Goal: Transaction & Acquisition: Purchase product/service

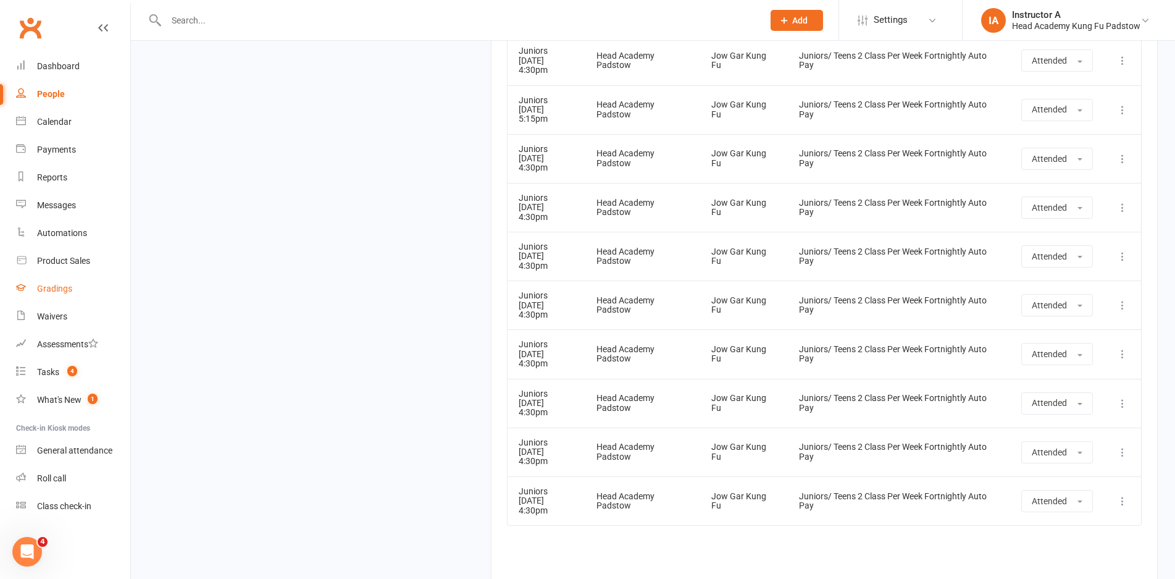
scroll to position [2080, 0]
click at [56, 290] on div "Gradings" at bounding box center [54, 288] width 35 height 10
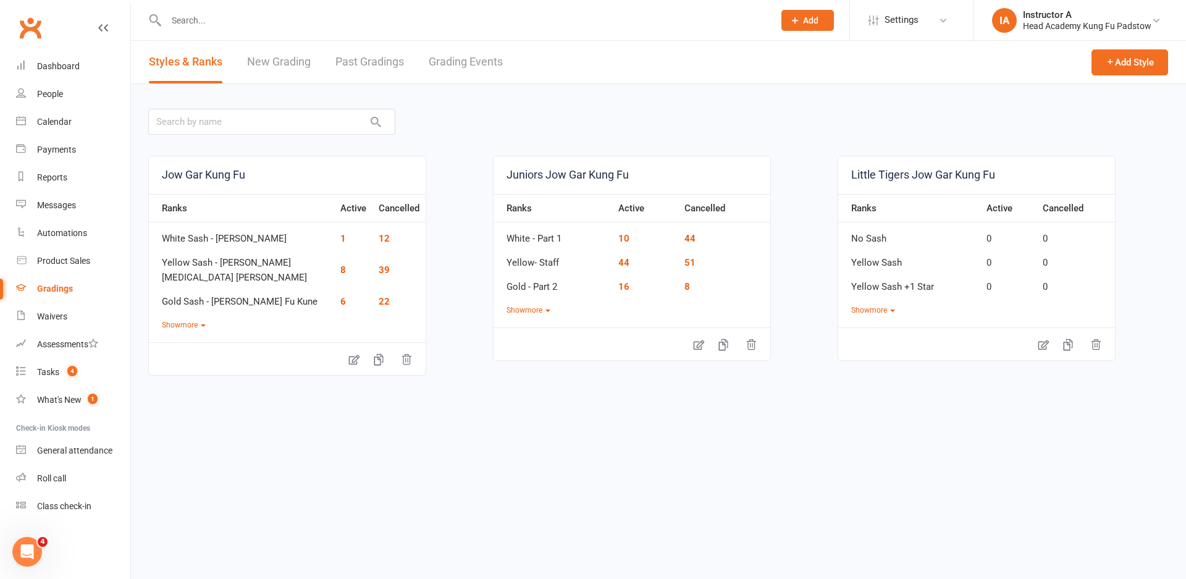
click at [464, 62] on link "Grading Events" at bounding box center [466, 62] width 74 height 43
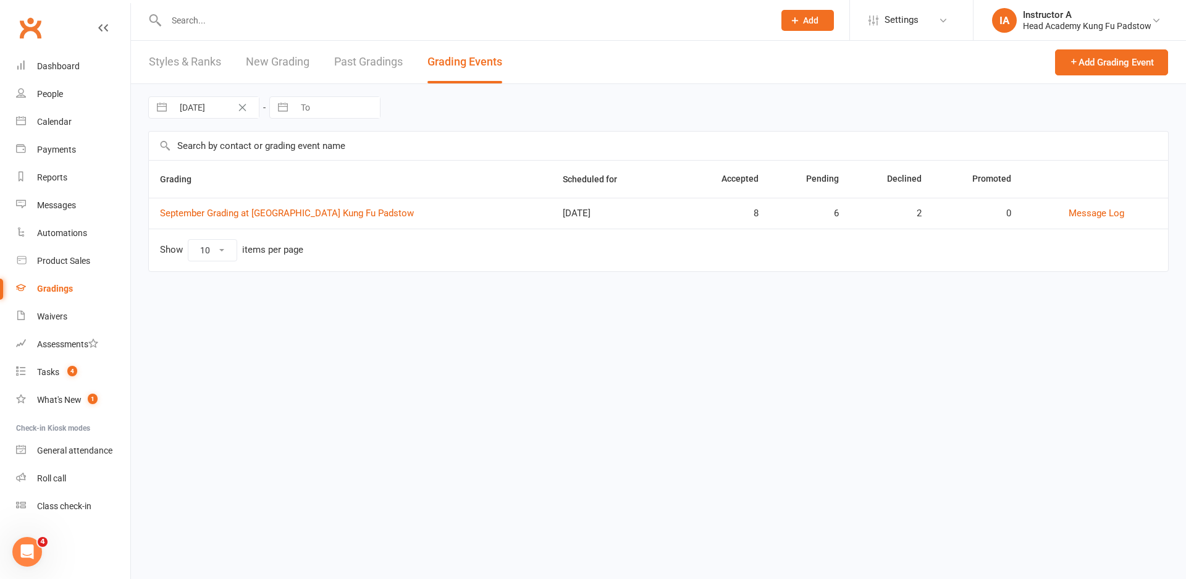
click at [368, 219] on td "September Grading at Head Academy Kung Fu Padstow" at bounding box center [350, 213] width 403 height 31
click at [362, 211] on link "September Grading at Head Academy Kung Fu Padstow" at bounding box center [287, 212] width 254 height 11
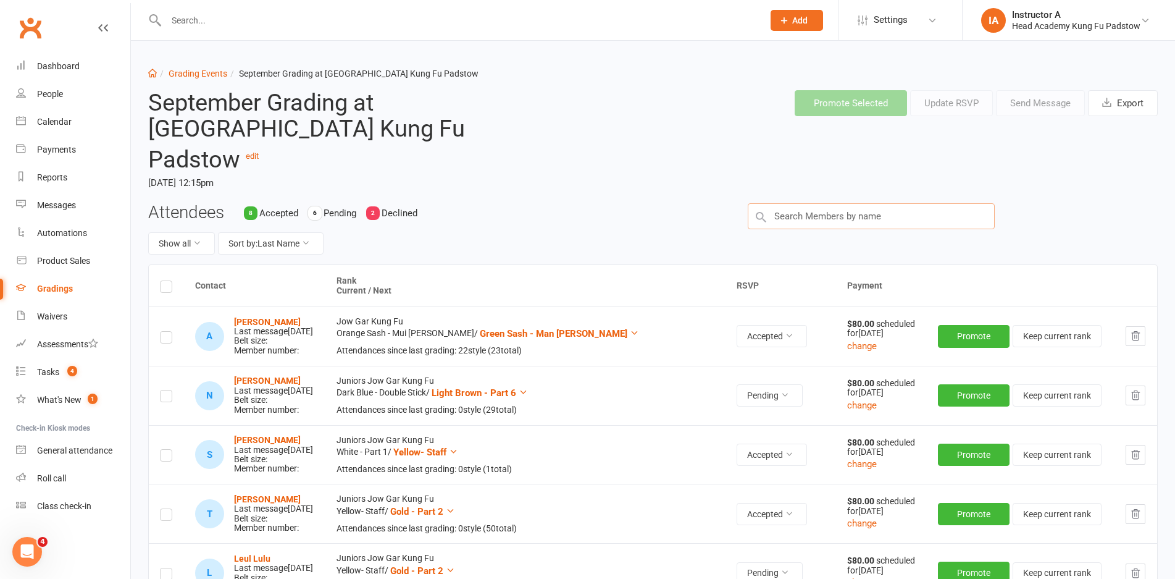
click at [805, 203] on input "text" at bounding box center [871, 216] width 247 height 26
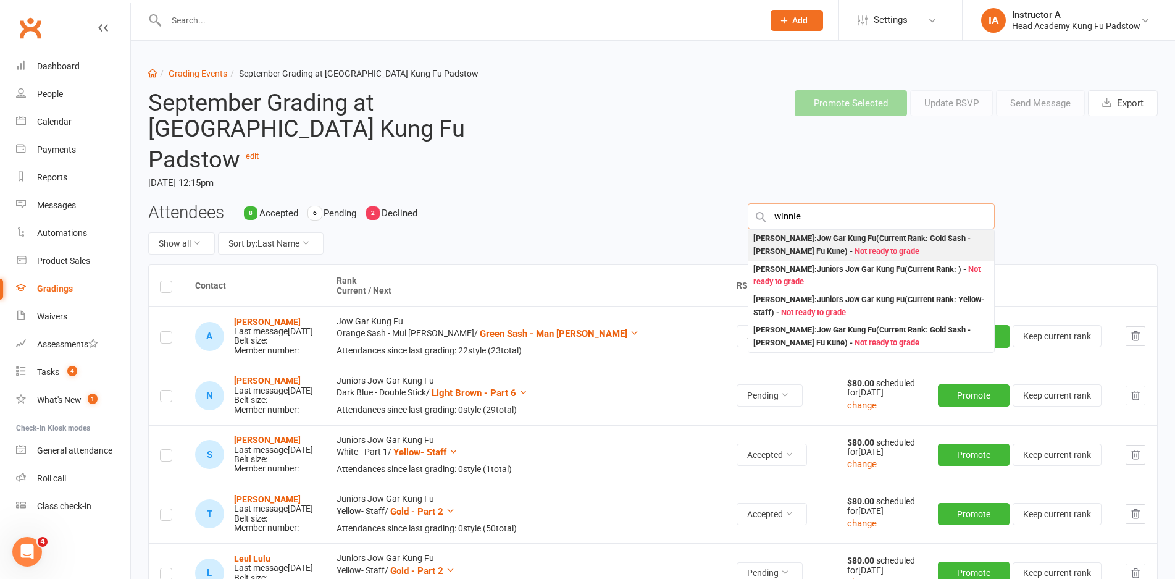
type input "winnie"
click at [808, 232] on div "Winnie Yang : Jow Gar Kung Fu (Current Rank: Gold Sash - Siu Fok Fu Kune ) - No…" at bounding box center [871, 244] width 236 height 25
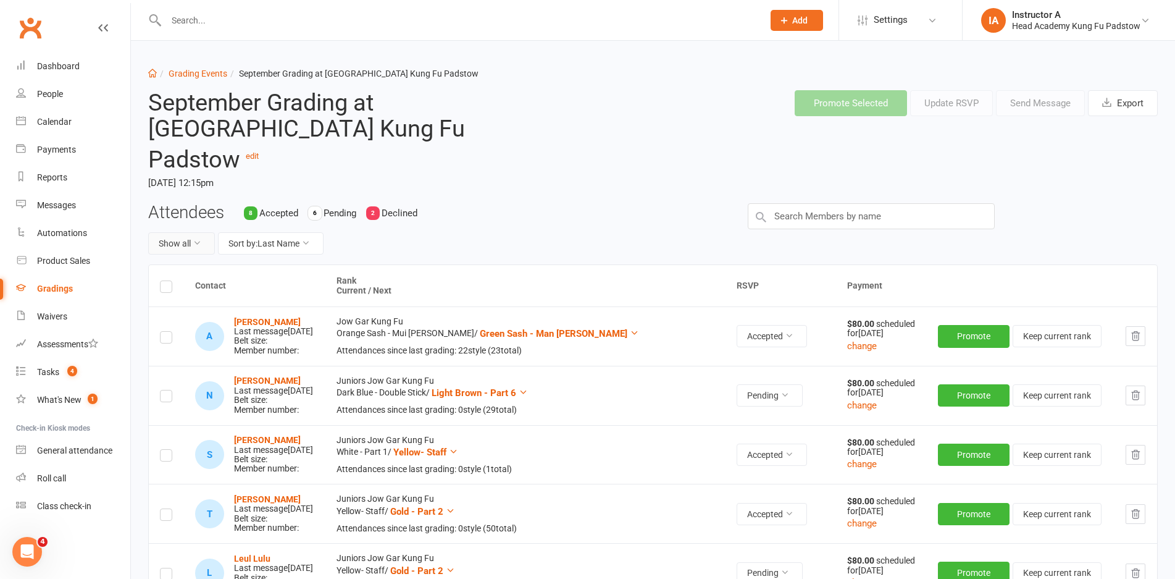
click at [170, 232] on button "Show all" at bounding box center [181, 243] width 67 height 22
click at [183, 311] on link "Pending only" at bounding box center [210, 319] width 122 height 25
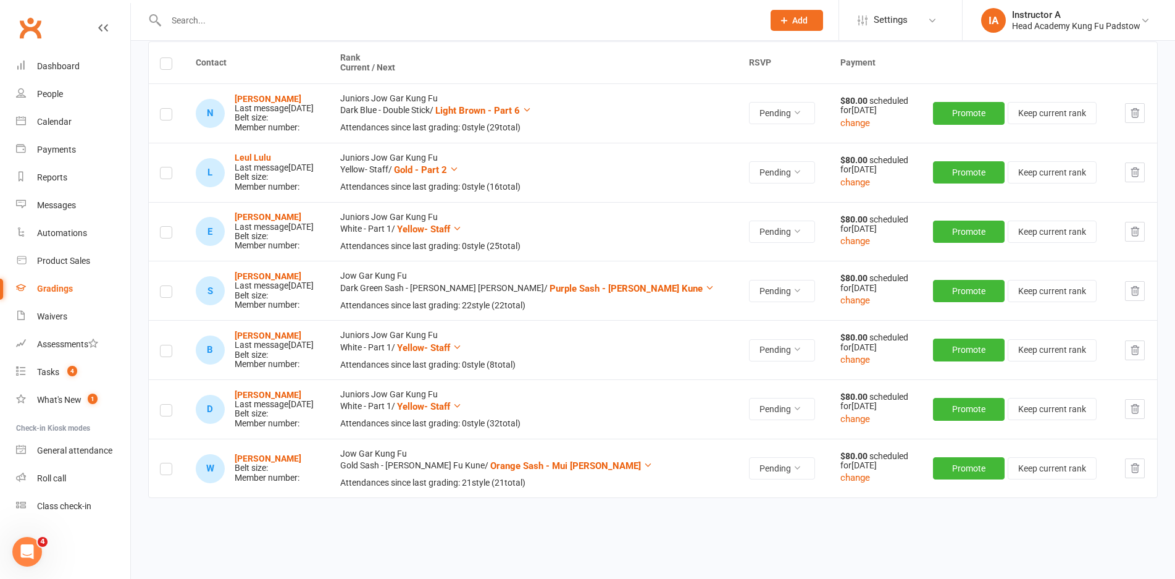
scroll to position [231, 0]
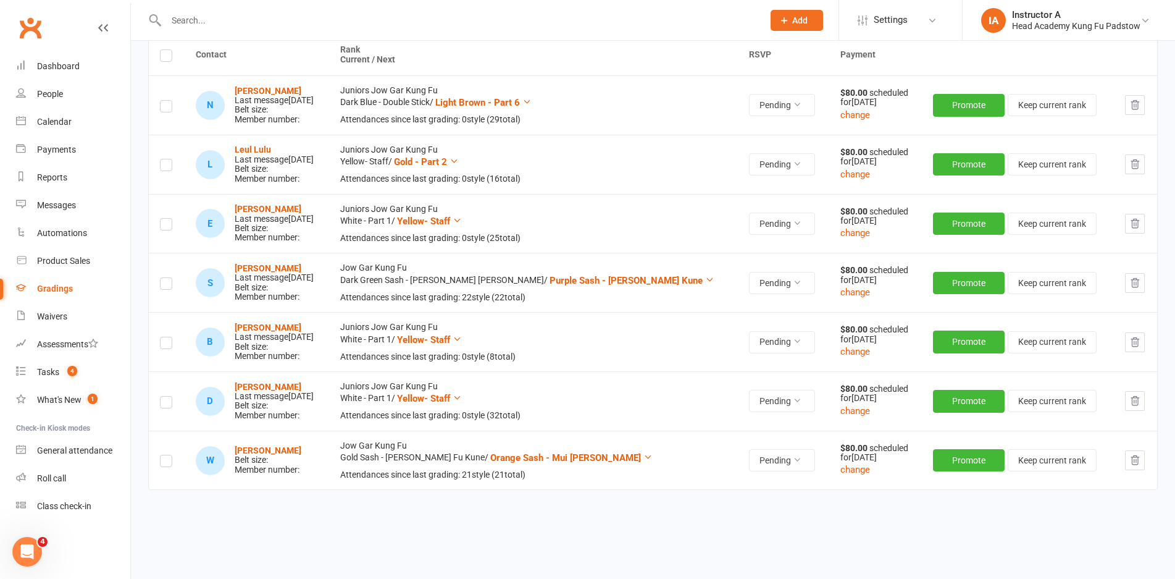
click at [169, 463] on label at bounding box center [166, 463] width 12 height 0
click at [169, 455] on input "checkbox" at bounding box center [166, 455] width 12 height 0
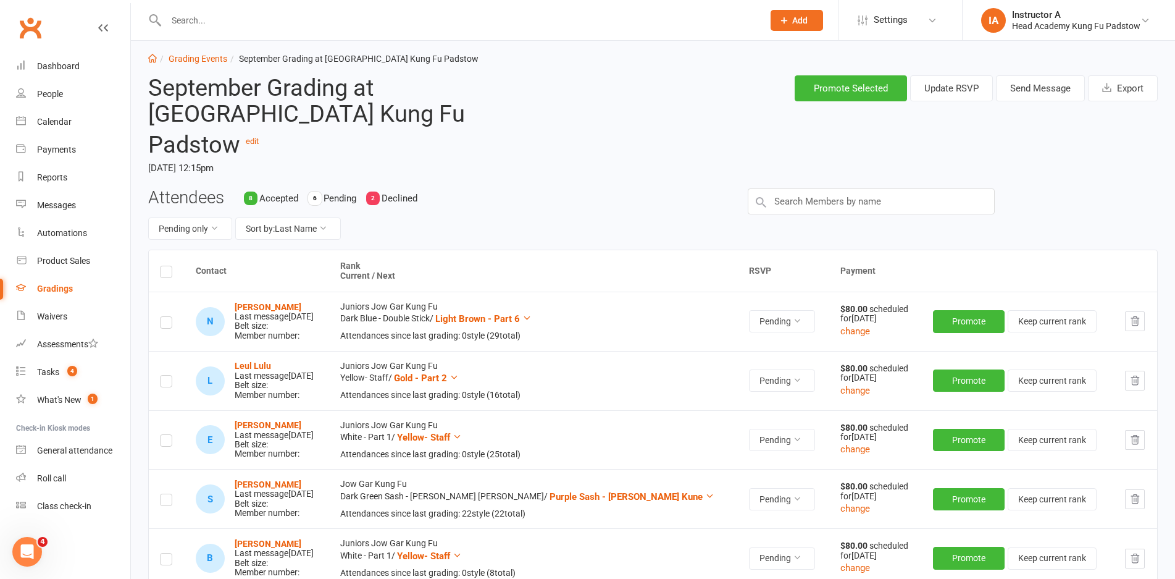
scroll to position [0, 0]
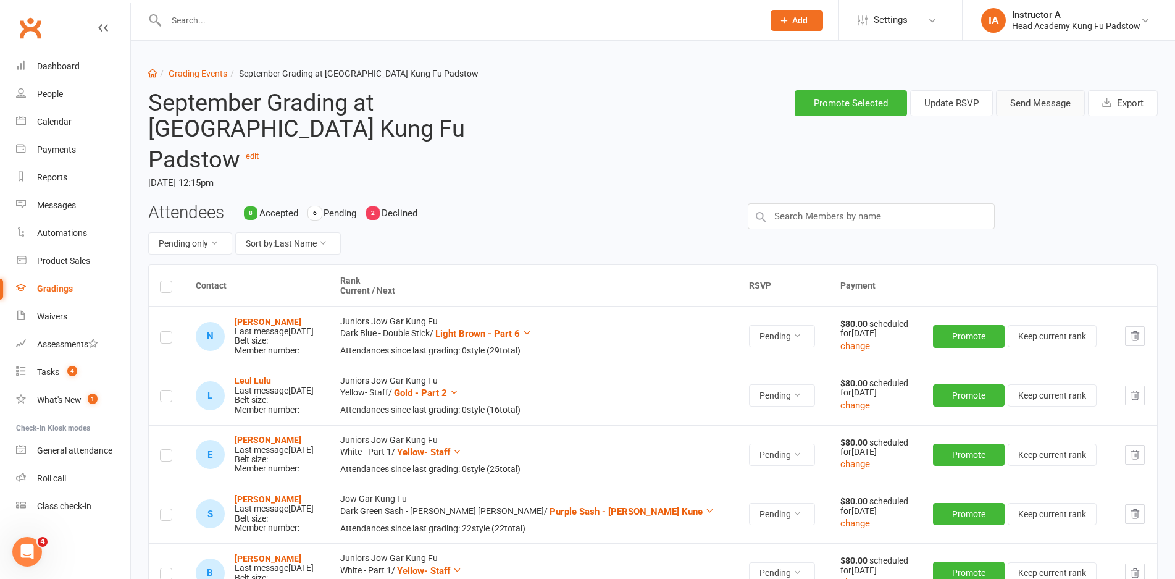
click at [1020, 106] on button "Send Message" at bounding box center [1040, 103] width 89 height 26
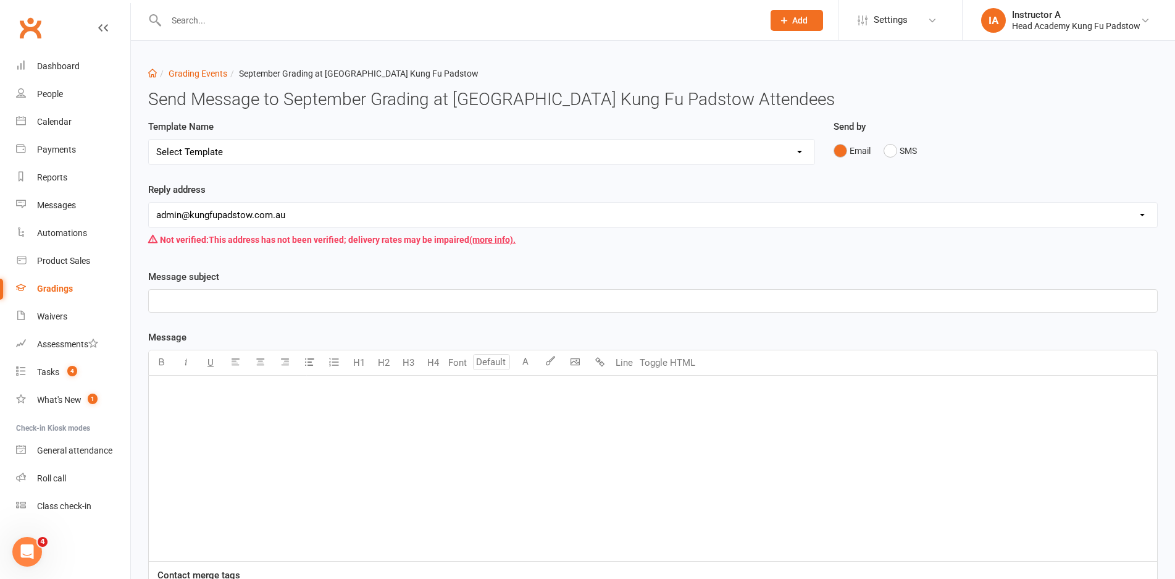
click at [444, 153] on select "Select Template [Email] Confirmation of Successful Grading [Email] Grading Even…" at bounding box center [482, 152] width 666 height 25
select select "2"
click at [149, 140] on select "Select Template [Email] Confirmation of Successful Grading [Email] Grading Even…" at bounding box center [482, 152] width 666 height 25
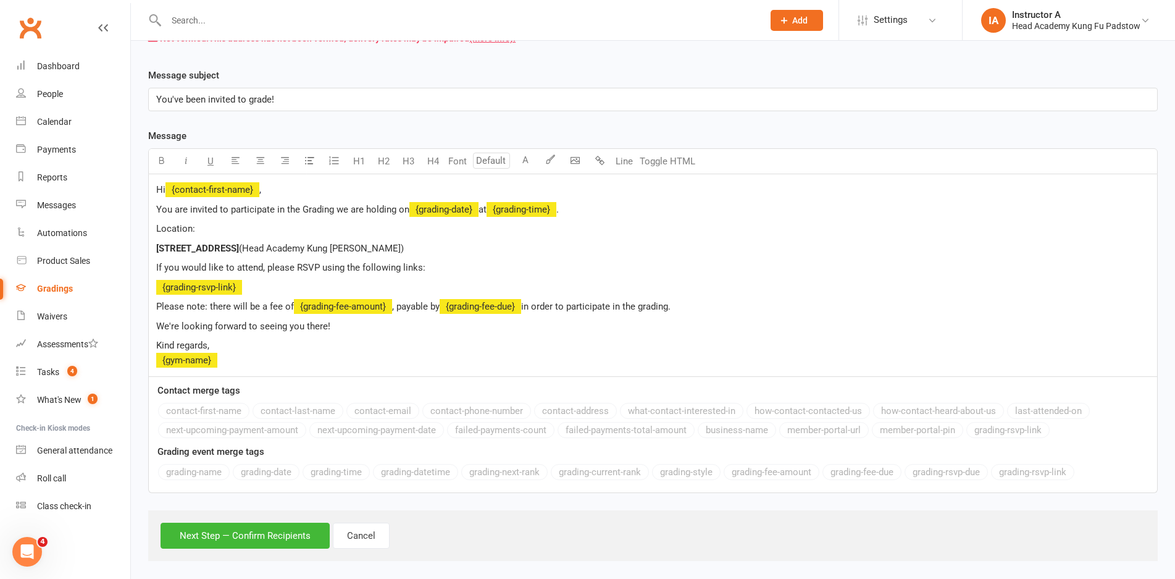
scroll to position [211, 0]
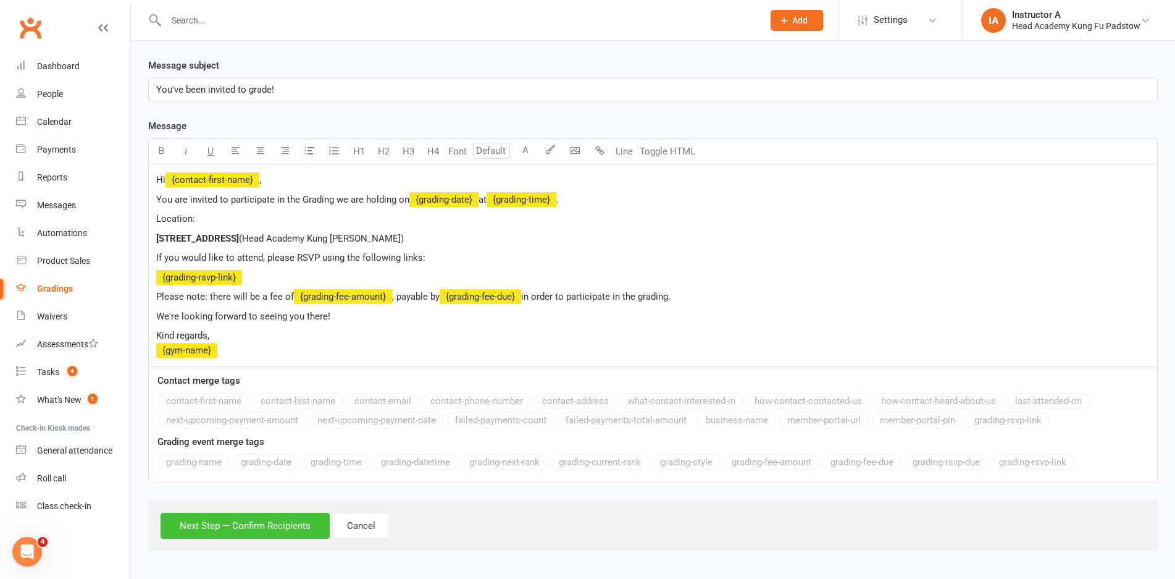
click at [305, 529] on button "Next Step — Confirm Recipients" at bounding box center [245, 526] width 169 height 26
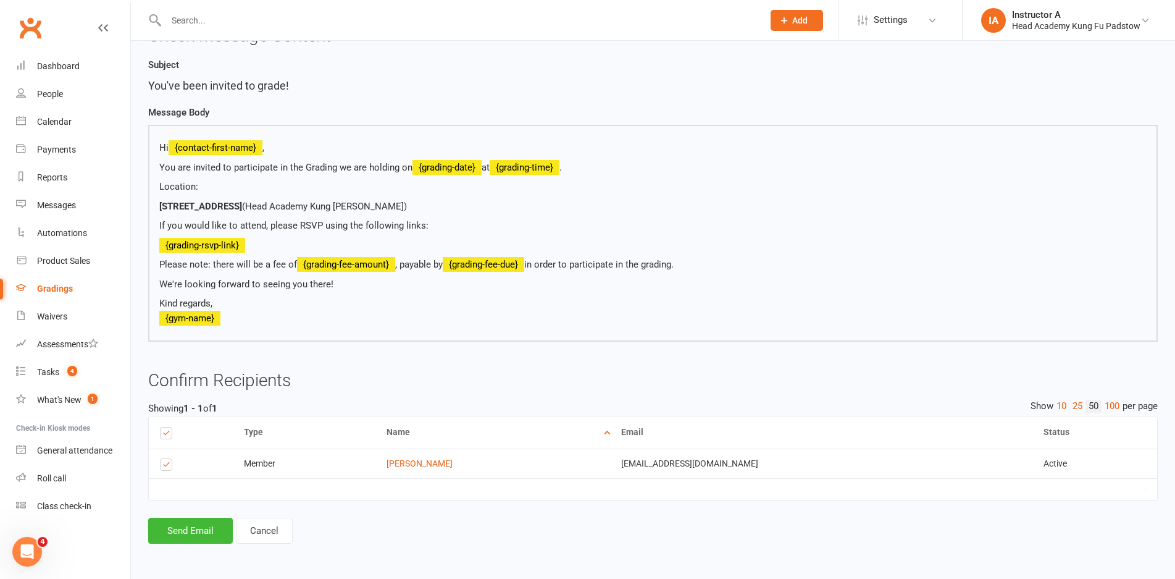
scroll to position [146, 0]
click at [212, 527] on button "Send Email" at bounding box center [190, 530] width 85 height 26
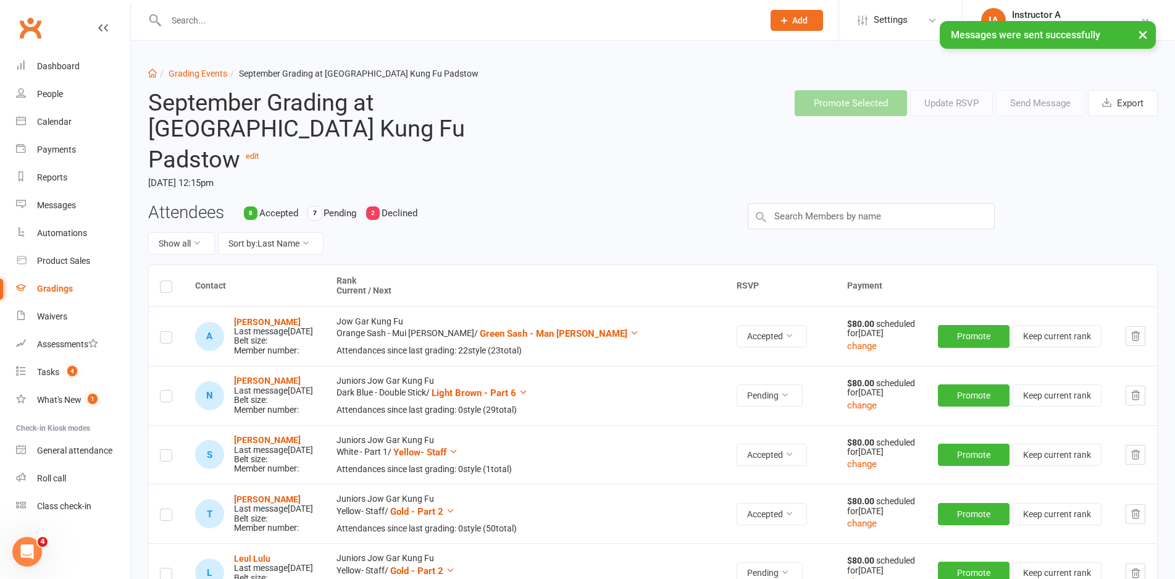
click at [604, 173] on header "September Grading at Head Academy Kung Fu Padstow edit Saturday, 20 Sep 2025, 1…" at bounding box center [653, 141] width 1028 height 123
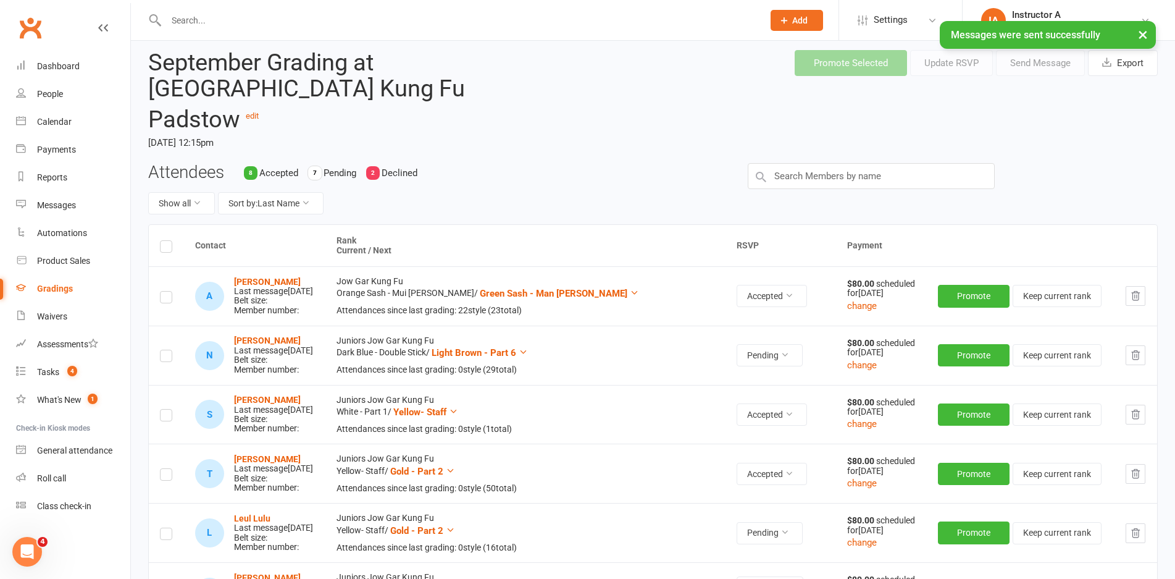
scroll to position [62, 0]
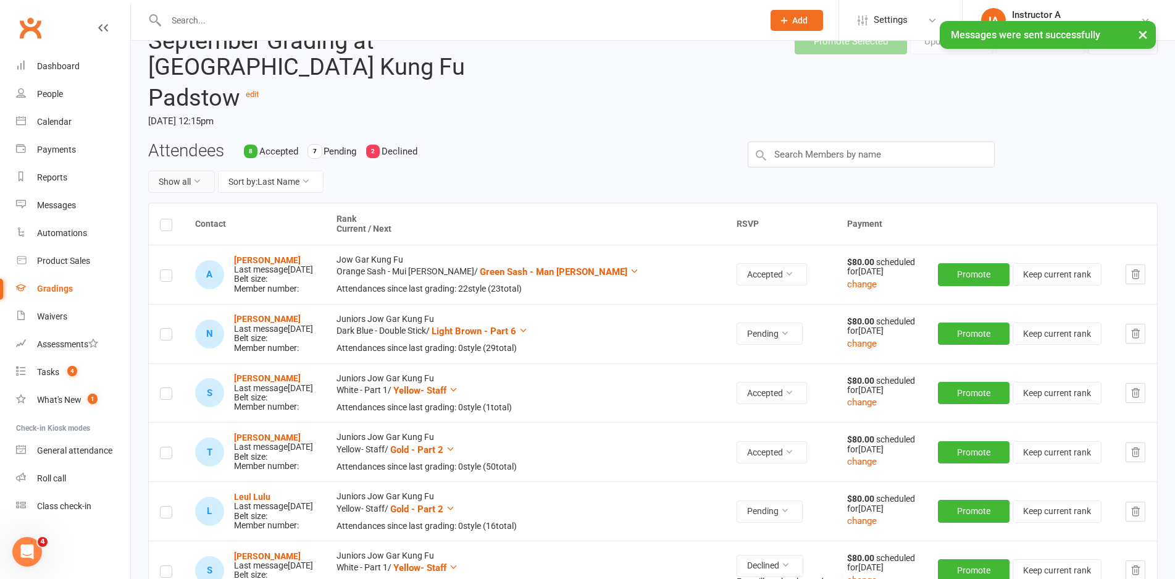
click at [169, 170] on button "Show all" at bounding box center [181, 181] width 67 height 22
click at [174, 264] on link "Pending only" at bounding box center [210, 257] width 122 height 25
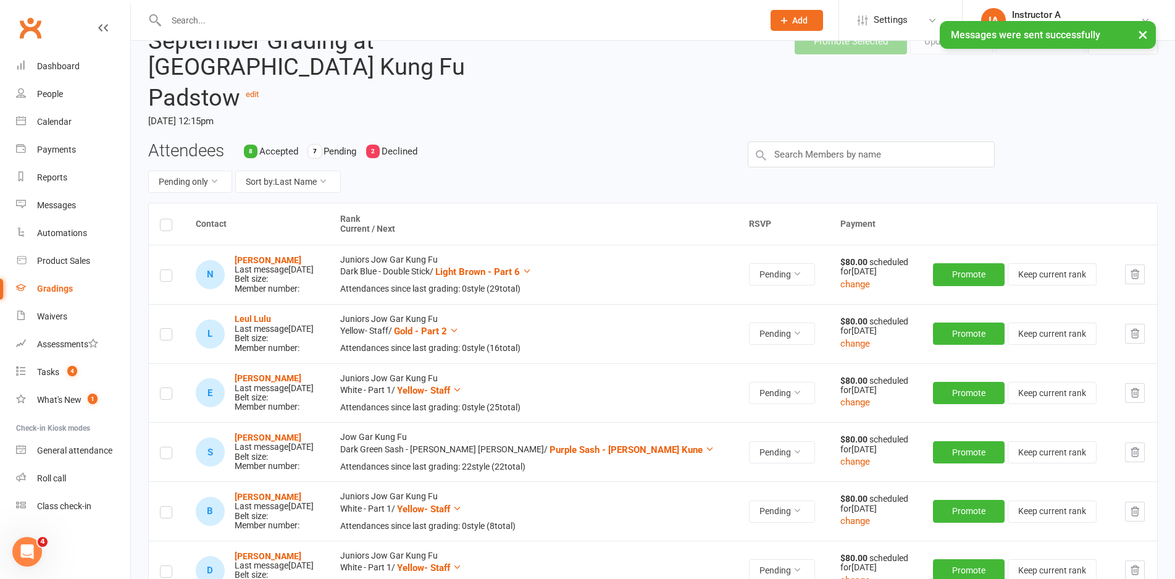
click at [583, 141] on div "Attendees 8 Accepted 7 Pending 2 Declined Pending only Sort by: Last Name" at bounding box center [439, 171] width 600 height 61
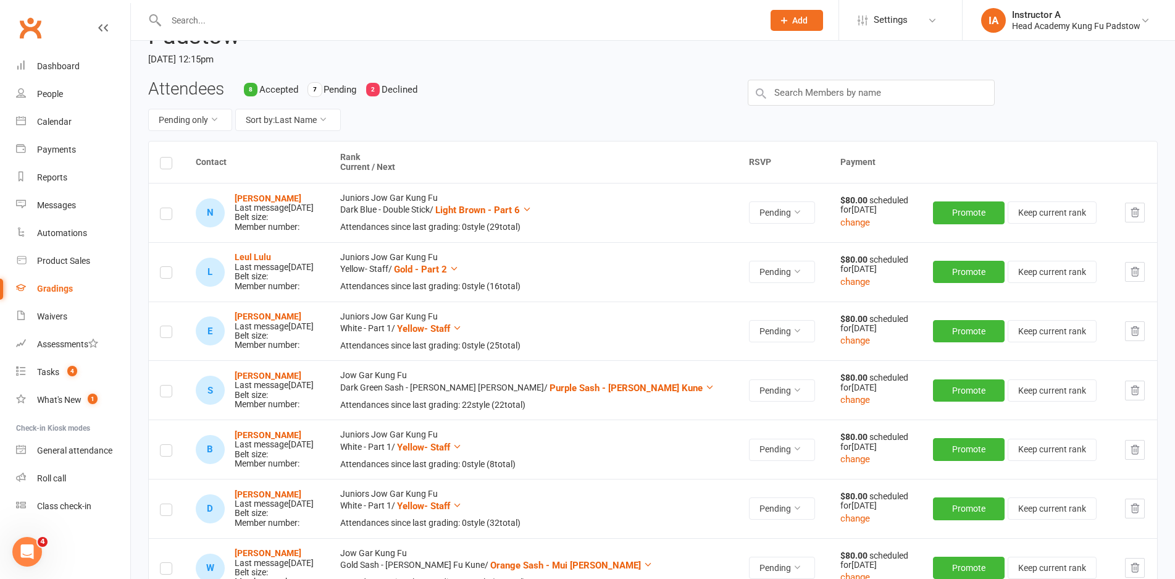
scroll to position [185, 0]
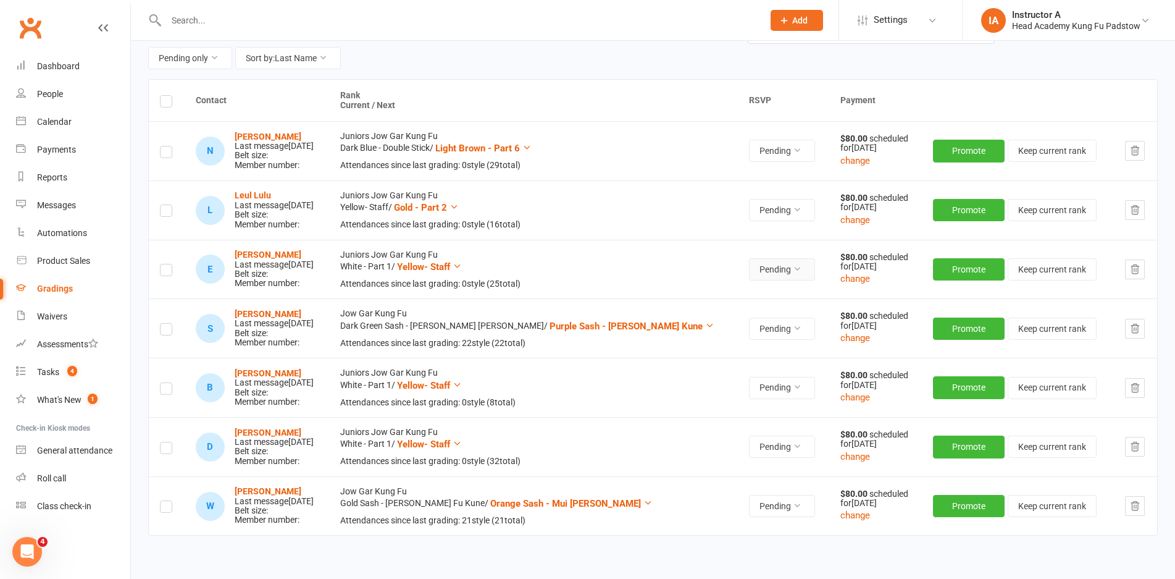
click at [768, 258] on button "Pending" at bounding box center [782, 269] width 66 height 22
click at [724, 301] on link "Declined" at bounding box center [708, 295] width 122 height 25
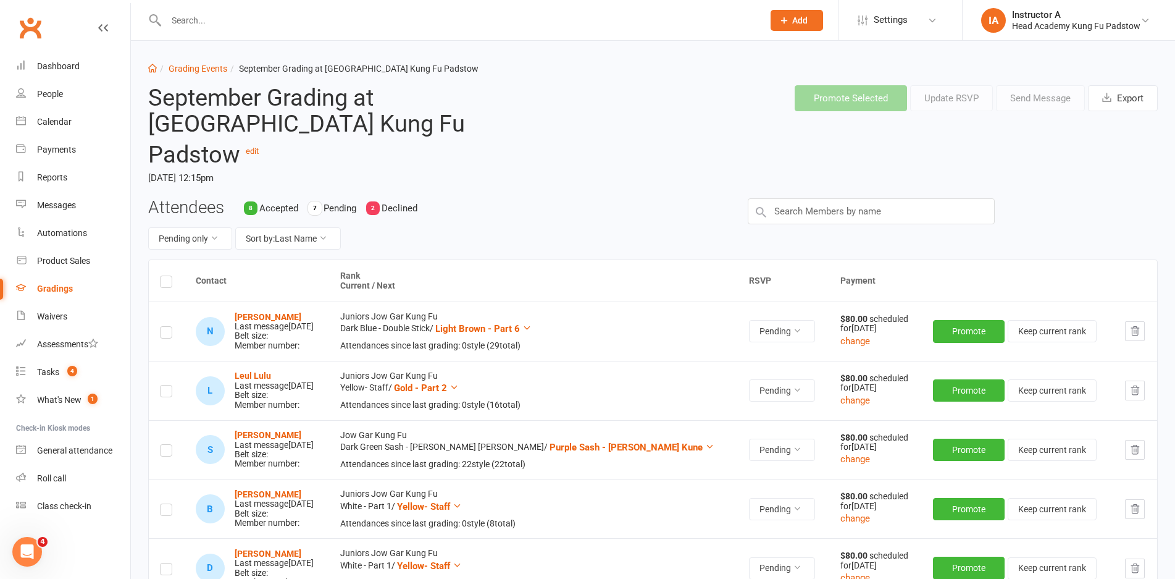
scroll to position [0, 0]
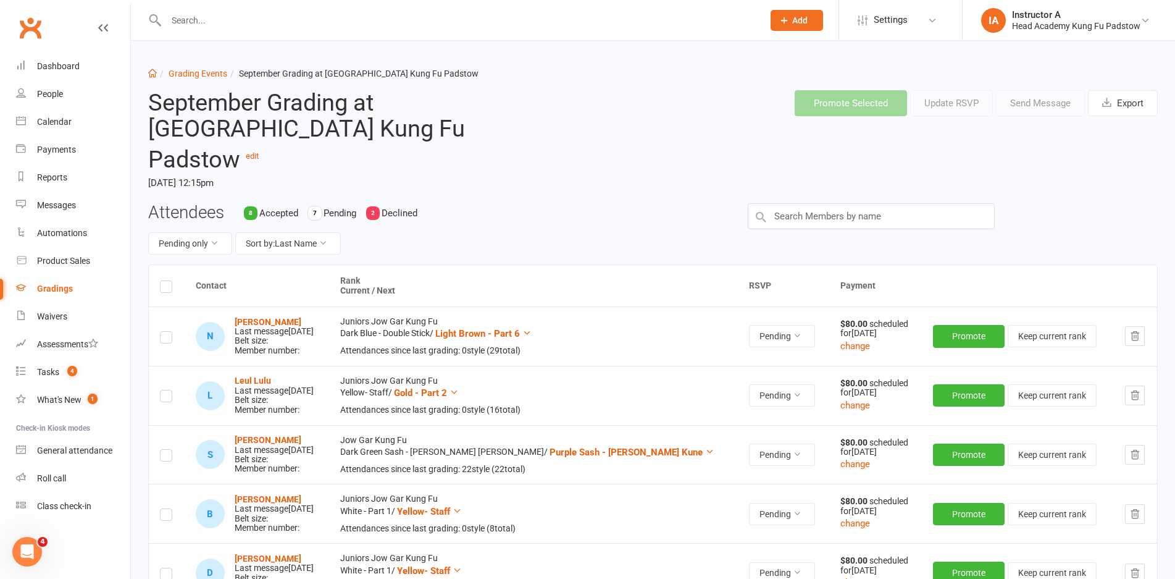
click at [548, 203] on div "Attendees 8 Accepted 7 Pending 2 Declined Pending only Sort by: Last Name" at bounding box center [439, 233] width 600 height 61
click at [77, 123] on link "Calendar" at bounding box center [73, 122] width 114 height 28
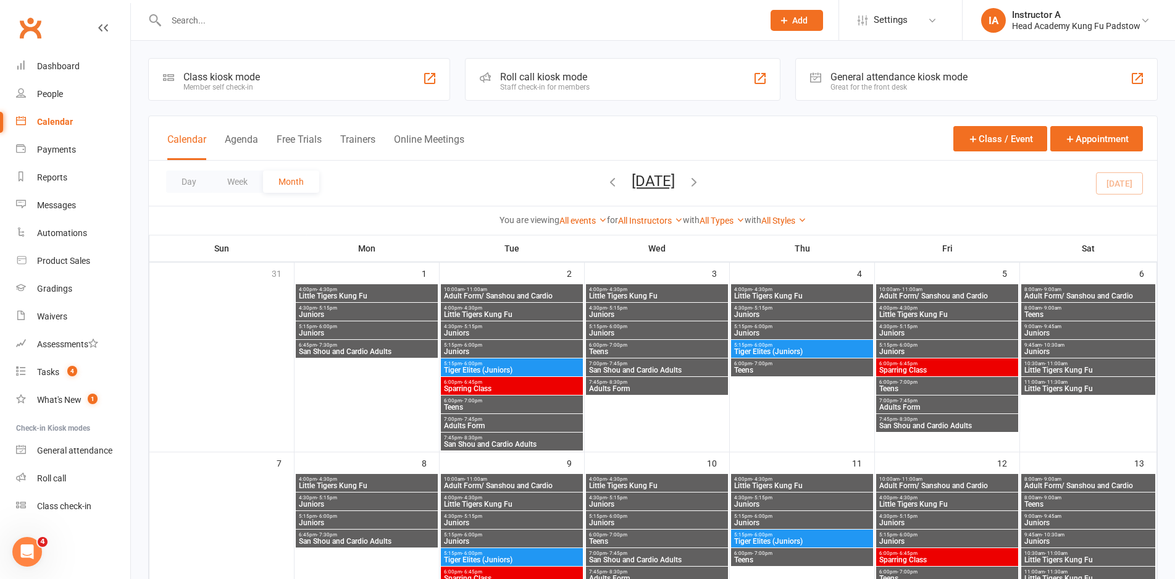
click at [521, 70] on div "Roll call kiosk mode Staff check-in for members" at bounding box center [622, 79] width 315 height 43
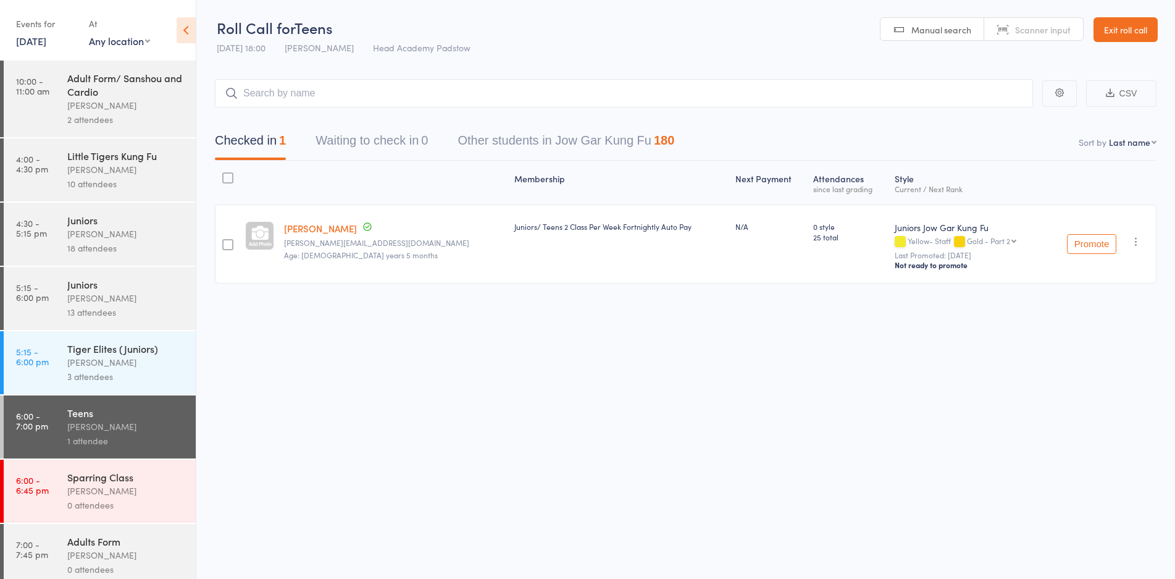
drag, startPoint x: 417, startPoint y: 323, endPoint x: 421, endPoint y: 329, distance: 7.5
click at [421, 325] on div "Membership Next Payment Atten­dances since last grading Style Current / Next Ra…" at bounding box center [686, 250] width 942 height 178
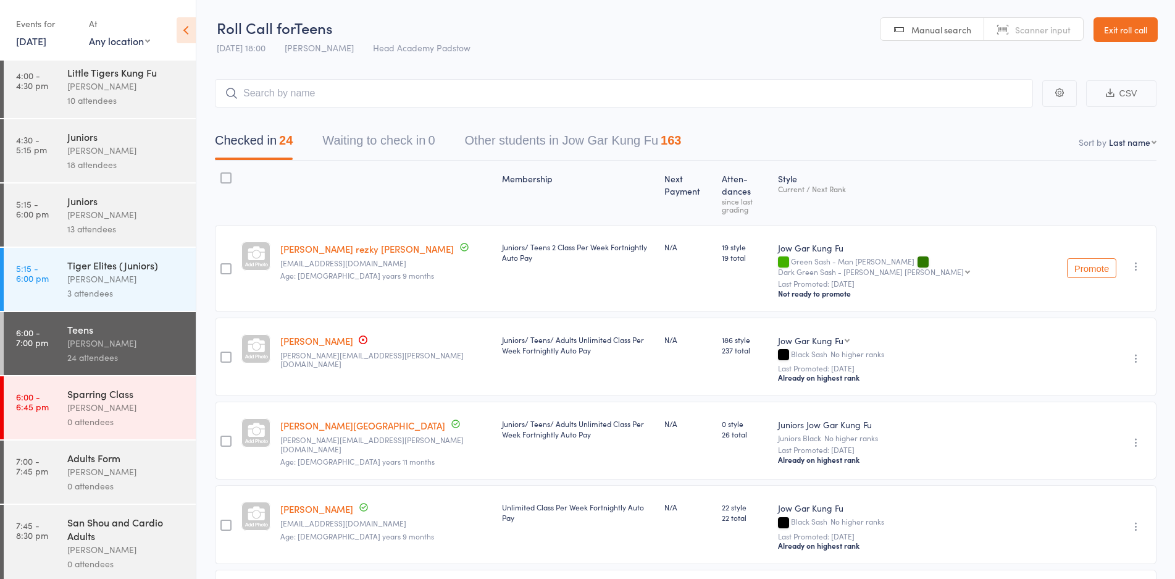
scroll to position [87, 0]
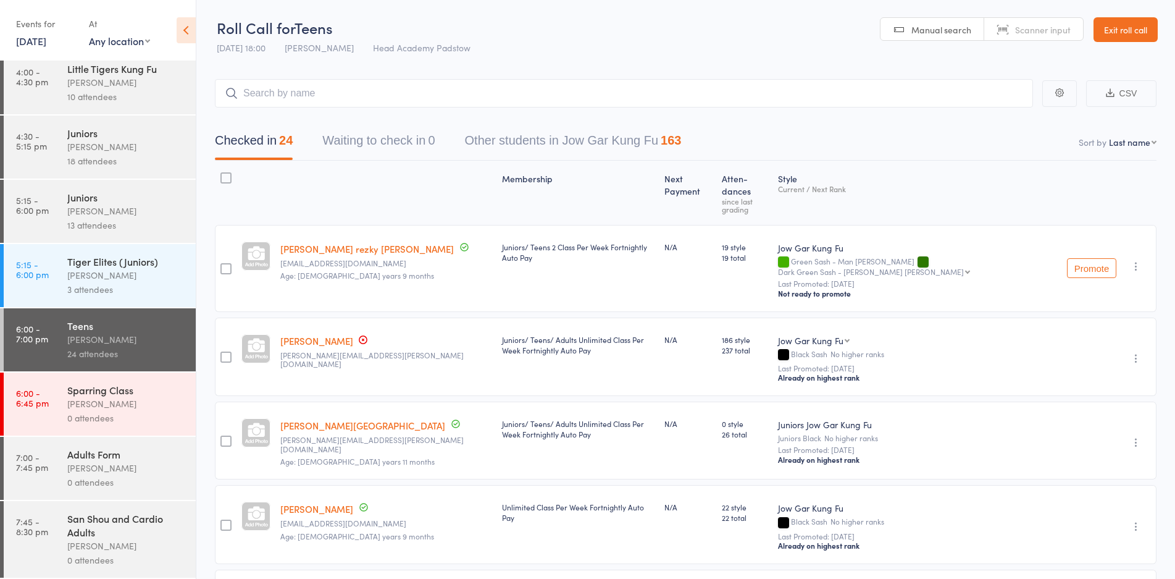
click at [123, 456] on div "Adults Form" at bounding box center [126, 454] width 118 height 14
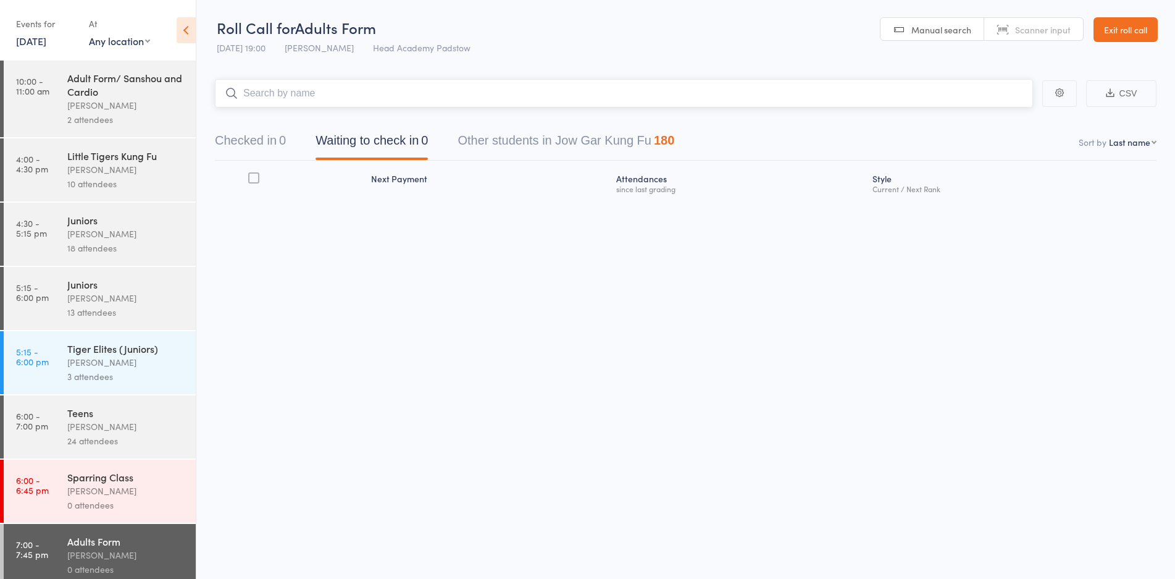
click at [537, 95] on input "search" at bounding box center [624, 93] width 818 height 28
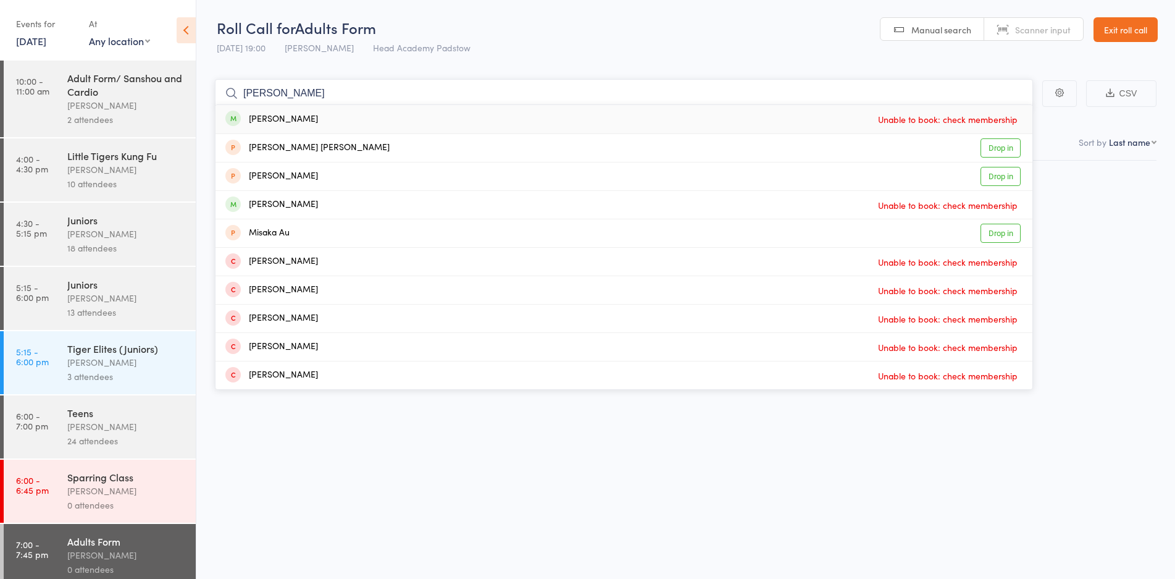
type input "mika"
click at [580, 43] on header "Roll Call for Adults Form 16 Sep 19:00 James Agius Head Academy Padstow Manual …" at bounding box center [685, 30] width 979 height 61
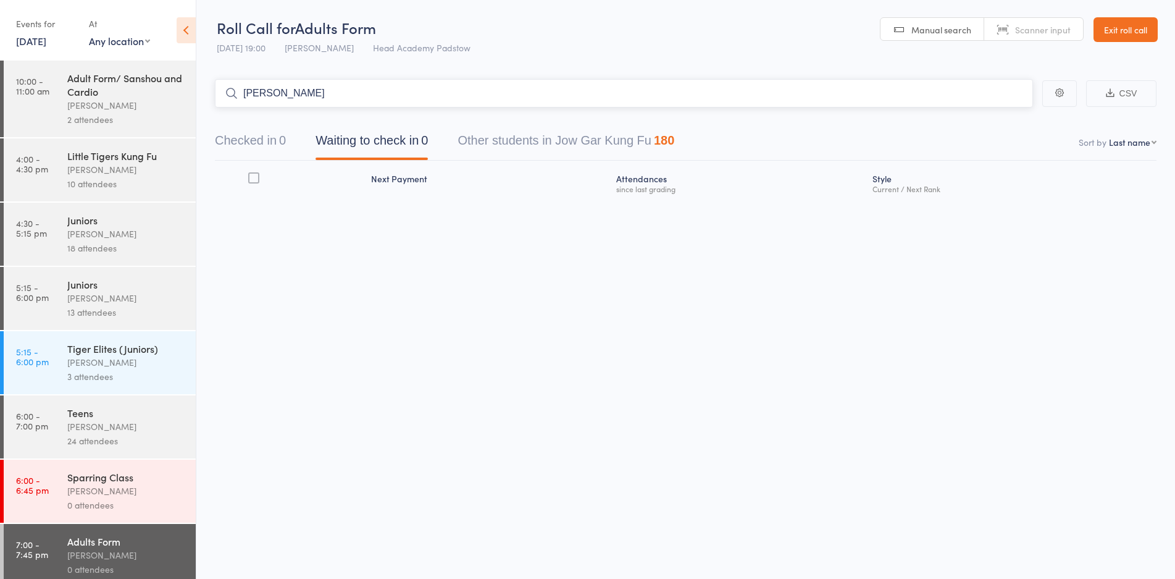
drag, startPoint x: 366, startPoint y: 94, endPoint x: 197, endPoint y: 94, distance: 168.6
click at [197, 94] on main "mika CSV Checked in 0 Waiting to check in 0 Other students in Jow Gar Kung Fu 1…" at bounding box center [685, 157] width 979 height 193
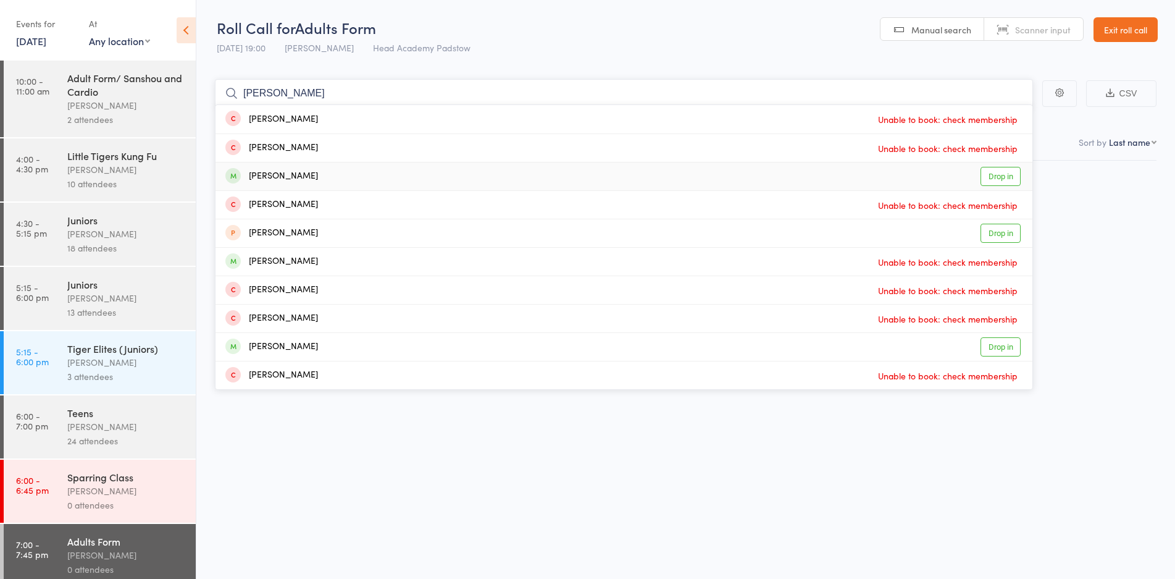
type input "sam"
click at [284, 172] on div "Sam Brugmans" at bounding box center [271, 176] width 93 height 14
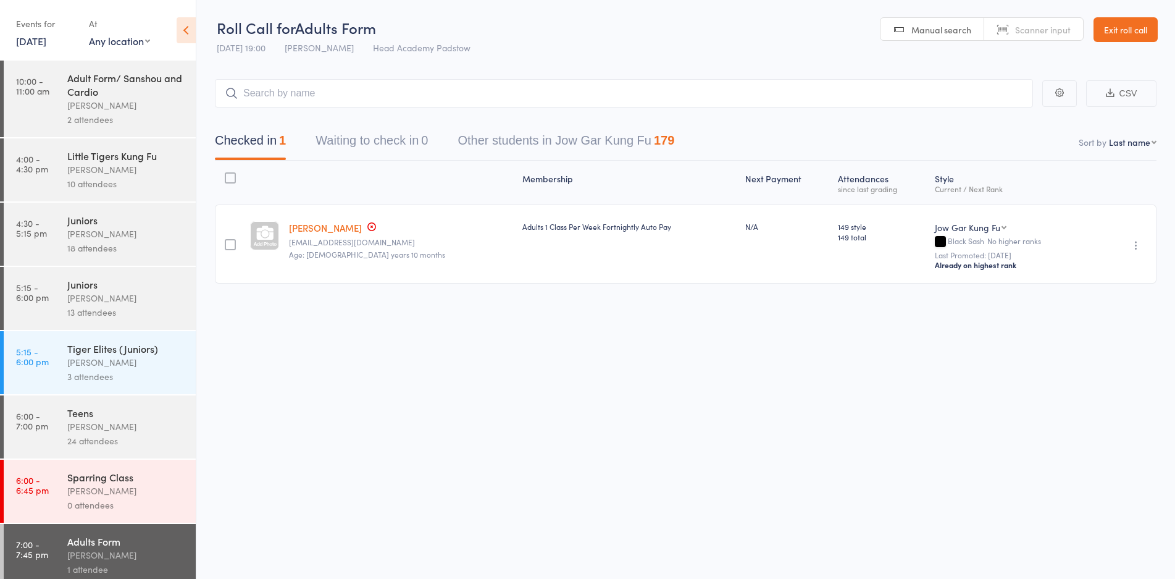
click at [713, 31] on header "Roll Call for Adults Form 16 Sep 19:00 James Agius Head Academy Padstow Manual …" at bounding box center [685, 30] width 979 height 61
click at [1103, 28] on link "Exit roll call" at bounding box center [1126, 29] width 64 height 25
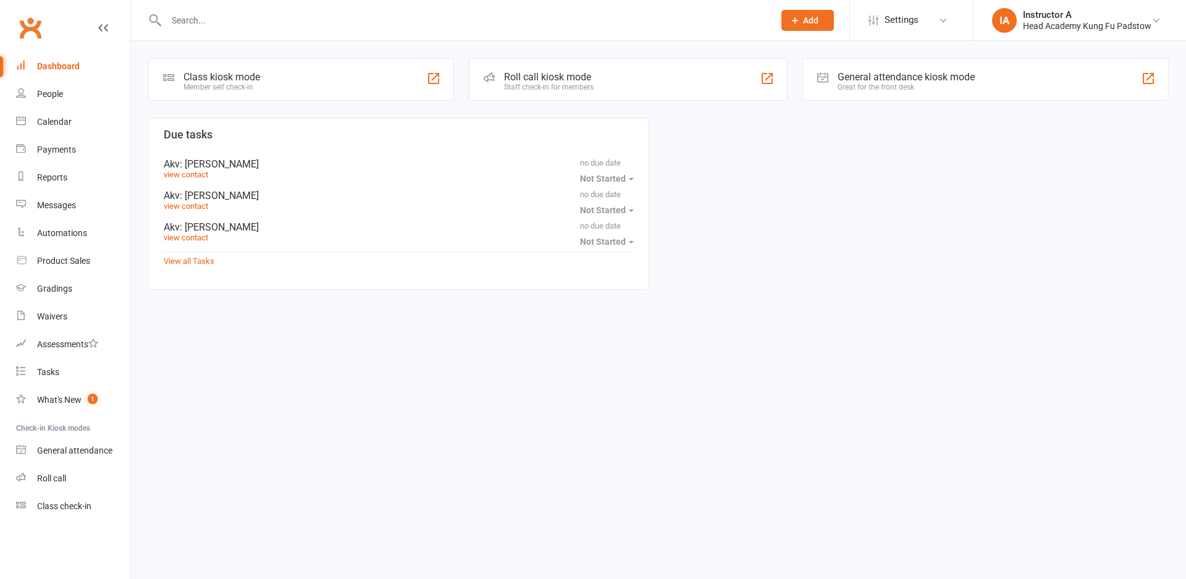
click at [297, 23] on input "text" at bounding box center [463, 20] width 603 height 17
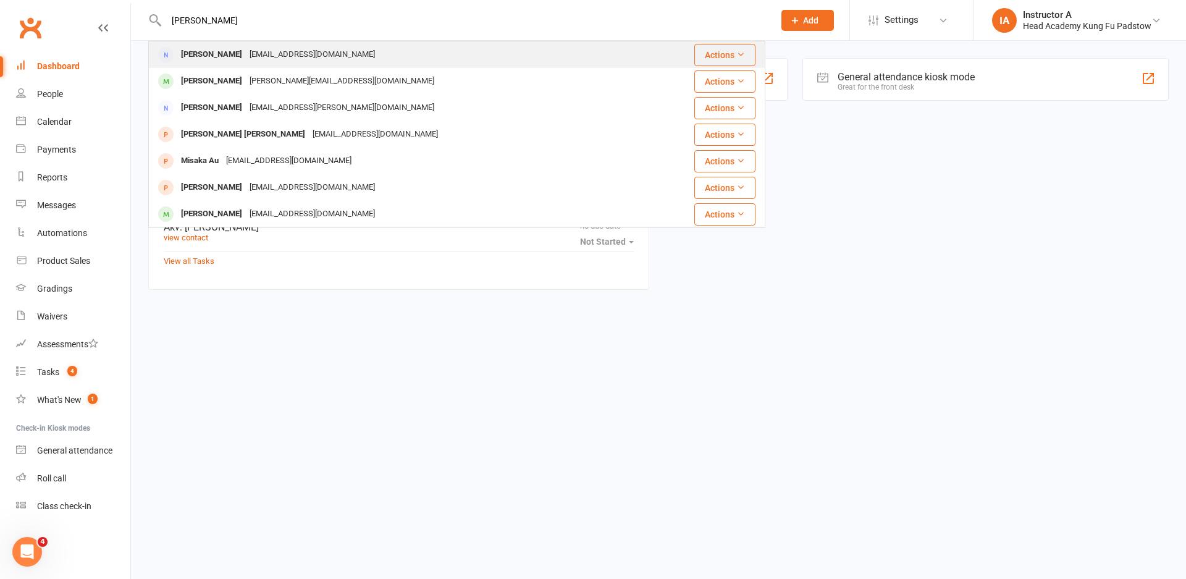
type input "mika"
click at [290, 47] on div "granite@internode.on.net" at bounding box center [312, 55] width 133 height 18
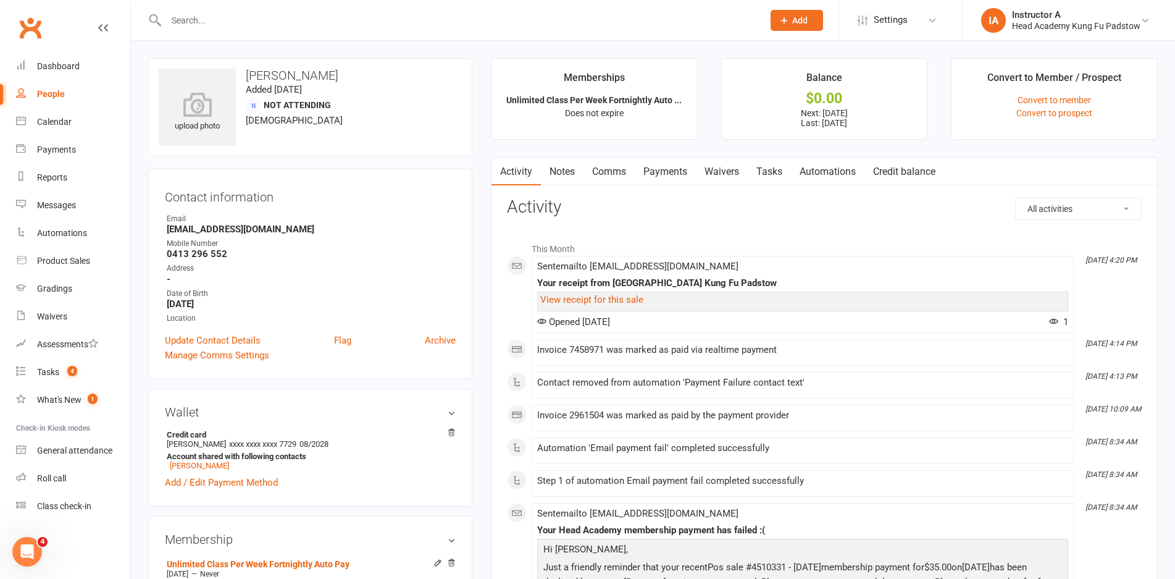
click at [668, 175] on link "Payments" at bounding box center [665, 171] width 61 height 28
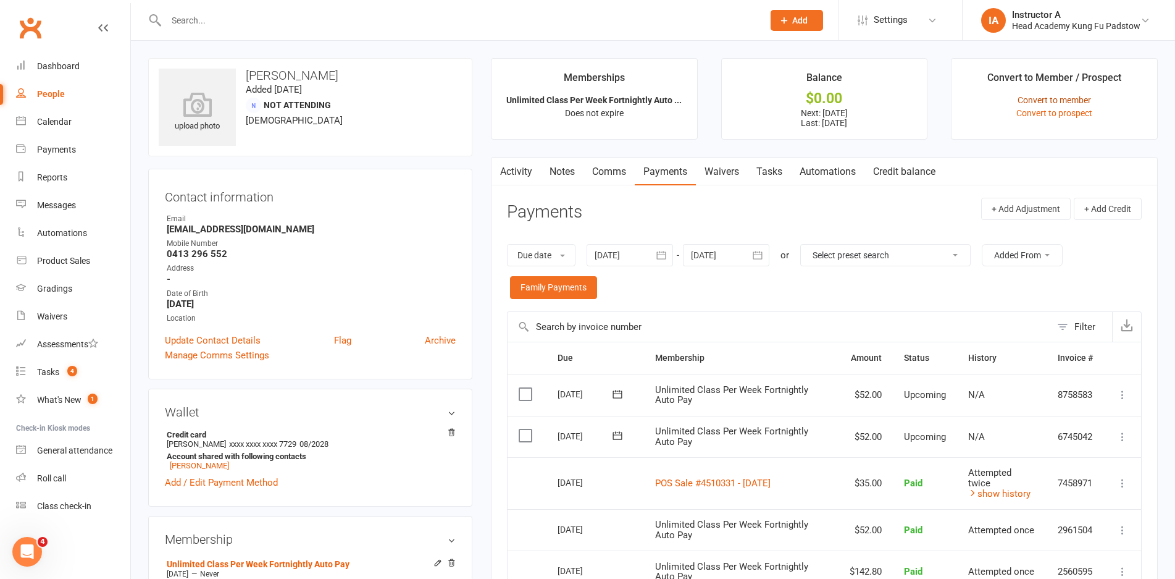
click at [1040, 99] on link "Convert to member" at bounding box center [1054, 100] width 73 height 10
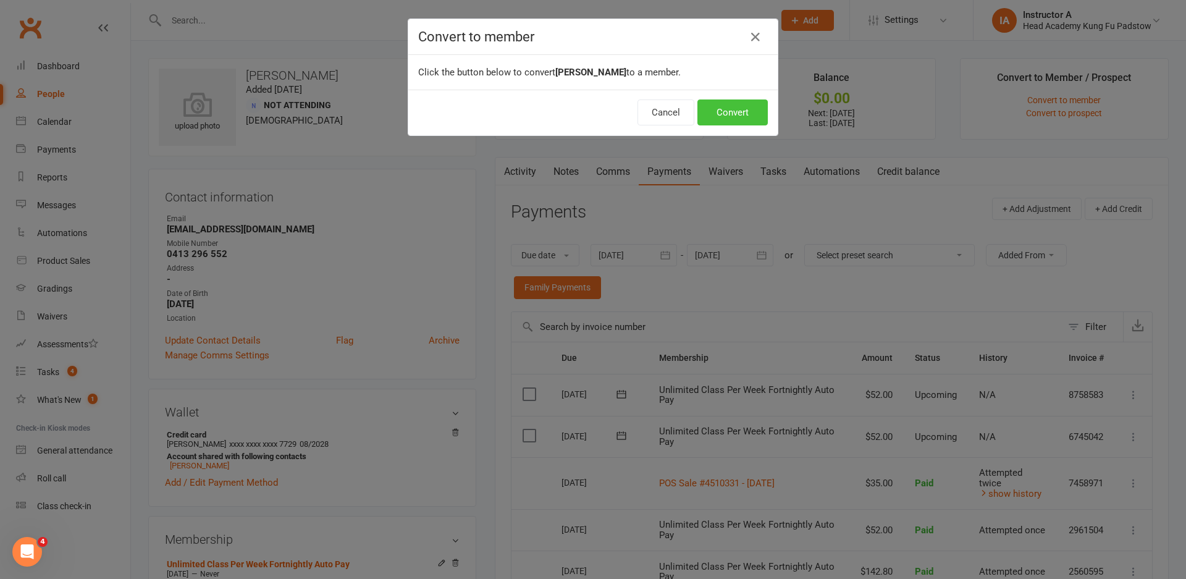
click at [752, 117] on button "Convert" at bounding box center [732, 112] width 70 height 26
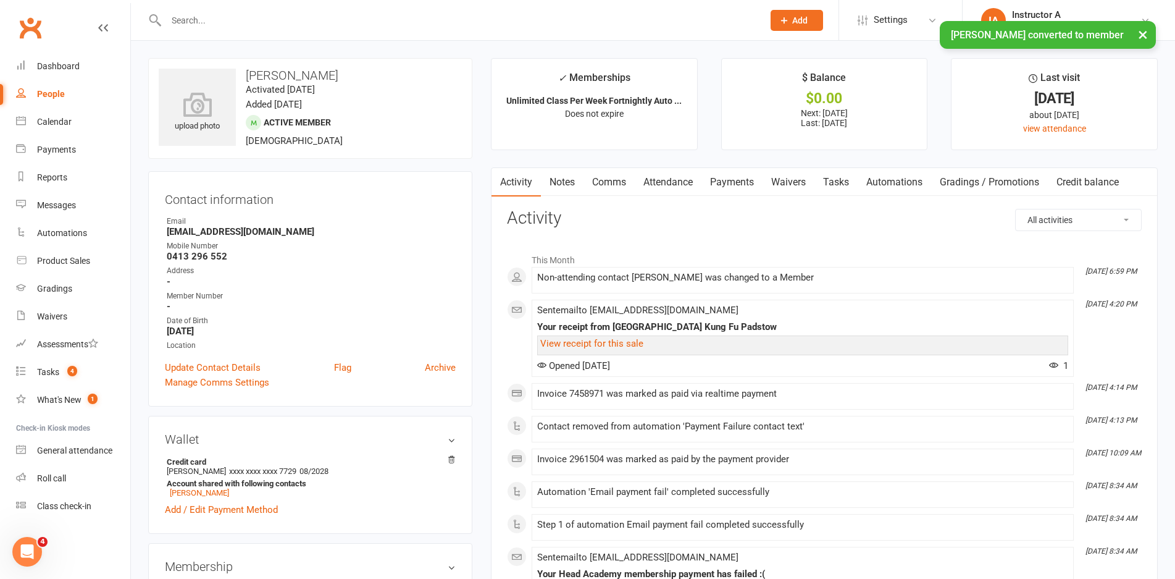
click at [672, 178] on link "Attendance" at bounding box center [668, 182] width 67 height 28
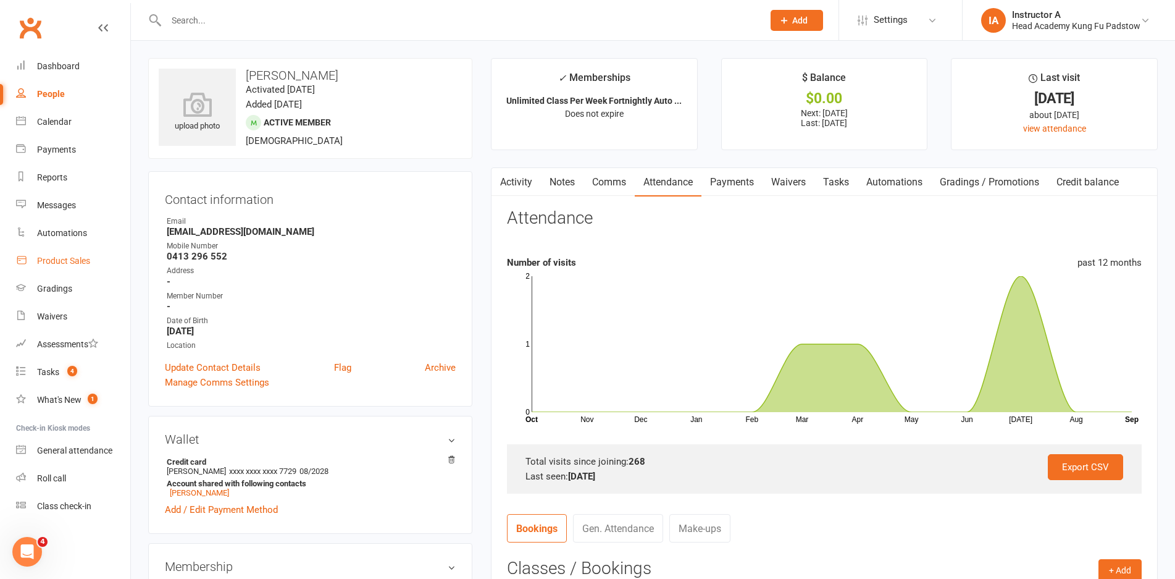
click at [56, 261] on div "Product Sales" at bounding box center [63, 261] width 53 height 10
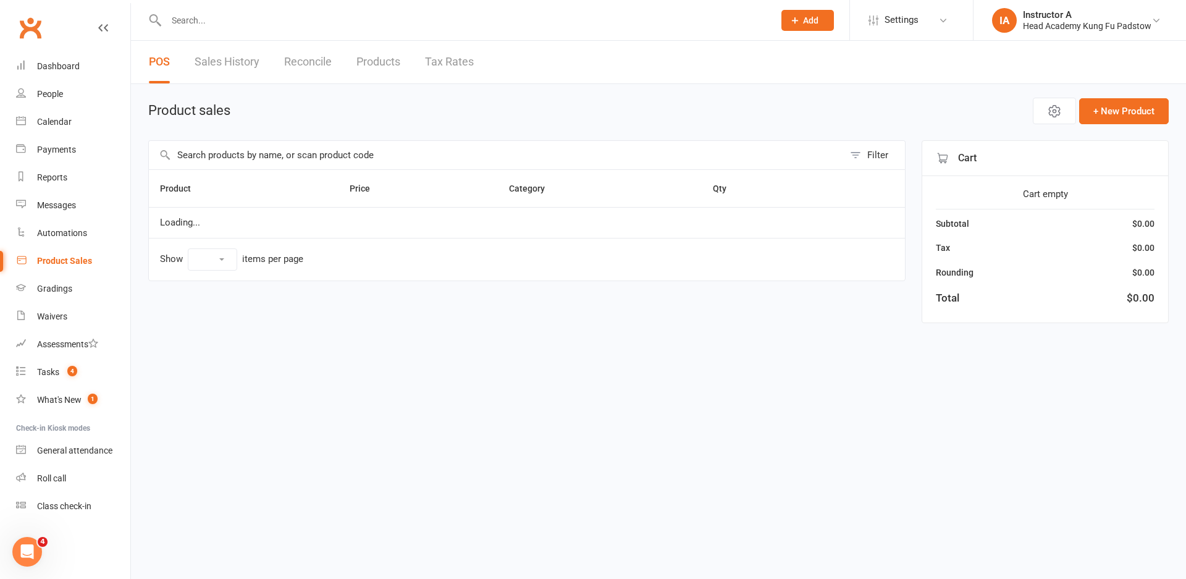
select select "10"
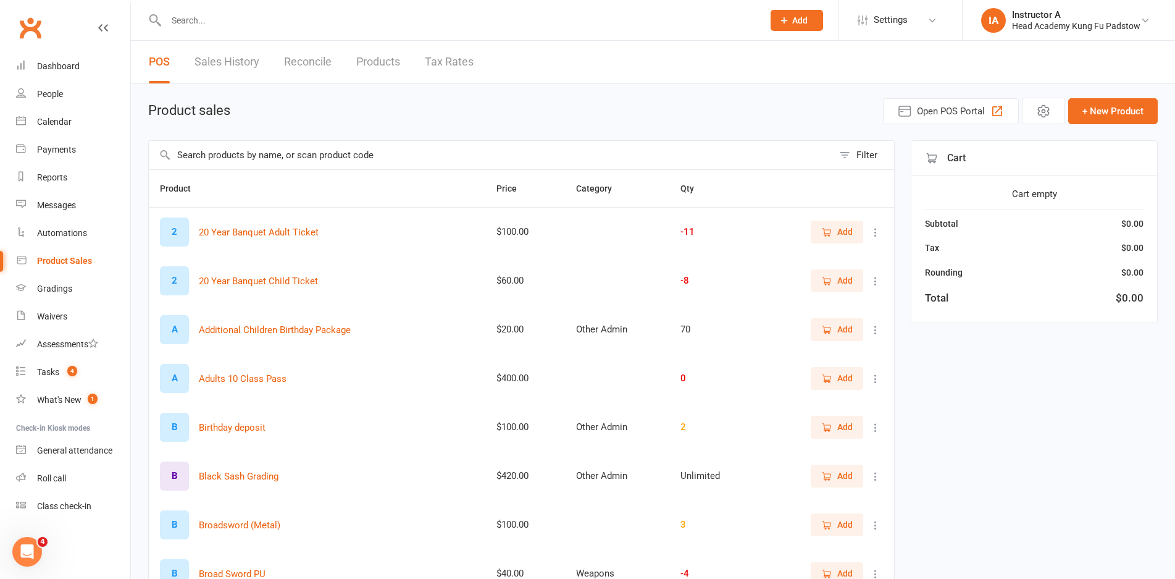
click at [352, 153] on input "text" at bounding box center [491, 155] width 684 height 28
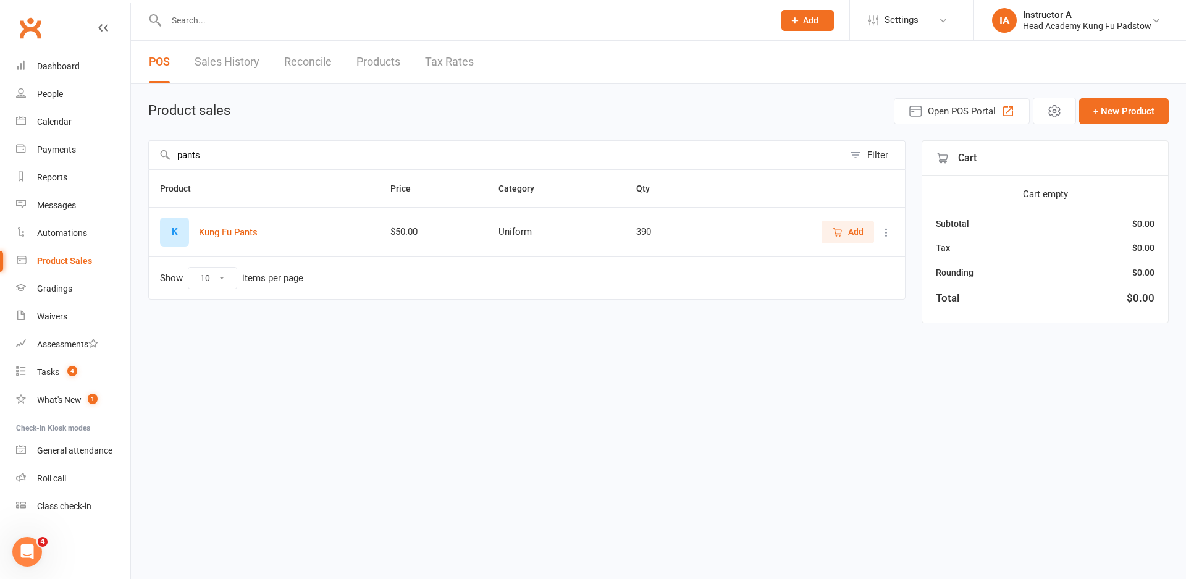
type input "pants"
click at [837, 232] on icon "button" at bounding box center [837, 232] width 11 height 11
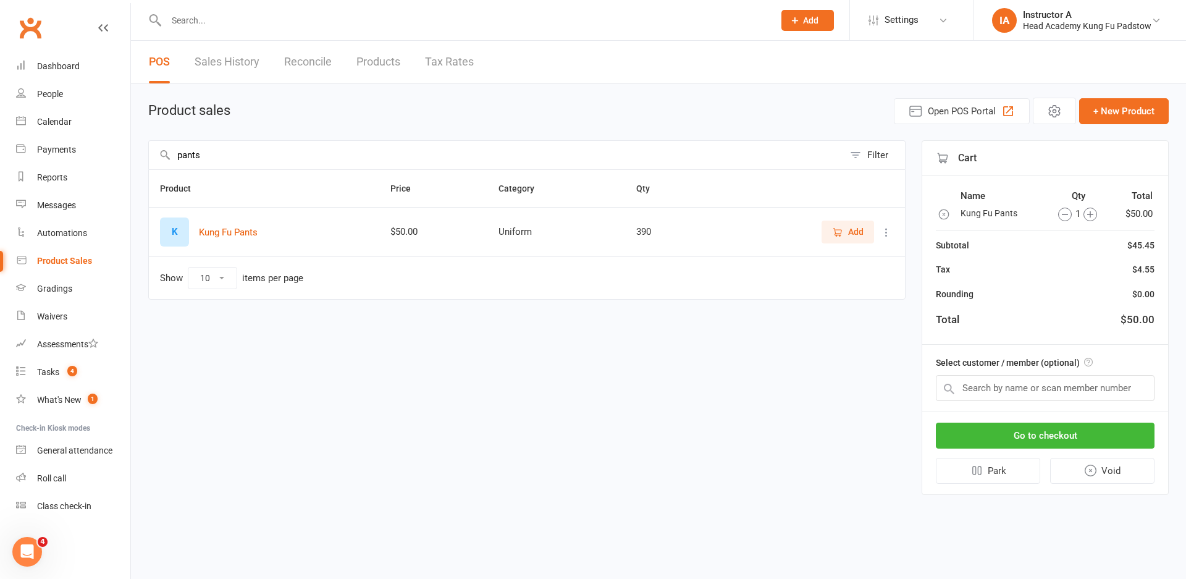
drag, startPoint x: 241, startPoint y: 153, endPoint x: 160, endPoint y: 166, distance: 82.5
click at [160, 166] on input "pants" at bounding box center [496, 155] width 695 height 28
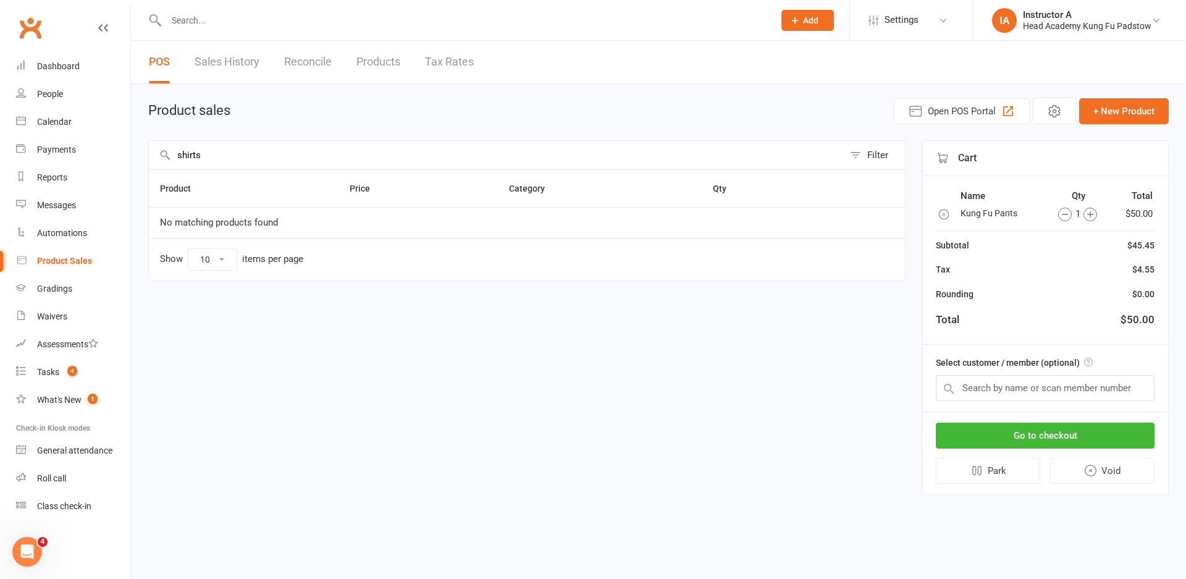
click at [307, 154] on input "shirts" at bounding box center [496, 155] width 695 height 28
click at [452, 284] on div "Product Price Category Qty No matching products found Show 10 25 50 100 items p…" at bounding box center [526, 233] width 757 height 129
click at [238, 152] on input "shirts" at bounding box center [496, 155] width 695 height 28
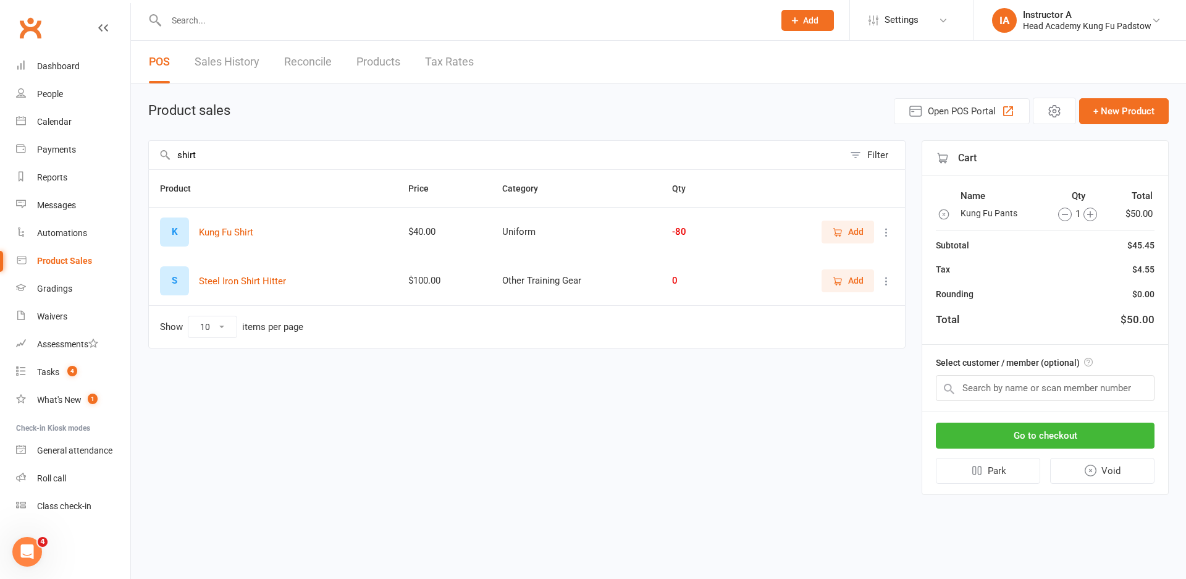
type input "shirt"
drag, startPoint x: 849, startPoint y: 237, endPoint x: 847, endPoint y: 243, distance: 7.0
click at [849, 241] on button "Add" at bounding box center [847, 231] width 52 height 22
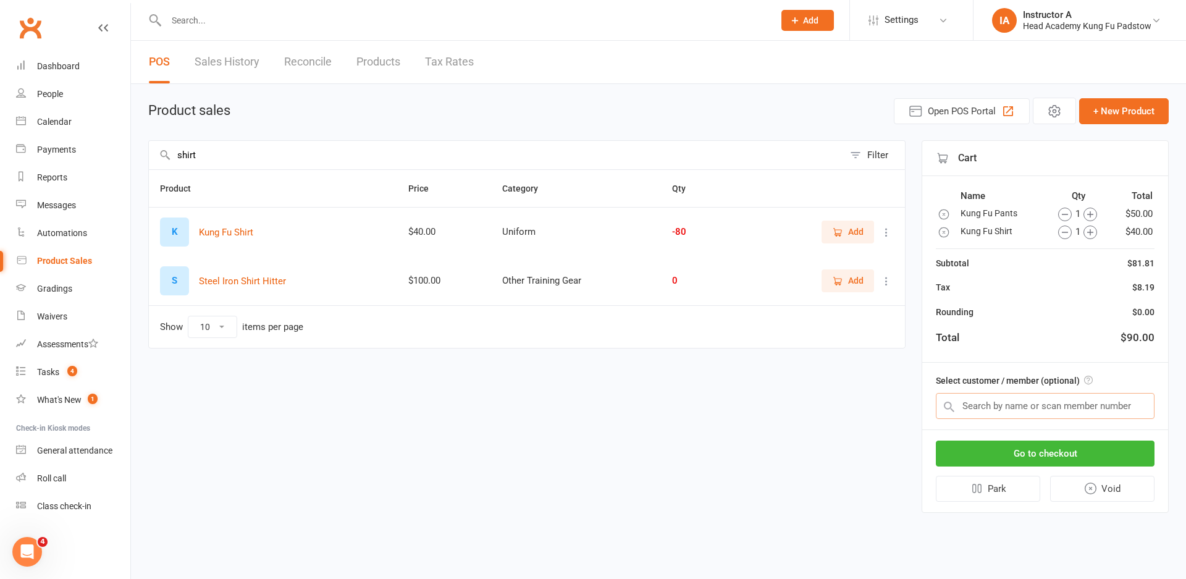
click at [1105, 409] on input "text" at bounding box center [1045, 406] width 219 height 26
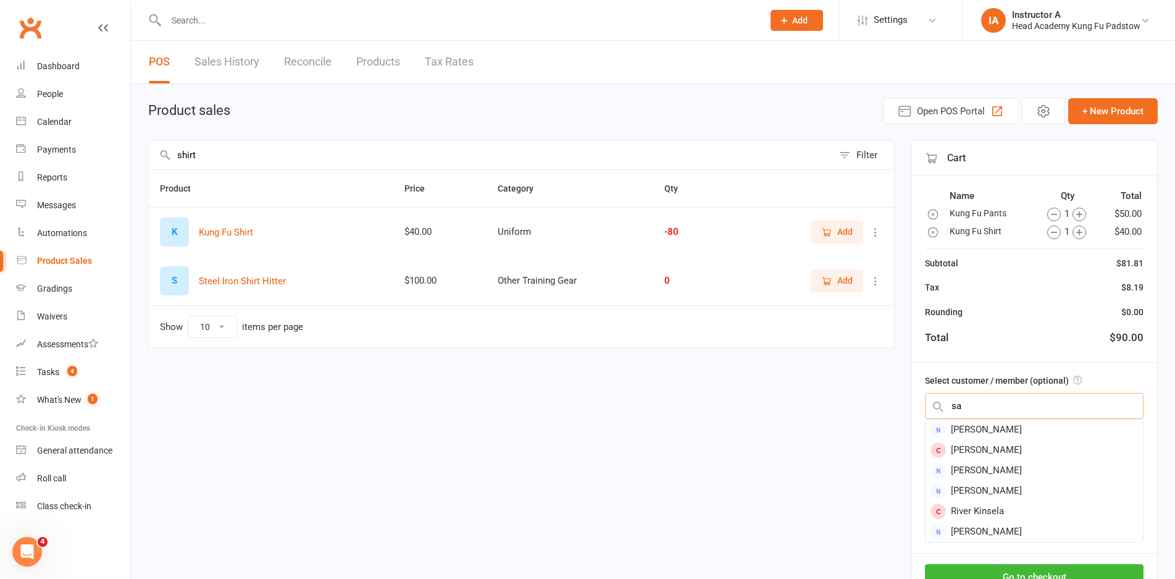
type input "s"
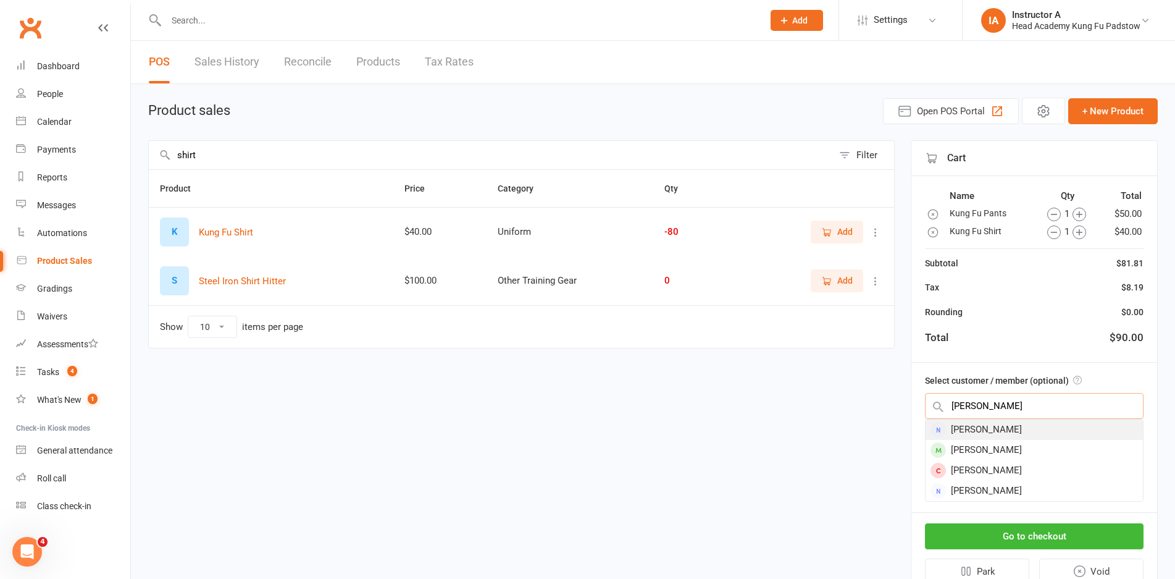
type input "turner"
click at [1029, 437] on div "Shaun turner" at bounding box center [1034, 429] width 217 height 20
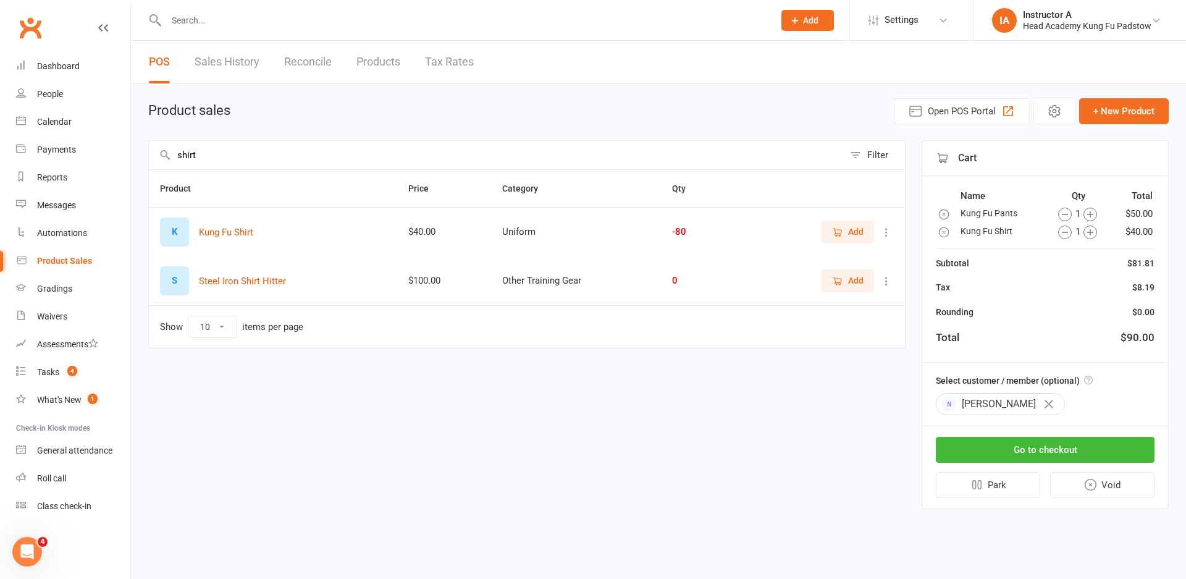
click at [1100, 399] on div "Shaun turner" at bounding box center [1045, 404] width 219 height 22
click at [1112, 446] on button "Go to checkout" at bounding box center [1045, 450] width 219 height 26
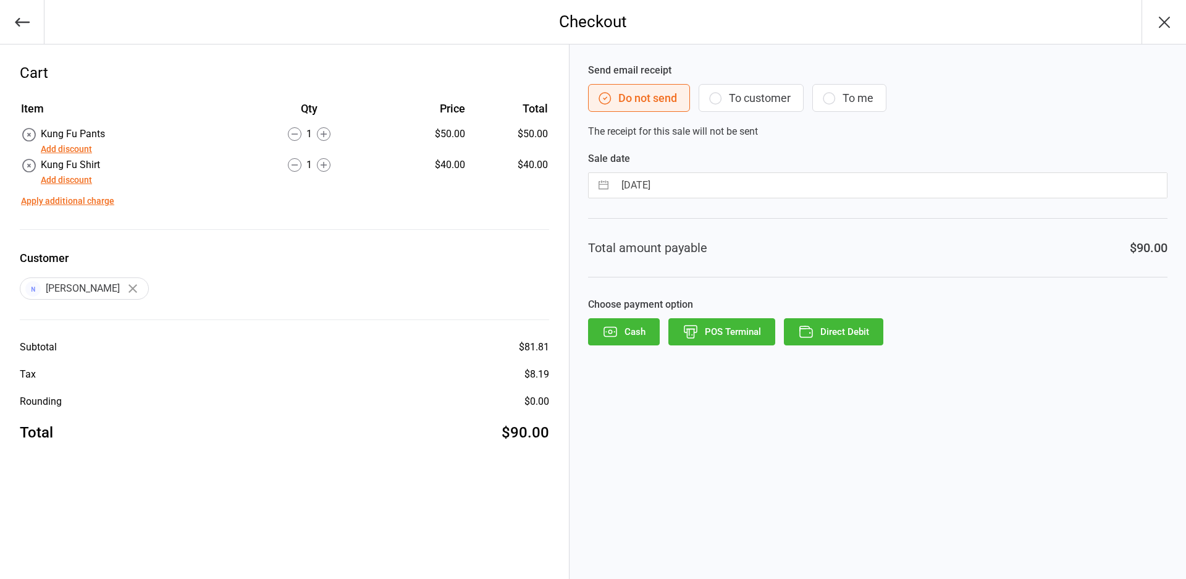
click at [52, 145] on button "Add discount" at bounding box center [66, 149] width 51 height 13
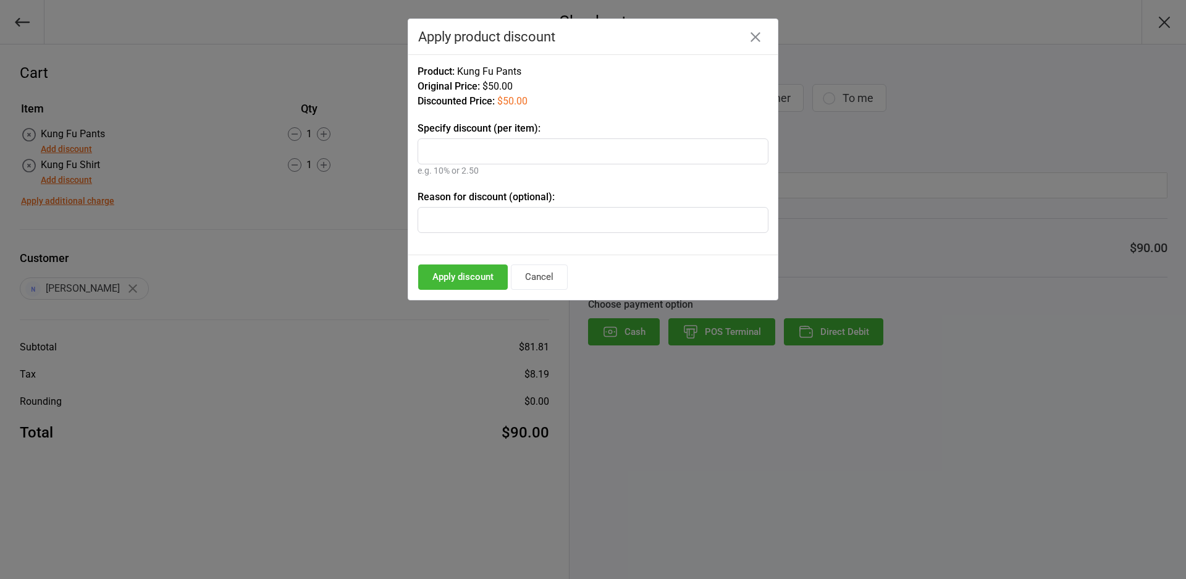
click at [447, 148] on input "text" at bounding box center [592, 151] width 351 height 26
type input "30%"
click at [482, 277] on button "Apply discount" at bounding box center [463, 276] width 90 height 25
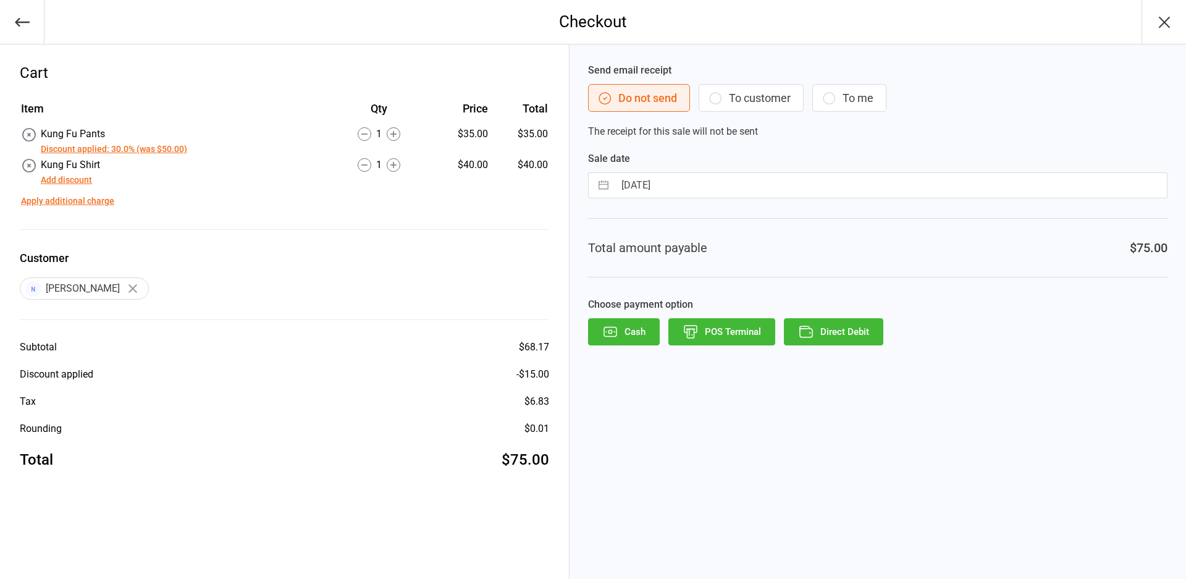
click at [78, 178] on button "Add discount" at bounding box center [66, 180] width 51 height 13
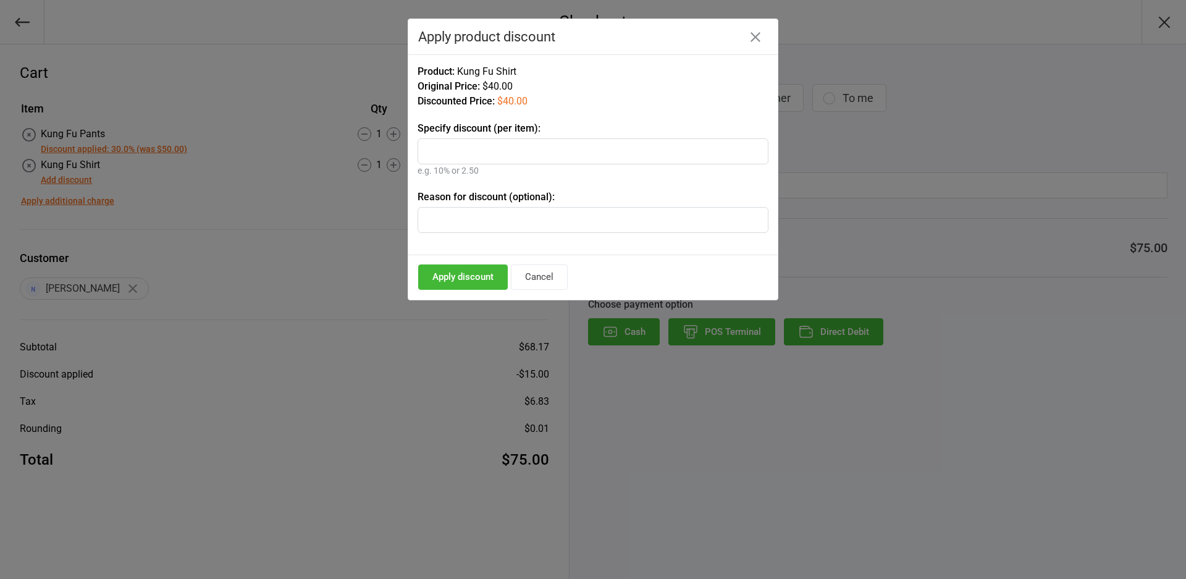
click at [521, 154] on input "text" at bounding box center [592, 151] width 351 height 26
type input "30%"
click at [472, 275] on button "Apply discount" at bounding box center [463, 276] width 90 height 25
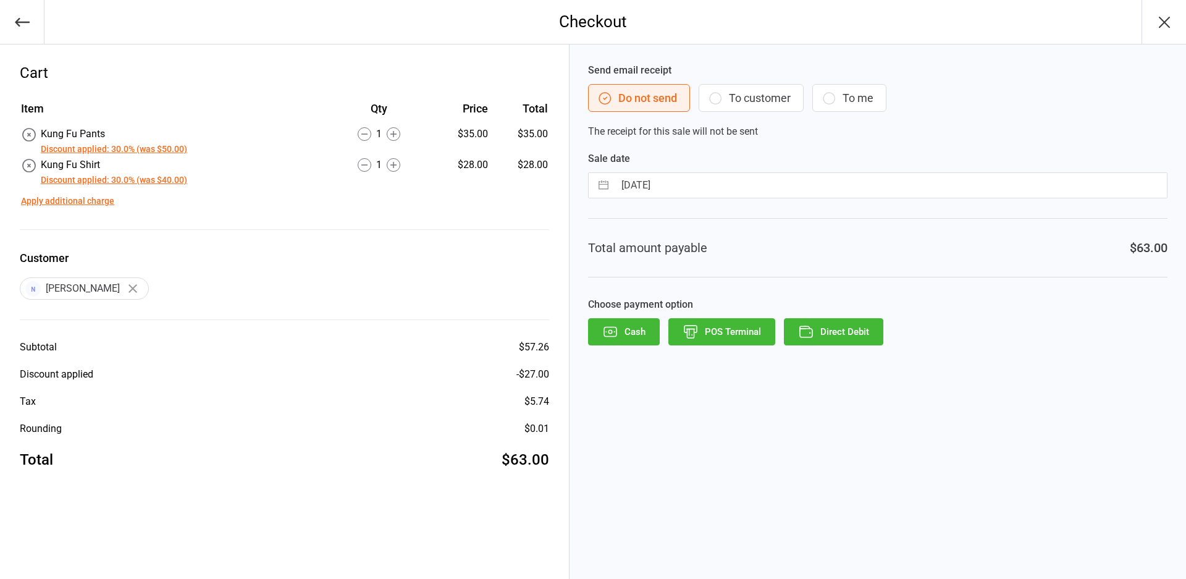
click at [278, 211] on div "Item Qty Price Total Kung Fu Pants Discount applied: 30.0% (was $50.00) 1 $35.0…" at bounding box center [284, 164] width 529 height 131
drag, startPoint x: 869, startPoint y: 333, endPoint x: 825, endPoint y: 161, distance: 178.4
click at [949, 200] on div "Send email receipt Do not send To customer To me The receipt for this sale will…" at bounding box center [877, 311] width 616 height 534
click at [750, 106] on button "To customer" at bounding box center [750, 98] width 105 height 28
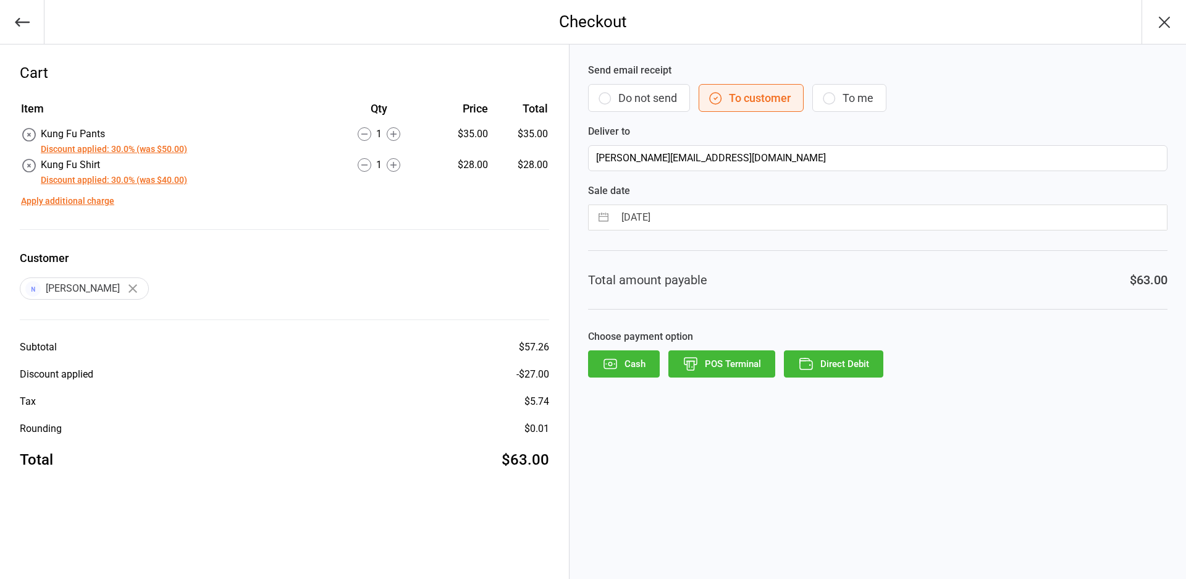
click at [859, 371] on button "Direct Debit" at bounding box center [833, 363] width 99 height 27
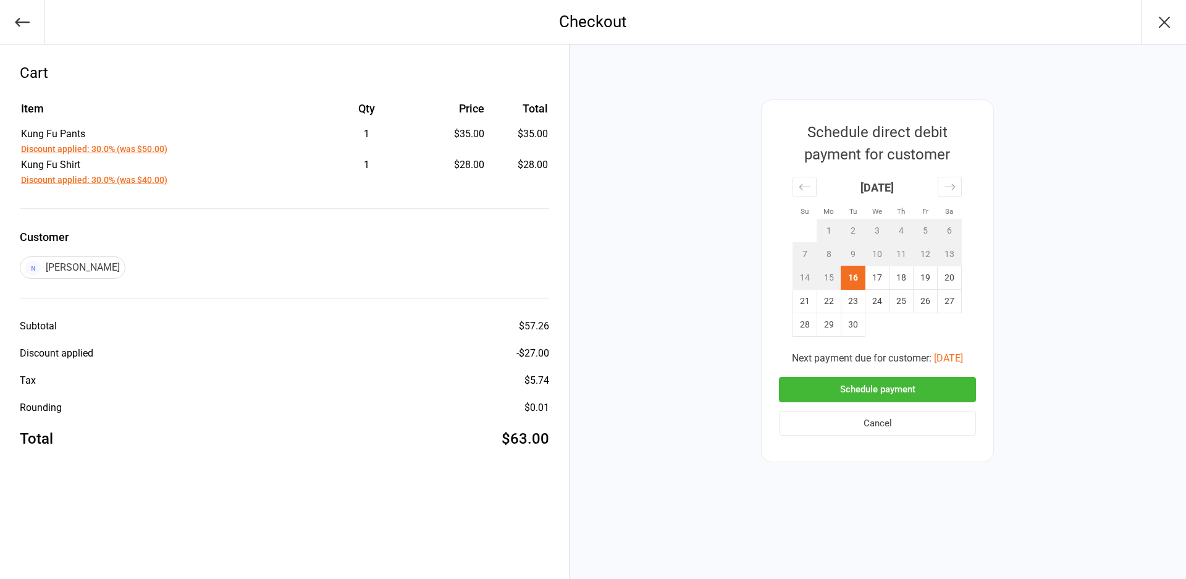
click at [855, 394] on button "Schedule payment" at bounding box center [877, 389] width 197 height 25
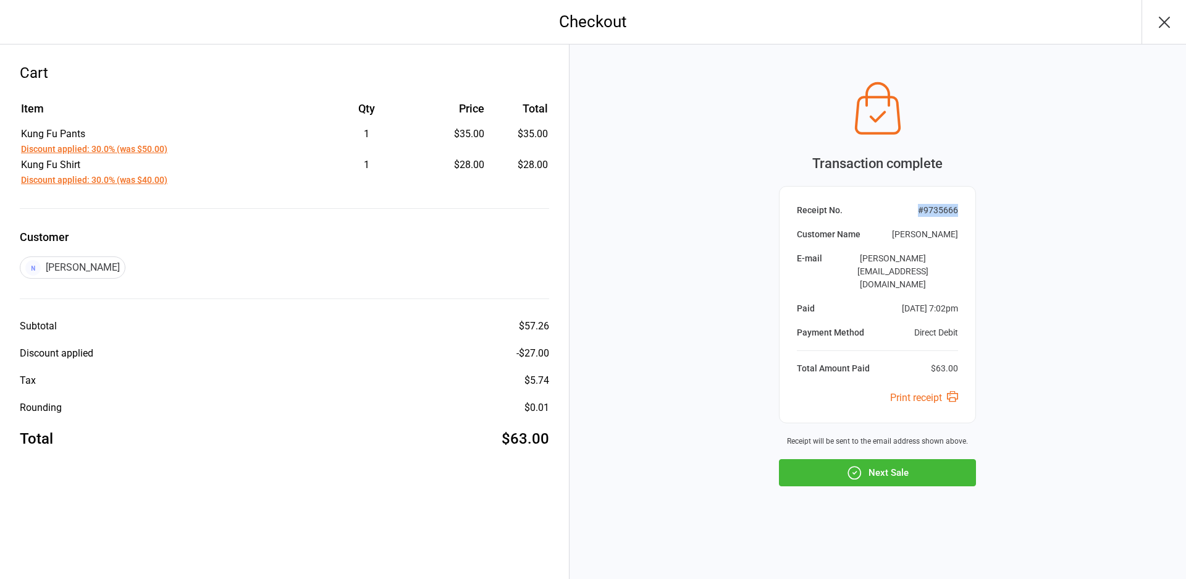
drag, startPoint x: 917, startPoint y: 223, endPoint x: 966, endPoint y: 224, distance: 48.8
click at [965, 224] on div "Receipt No. # 9735666 Customer Name Shaun turner E-mail shaun-turner76@outlook.…" at bounding box center [877, 304] width 197 height 237
copy div "# 9735666"
click at [1160, 22] on icon "button" at bounding box center [1164, 22] width 20 height 20
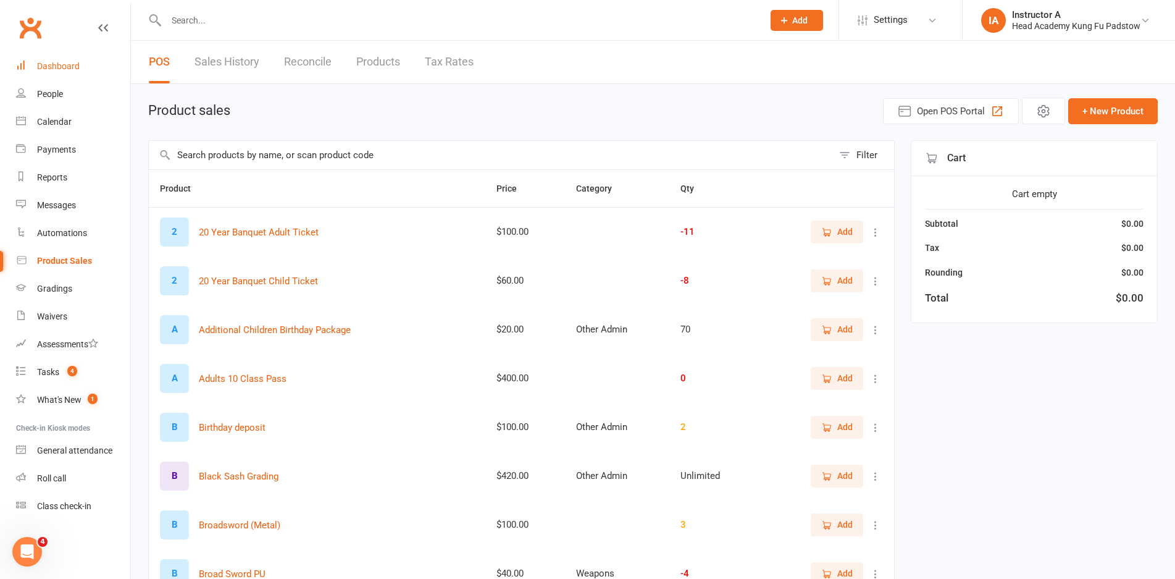
click at [54, 56] on link "Dashboard" at bounding box center [73, 66] width 114 height 28
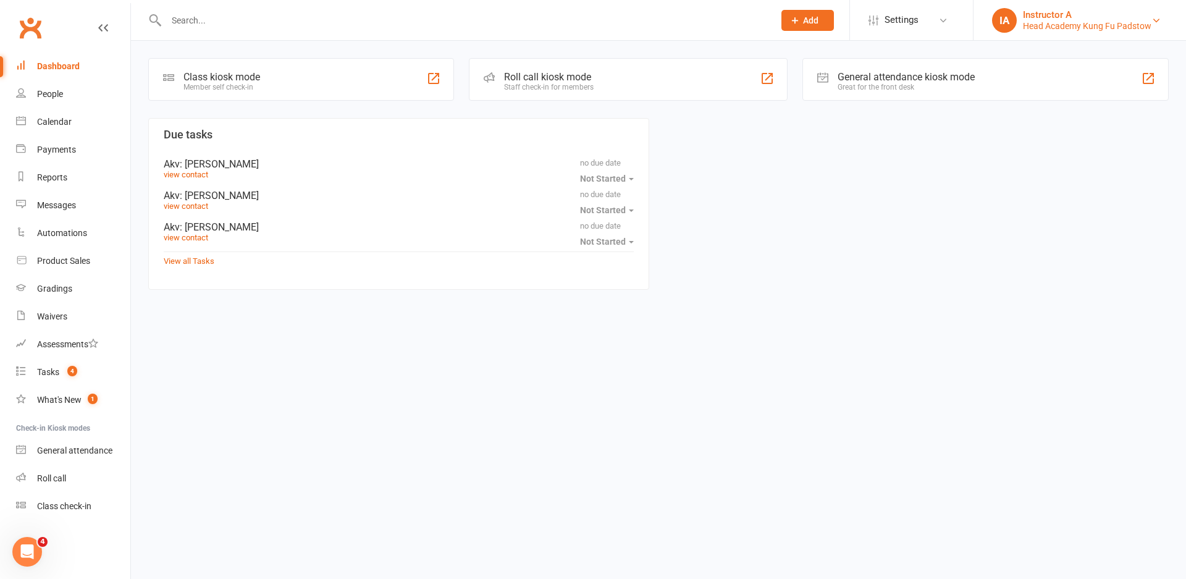
click at [1126, 9] on div "Instructor A" at bounding box center [1087, 14] width 128 height 11
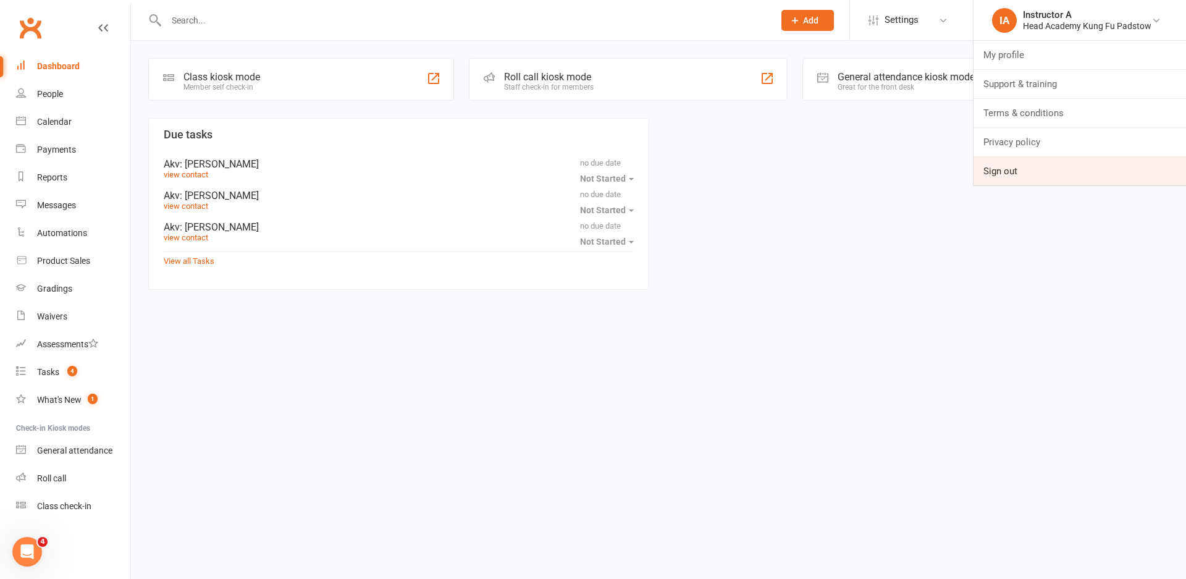
click at [1052, 177] on link "Sign out" at bounding box center [1079, 171] width 212 height 28
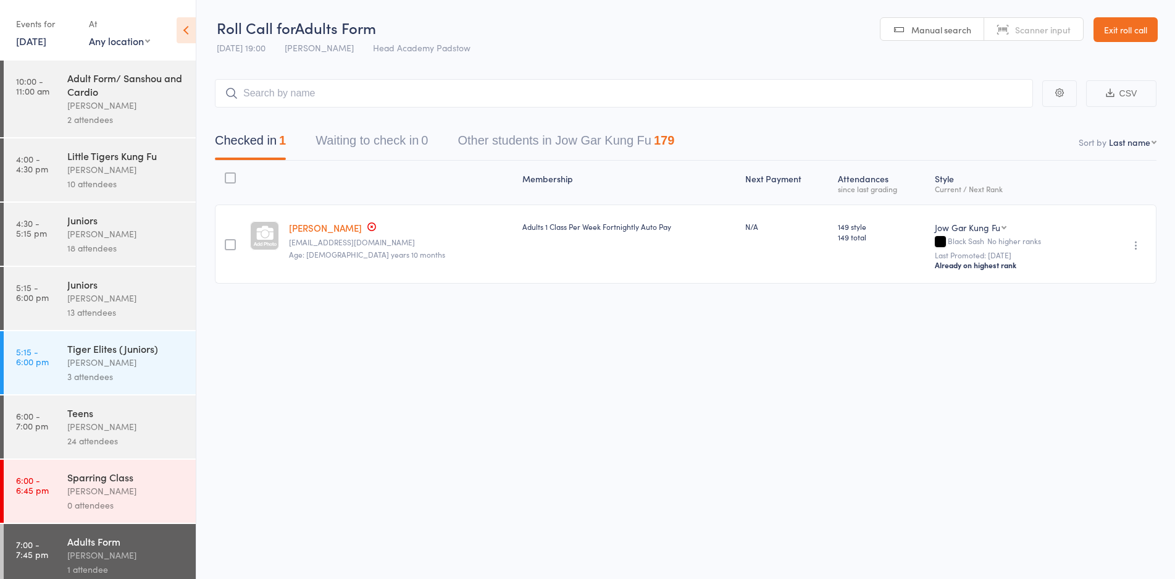
click at [324, 359] on div "Roll Call for Adults Form [DATE] 19:00 [PERSON_NAME] Head Academy Padstow Manua…" at bounding box center [587, 289] width 1175 height 579
click at [325, 100] on input "search" at bounding box center [624, 93] width 818 height 28
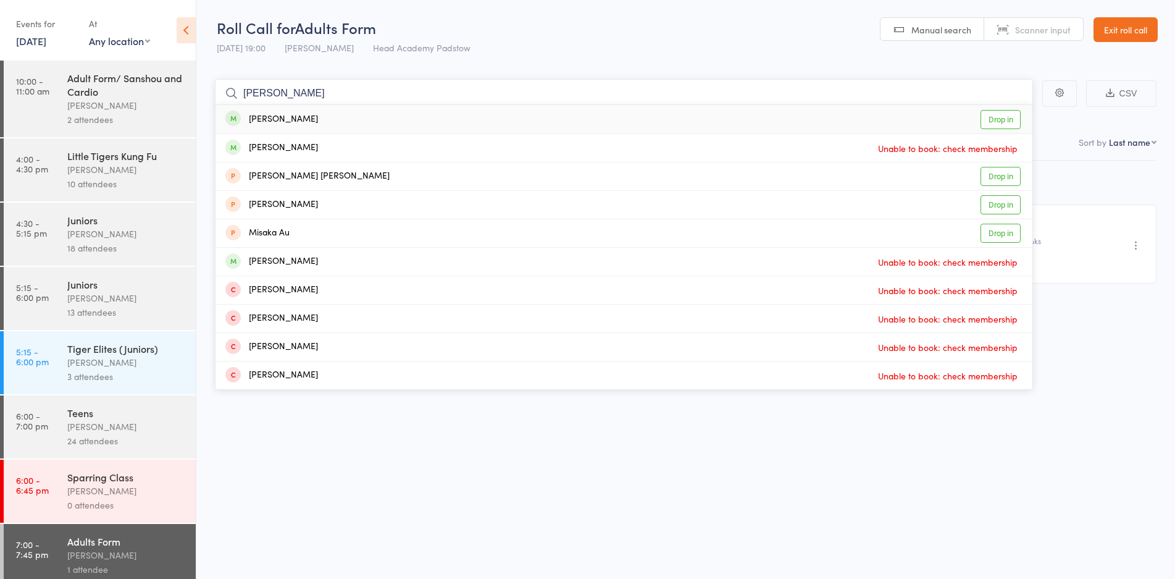
type input "[PERSON_NAME]"
click at [324, 122] on div "[PERSON_NAME] Drop in" at bounding box center [624, 119] width 817 height 28
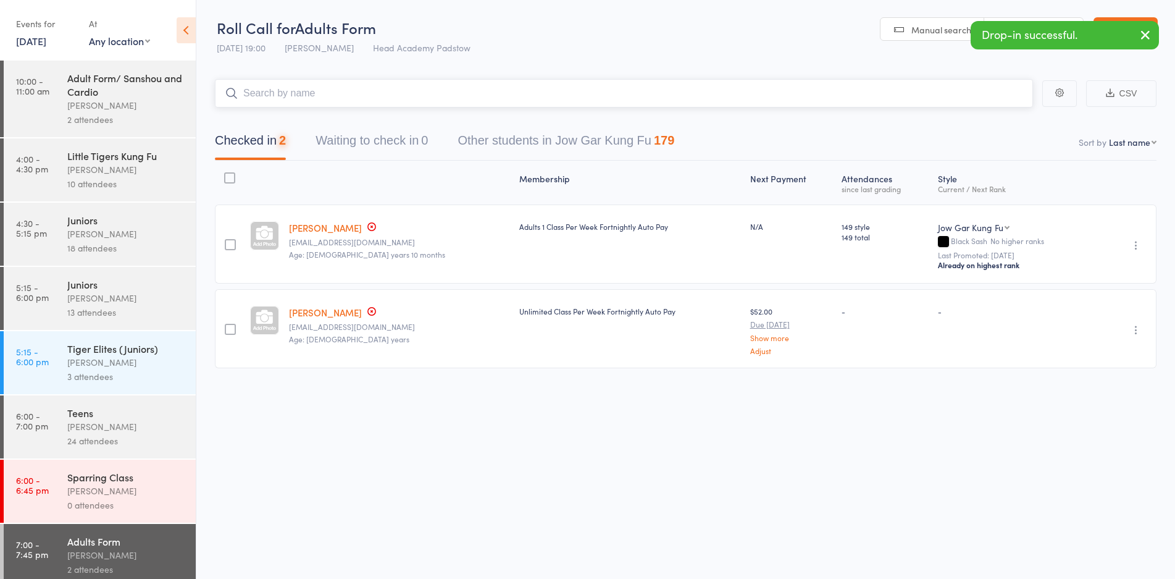
click at [326, 97] on input "search" at bounding box center [624, 93] width 818 height 28
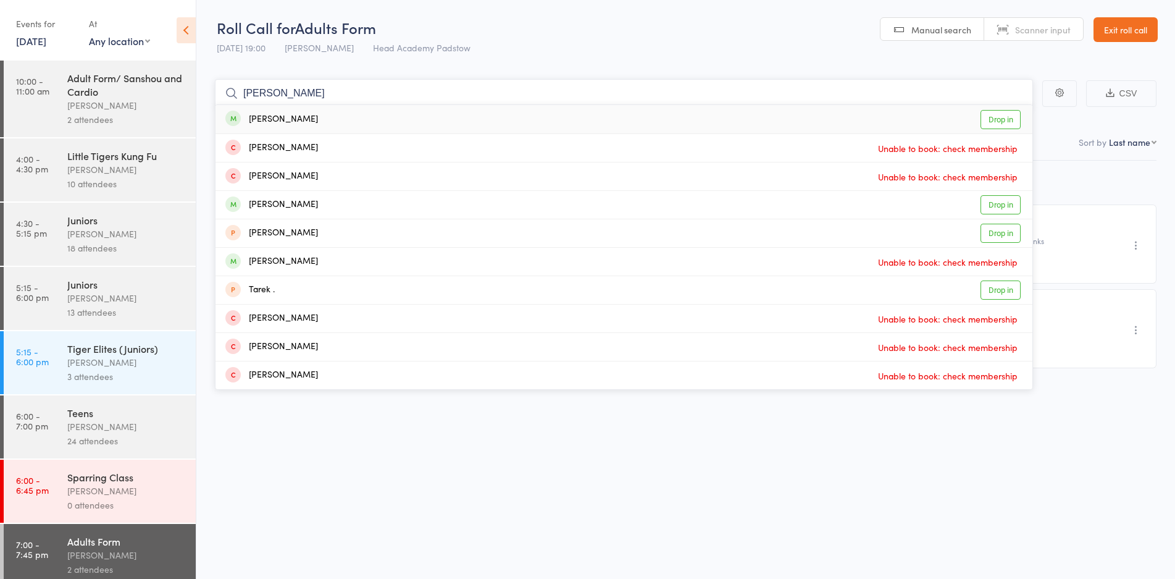
type input "[PERSON_NAME]"
click at [326, 126] on div "[PERSON_NAME] Drop in" at bounding box center [624, 119] width 817 height 28
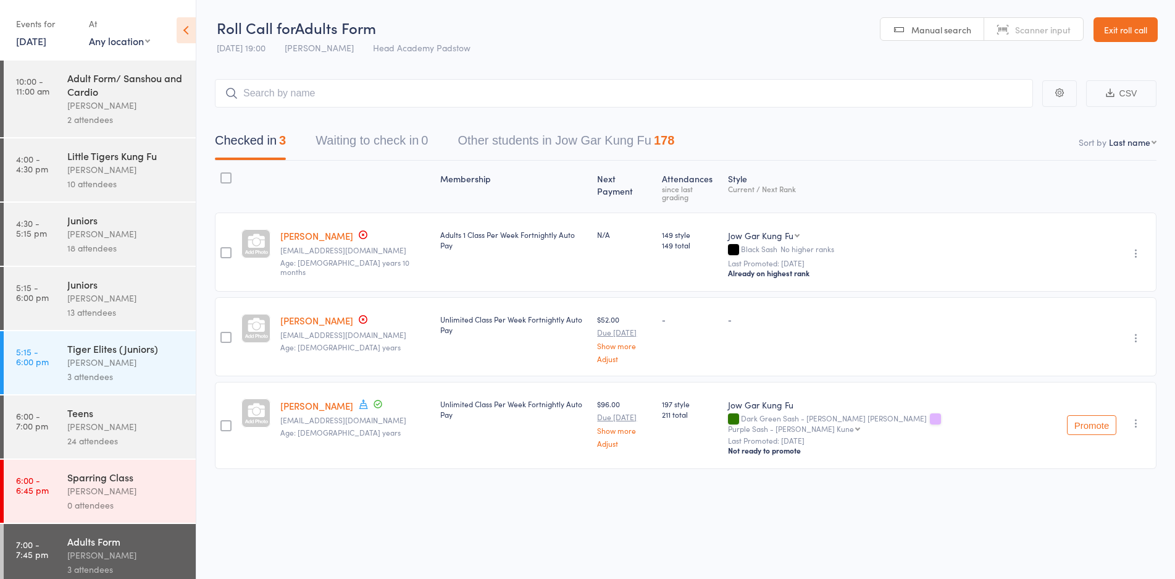
click at [559, 48] on header "Roll Call for Adults Form [DATE] 19:00 [PERSON_NAME] Head Academy Padstow Manua…" at bounding box center [685, 30] width 979 height 61
click at [1130, 33] on link "Exit roll call" at bounding box center [1126, 29] width 64 height 25
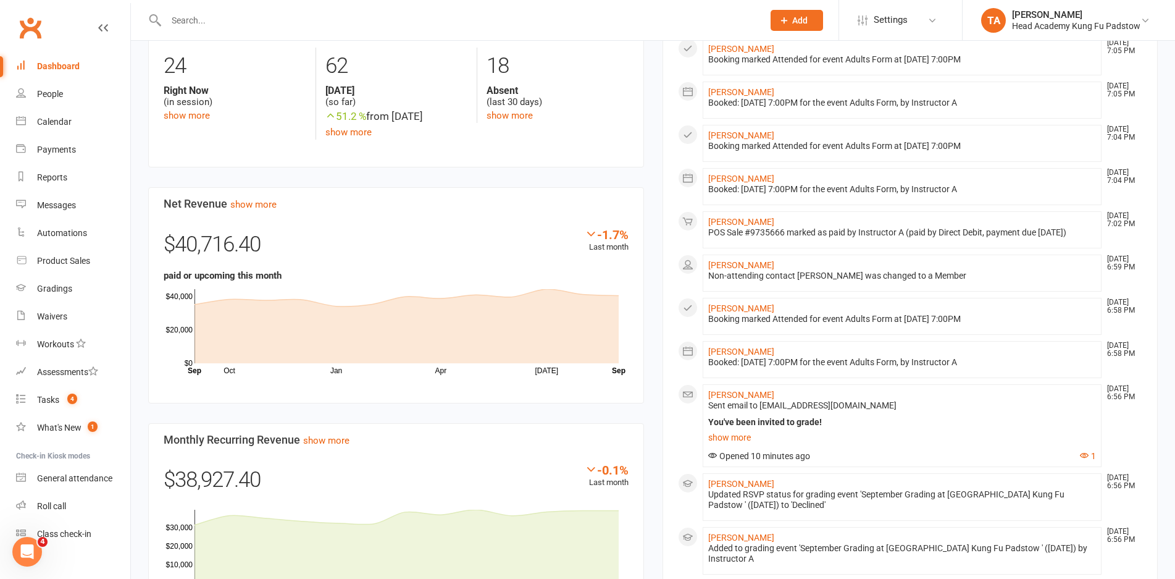
scroll to position [247, 0]
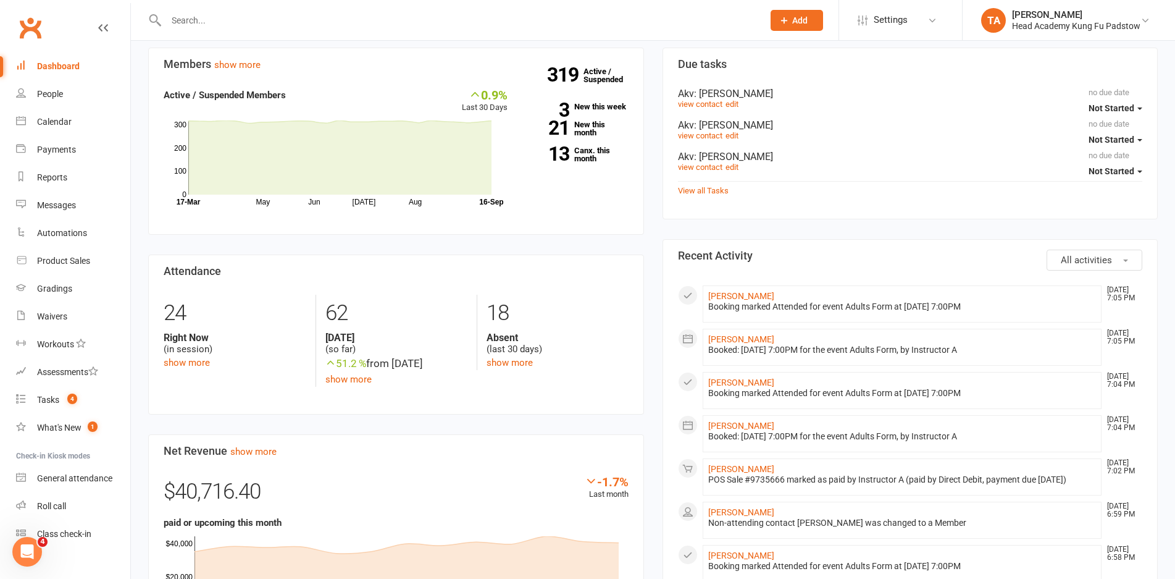
click at [338, 28] on input "text" at bounding box center [458, 20] width 592 height 17
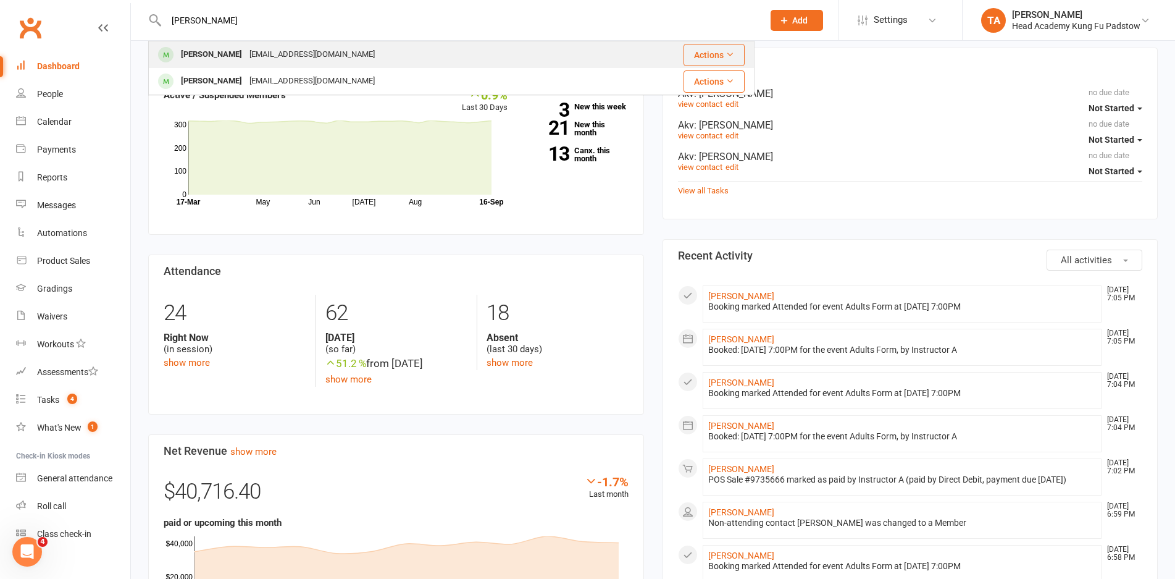
type input "alfonso"
click at [311, 52] on div "karlaquintana@gmail.com" at bounding box center [312, 55] width 133 height 18
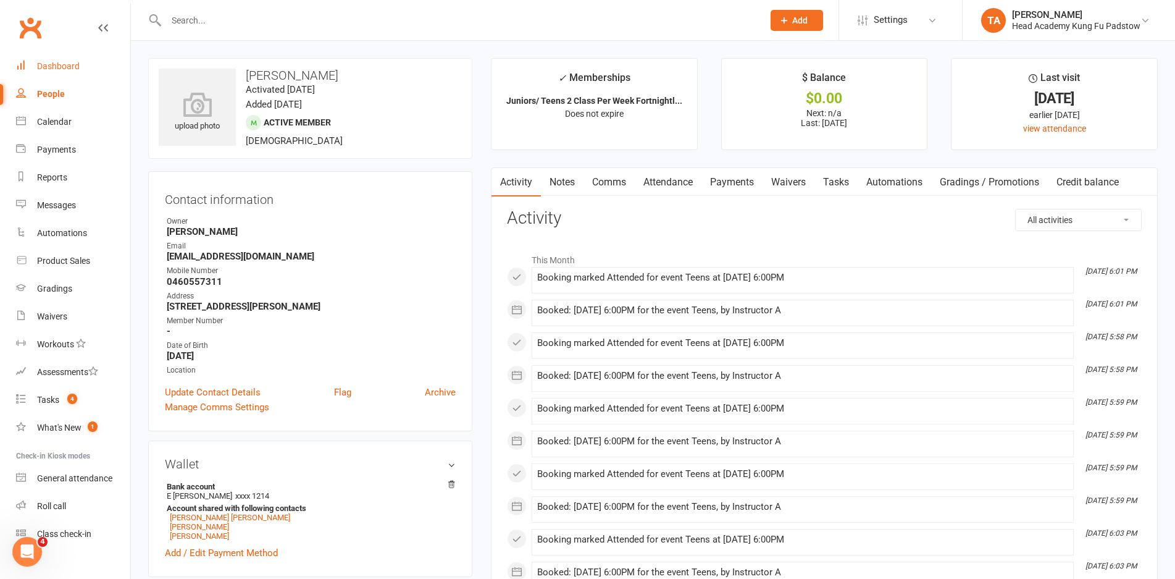
click at [61, 64] on div "Dashboard" at bounding box center [58, 66] width 43 height 10
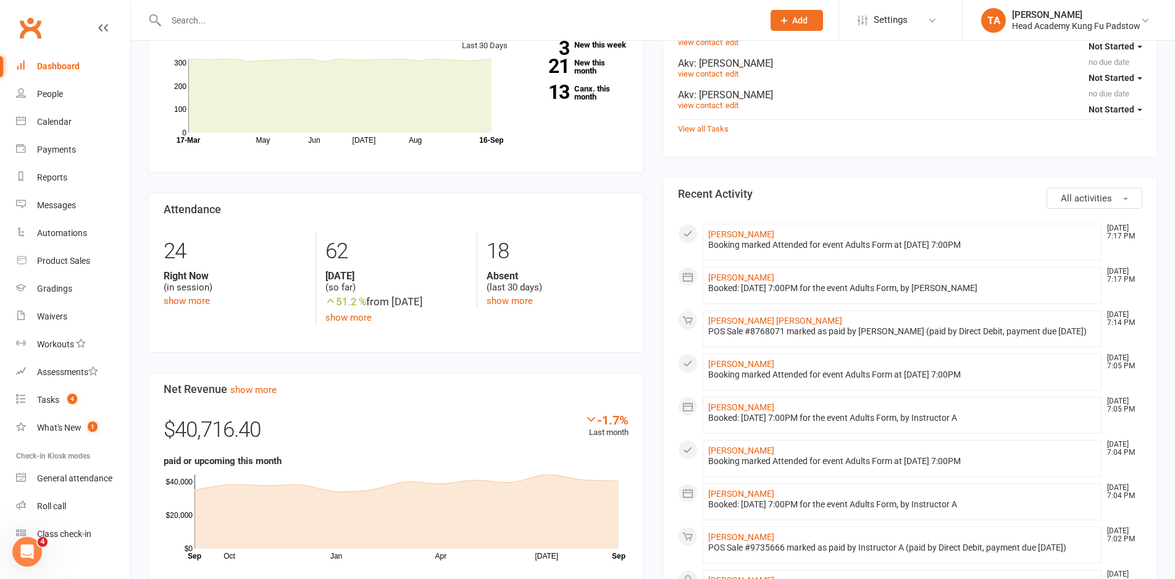
scroll to position [62, 0]
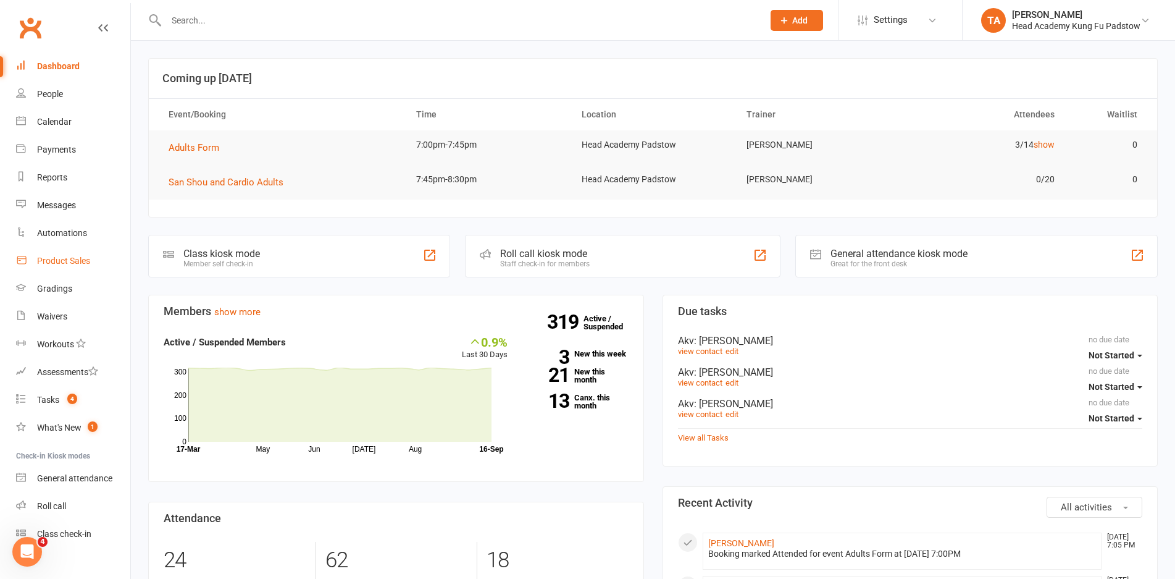
click at [61, 255] on link "Product Sales" at bounding box center [73, 261] width 114 height 28
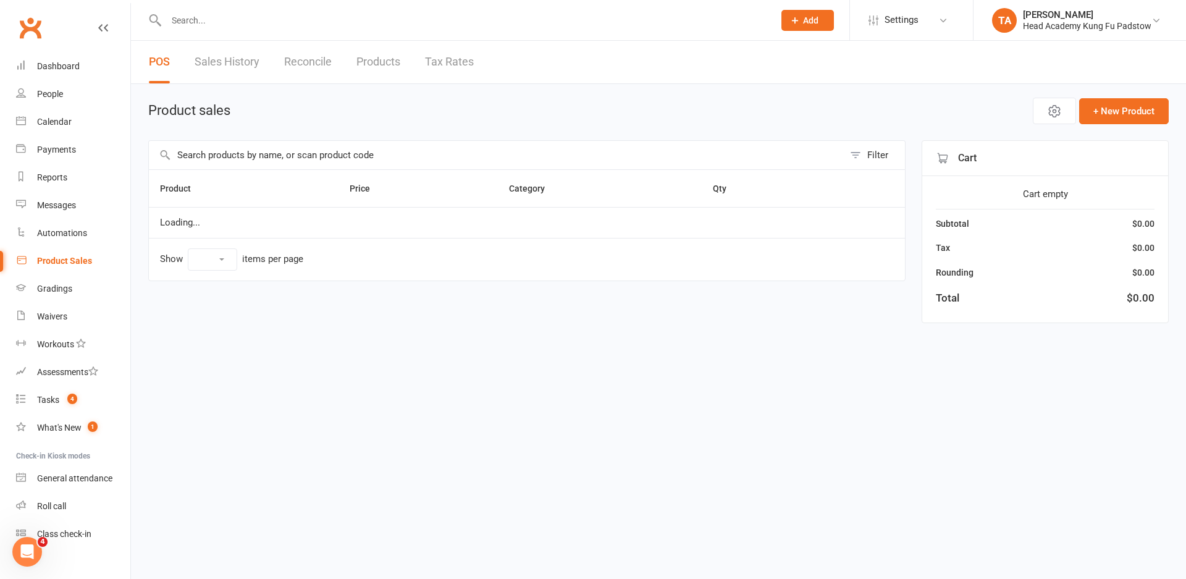
select select "10"
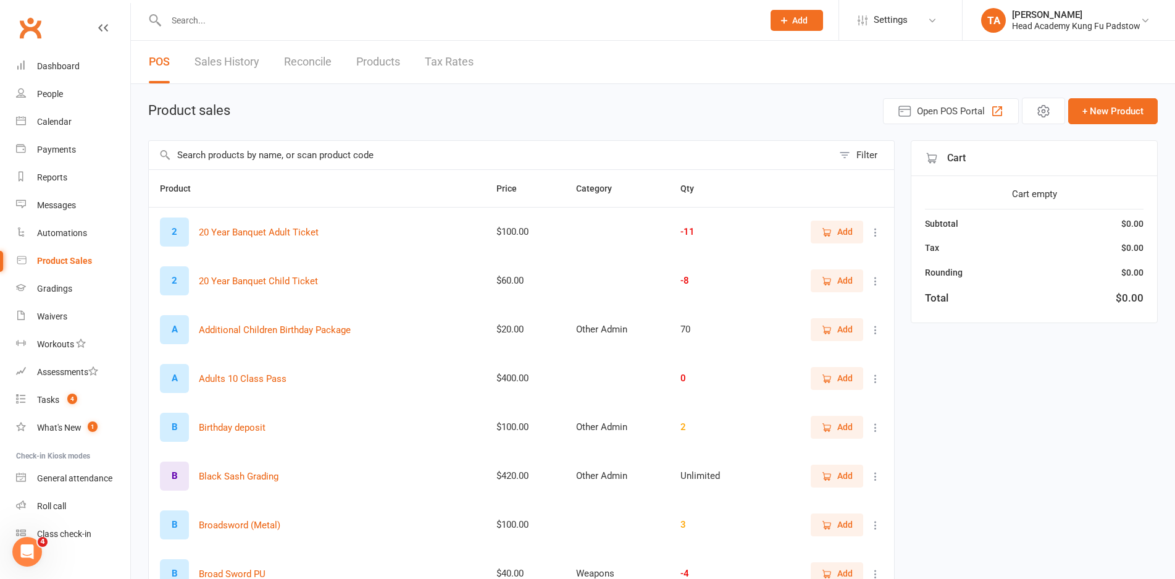
click at [292, 154] on input "text" at bounding box center [491, 155] width 684 height 28
click at [1123, 94] on div "Product sales Open POS Portal + New Product Filter Product Price Category Qty 2…" at bounding box center [653, 428] width 1044 height 689
click at [1118, 102] on button "+ New Product" at bounding box center [1113, 111] width 90 height 26
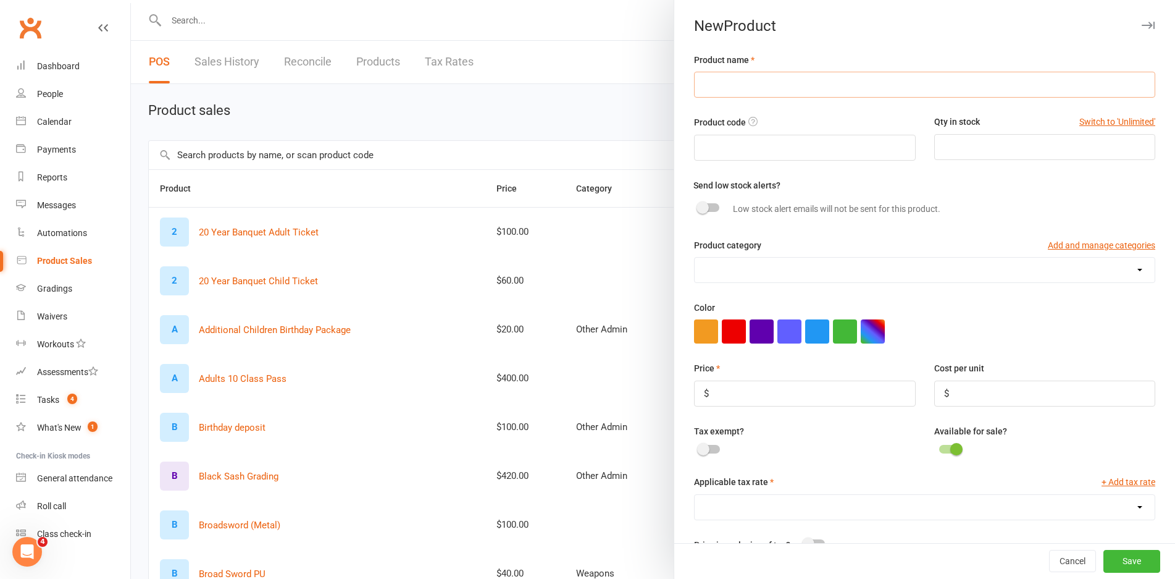
click at [873, 94] on input "text" at bounding box center [924, 85] width 461 height 26
type input "Teens Action Stunt Workshop"
click at [768, 395] on input "number" at bounding box center [804, 393] width 221 height 26
type input "20"
click at [841, 439] on div "Tax exempt?" at bounding box center [805, 441] width 240 height 34
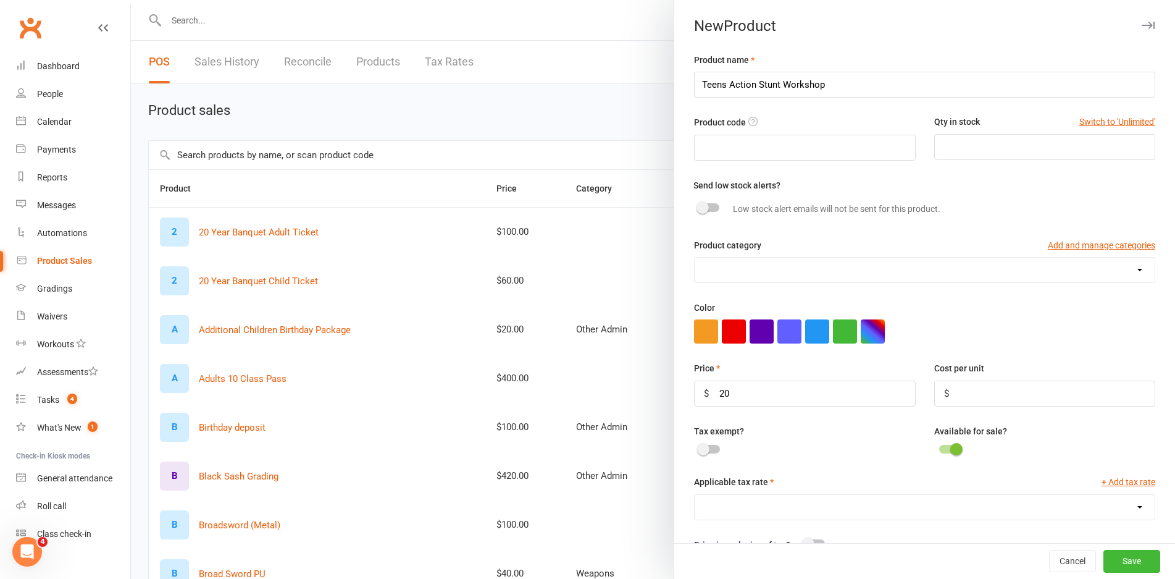
click at [939, 448] on div at bounding box center [949, 449] width 21 height 9
click at [939, 447] on input "checkbox" at bounding box center [939, 447] width 0 height 0
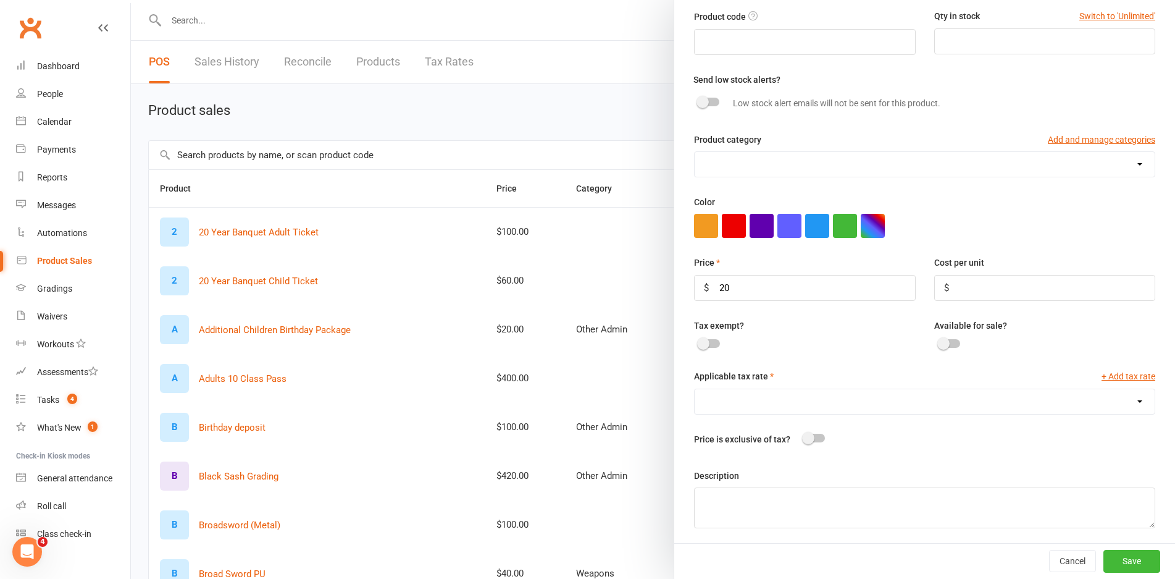
scroll to position [108, 0]
click at [785, 387] on select "GST (10.0%)" at bounding box center [925, 399] width 460 height 25
select select "762"
click at [695, 387] on select "GST (10.0%)" at bounding box center [925, 399] width 460 height 25
click at [789, 351] on div "Tax exempt? Available for sale?" at bounding box center [925, 341] width 480 height 51
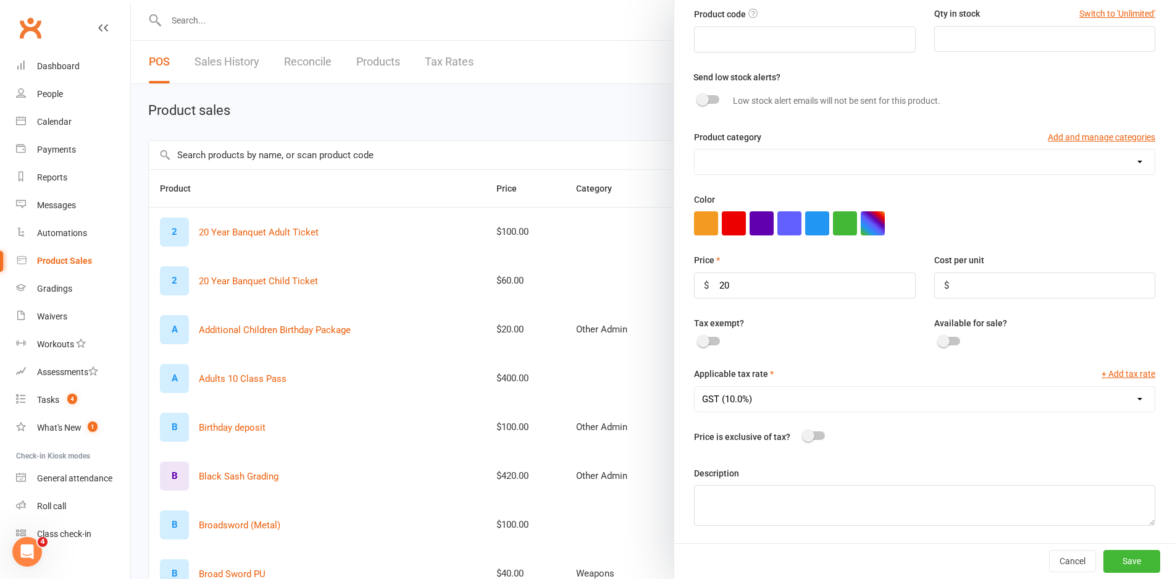
click at [892, 451] on div "Product name Teens Action Stunt Workshop Product code Qty in stock Switch to 'U…" at bounding box center [924, 243] width 501 height 598
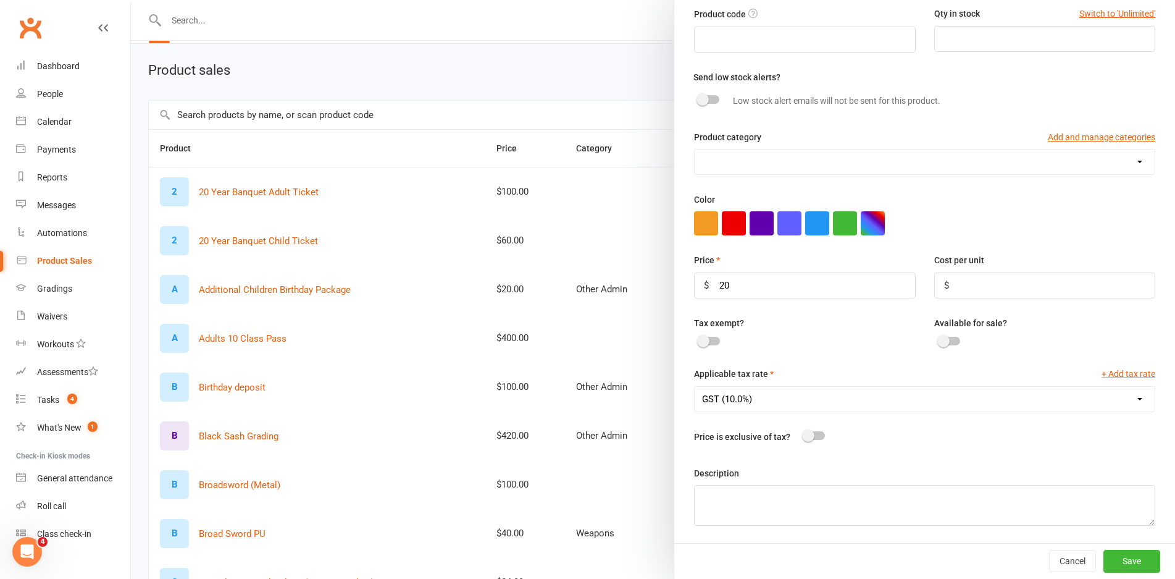
scroll to position [62, 0]
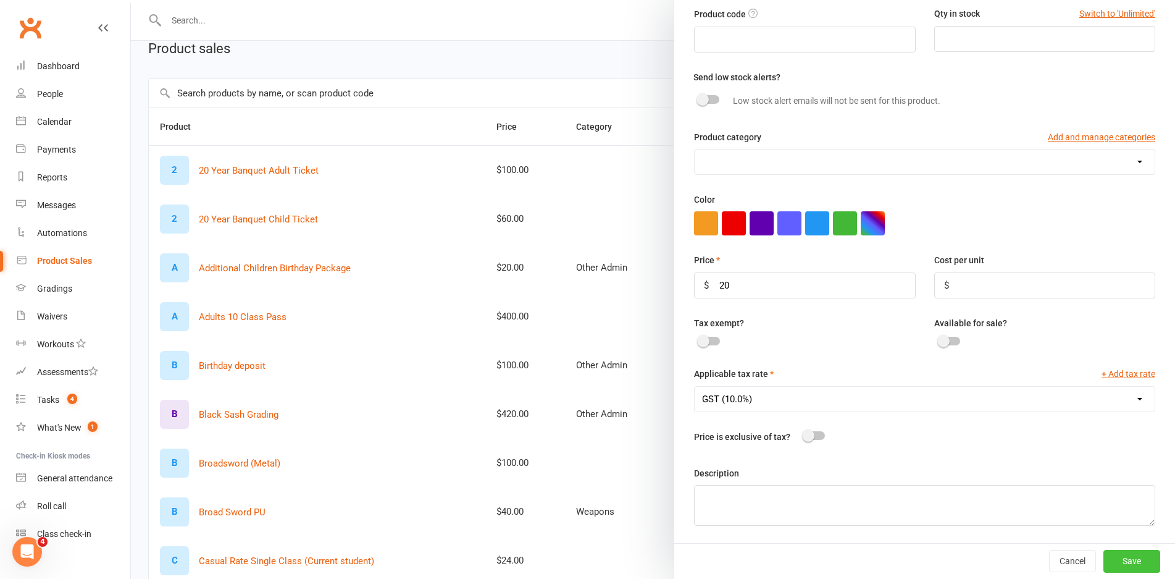
click at [1108, 559] on button "Save" at bounding box center [1131, 561] width 57 height 22
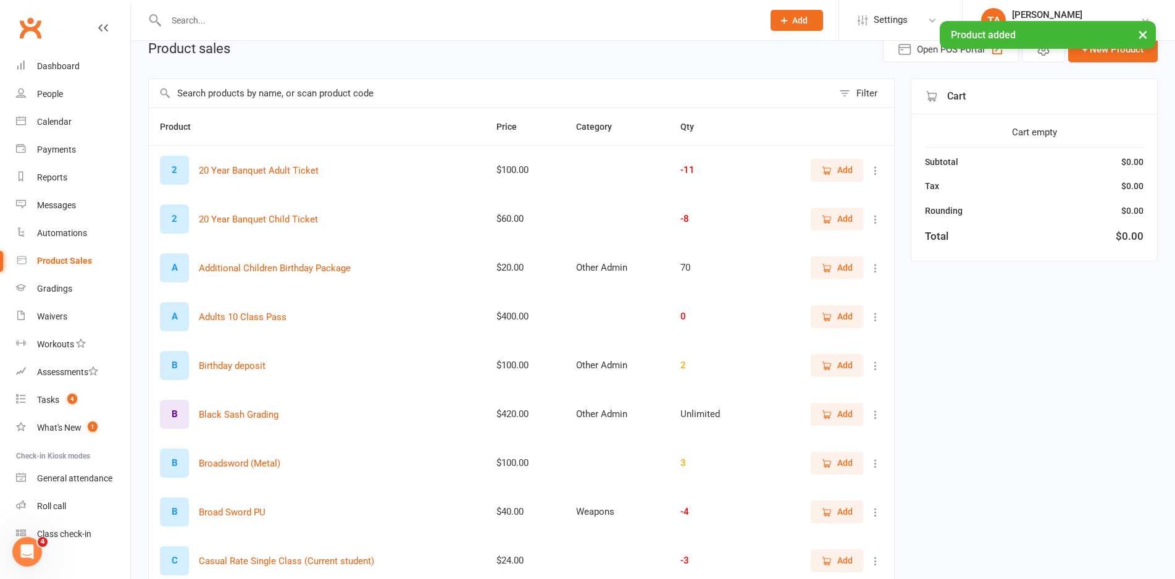
click at [1031, 385] on div "Filter Product Price Category Qty 2 20 Year Banquet Adult Ticket $100.00 -11 Ad…" at bounding box center [653, 386] width 1010 height 616
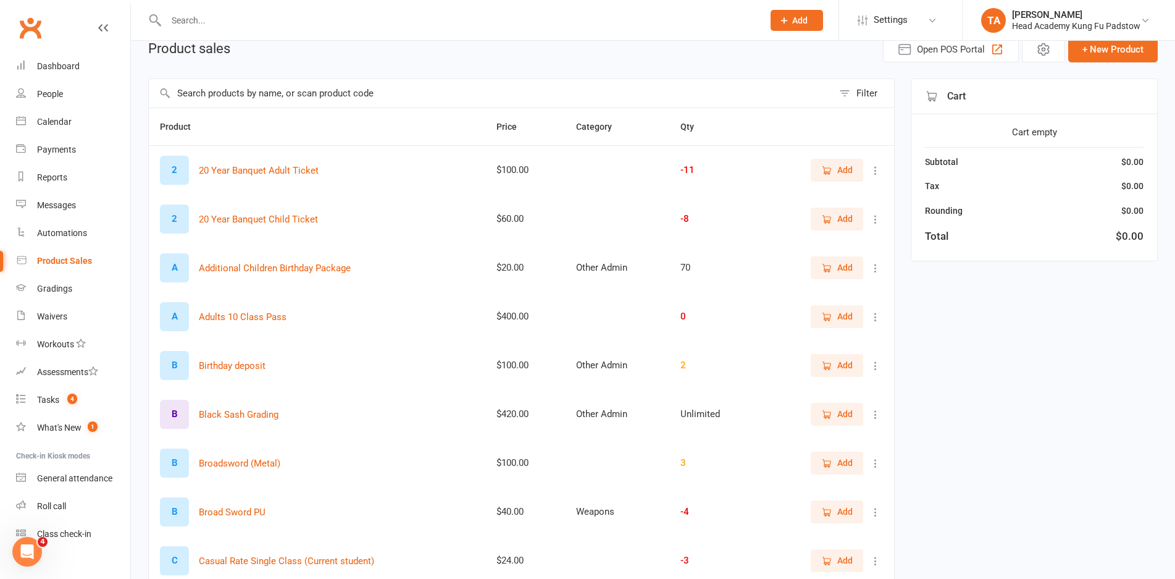
click at [1031, 384] on div "Filter Product Price Category Qty 2 20 Year Banquet Adult Ticket $100.00 -11 Ad…" at bounding box center [653, 386] width 1010 height 616
click at [309, 86] on input "text" at bounding box center [491, 93] width 684 height 28
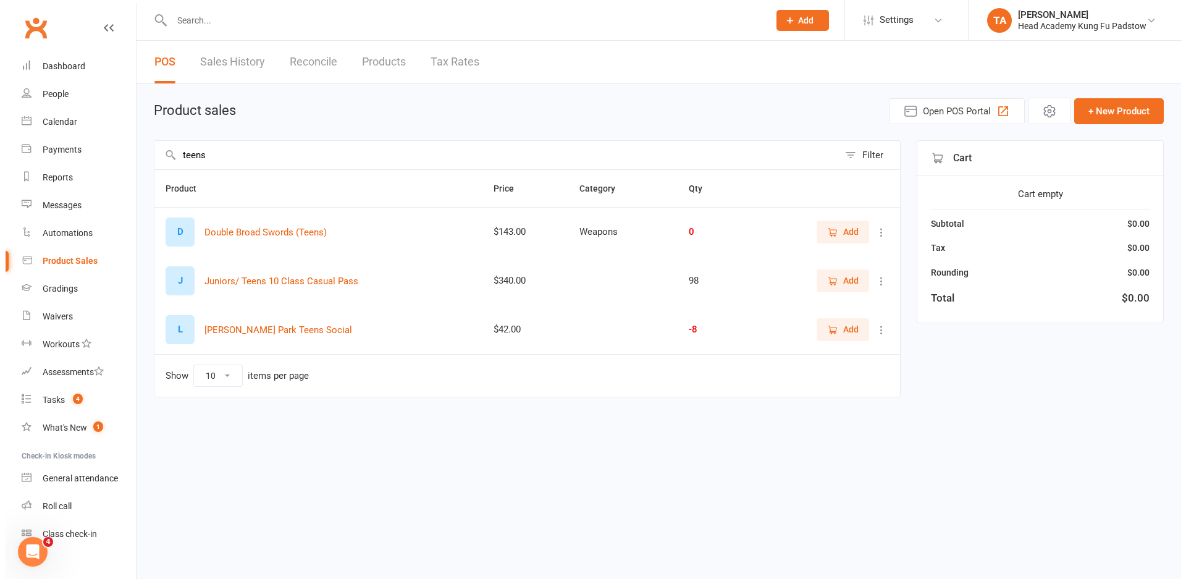
scroll to position [0, 0]
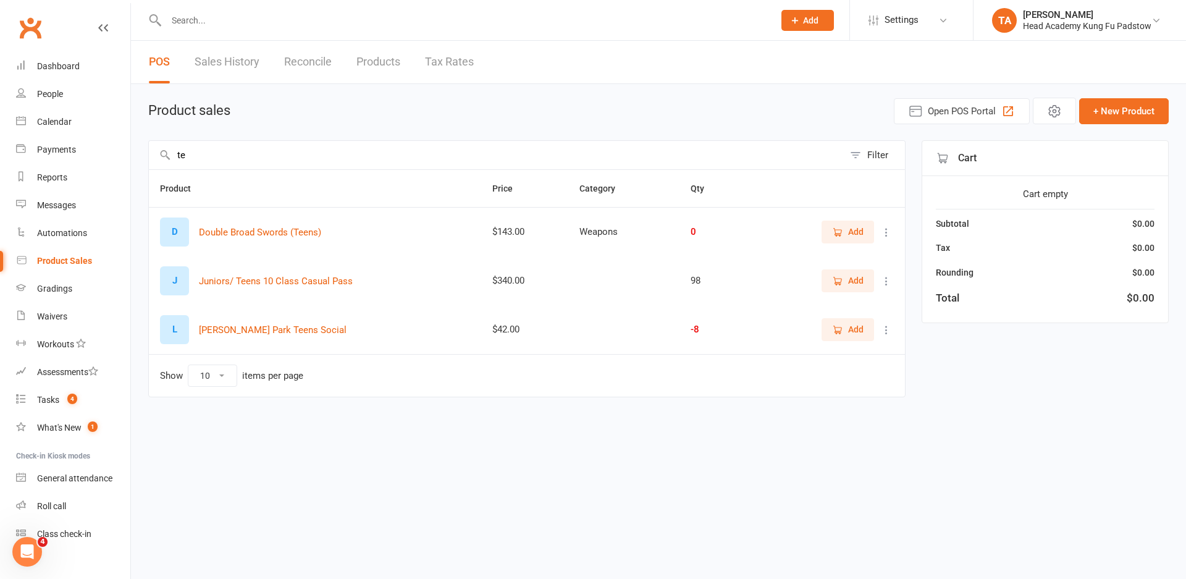
type input "t"
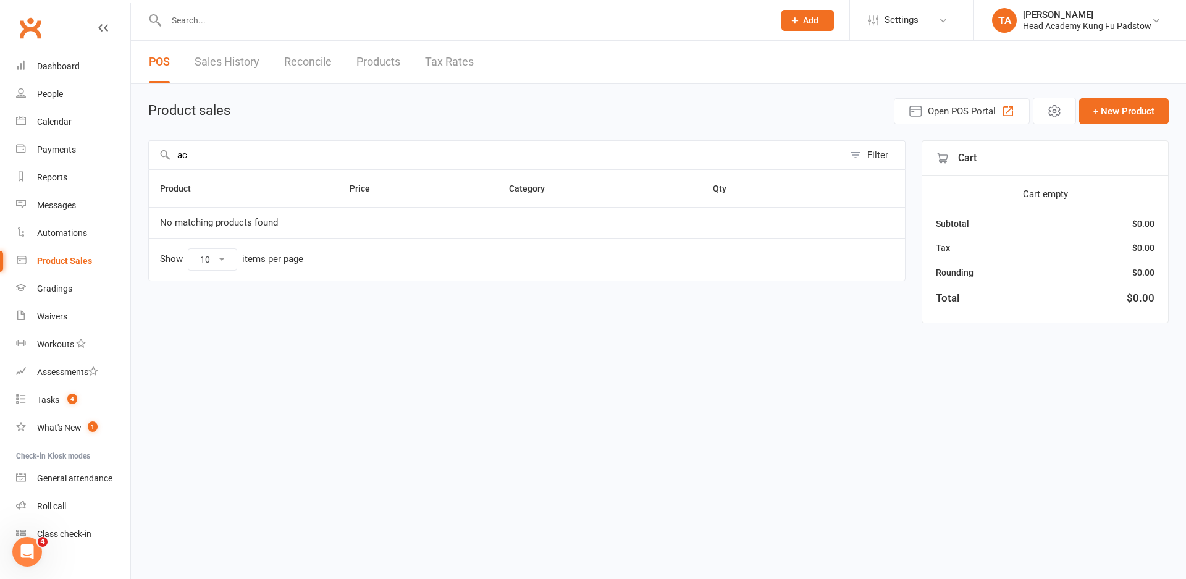
type input "a"
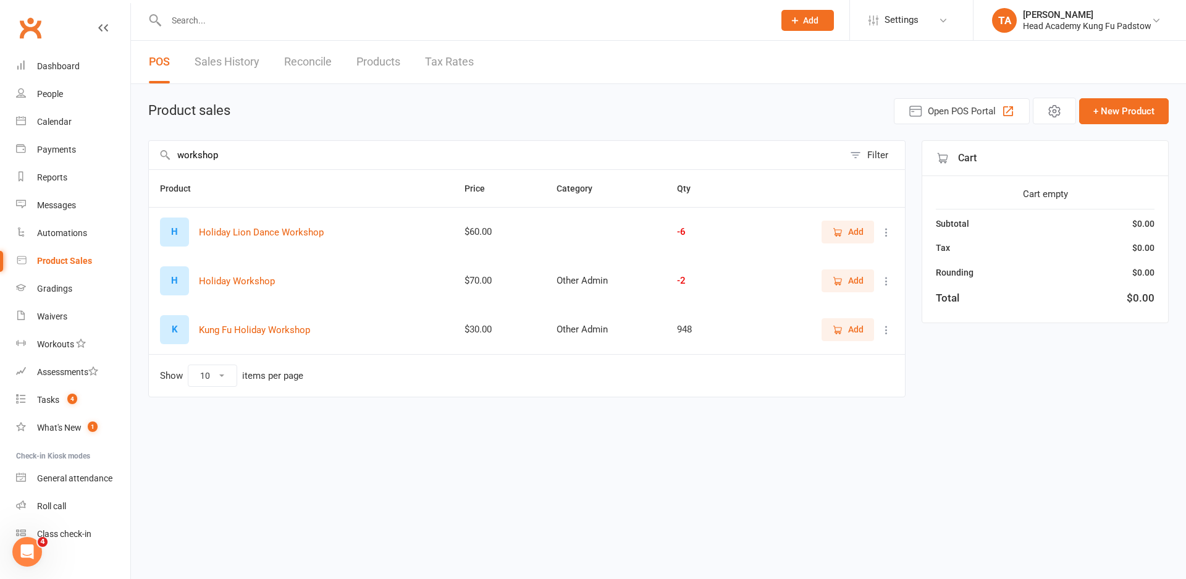
type input "workshop"
click at [716, 118] on div "Product sales Open POS Portal + New Product" at bounding box center [658, 111] width 1020 height 27
click at [1107, 111] on button "+ New Product" at bounding box center [1124, 111] width 90 height 26
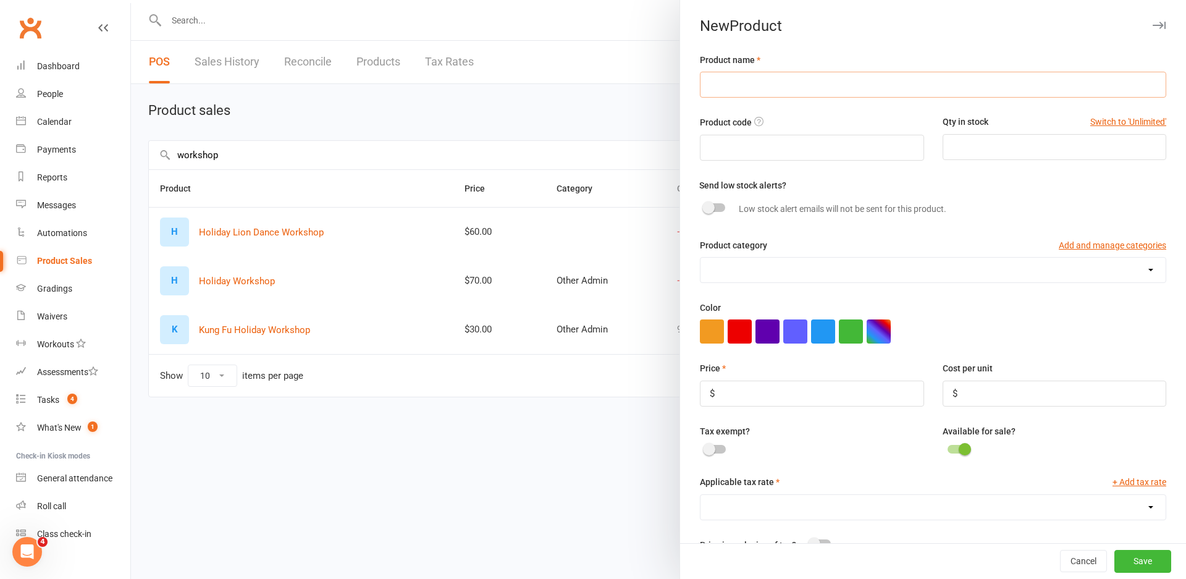
click at [776, 86] on input "text" at bounding box center [933, 85] width 466 height 26
type input "Teens Action Stunt Workshop"
click at [774, 383] on input "number" at bounding box center [812, 393] width 224 height 26
type input "20"
click at [834, 445] on div at bounding box center [812, 450] width 224 height 15
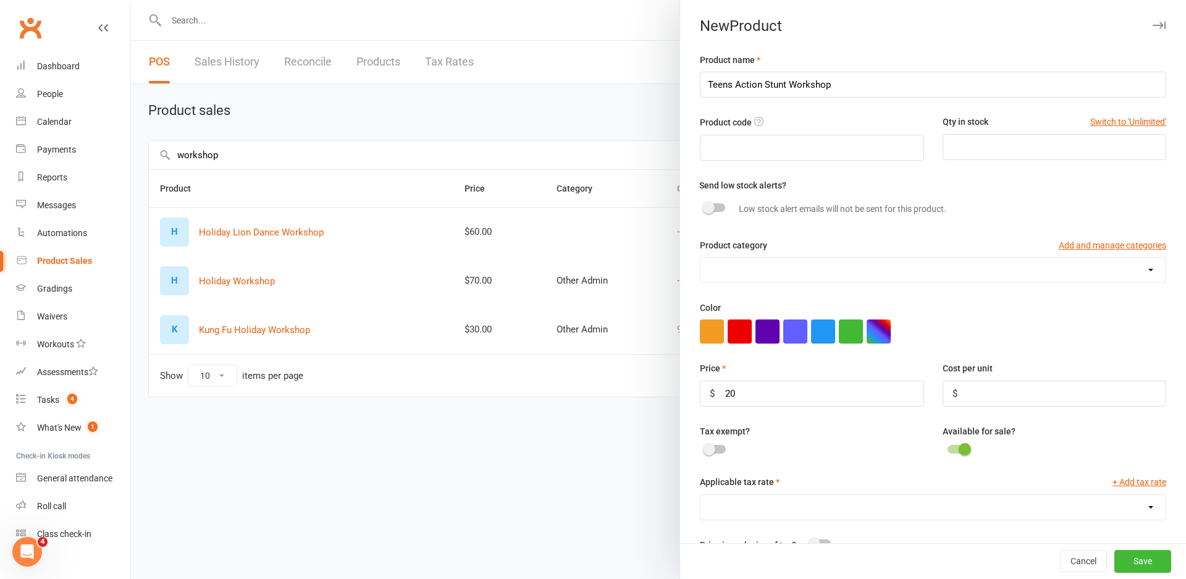
click at [973, 504] on select "GST (10.0%)" at bounding box center [932, 507] width 465 height 25
select select "762"
click at [700, 495] on select "GST (10.0%)" at bounding box center [932, 507] width 465 height 25
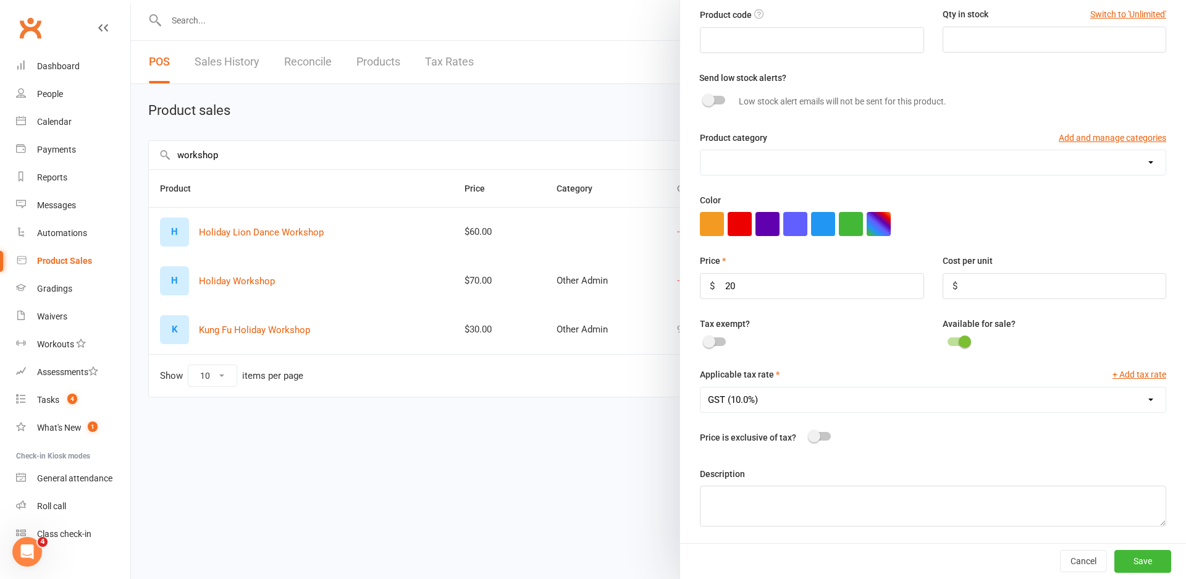
scroll to position [108, 0]
click at [800, 509] on textarea at bounding box center [933, 505] width 466 height 41
click at [835, 491] on textarea at bounding box center [933, 505] width 466 height 41
type textarea "Date: Thursday, 2nd October, 2025 Duration: 2 hrs"
click at [895, 545] on div "Cancel Save" at bounding box center [933, 560] width 506 height 35
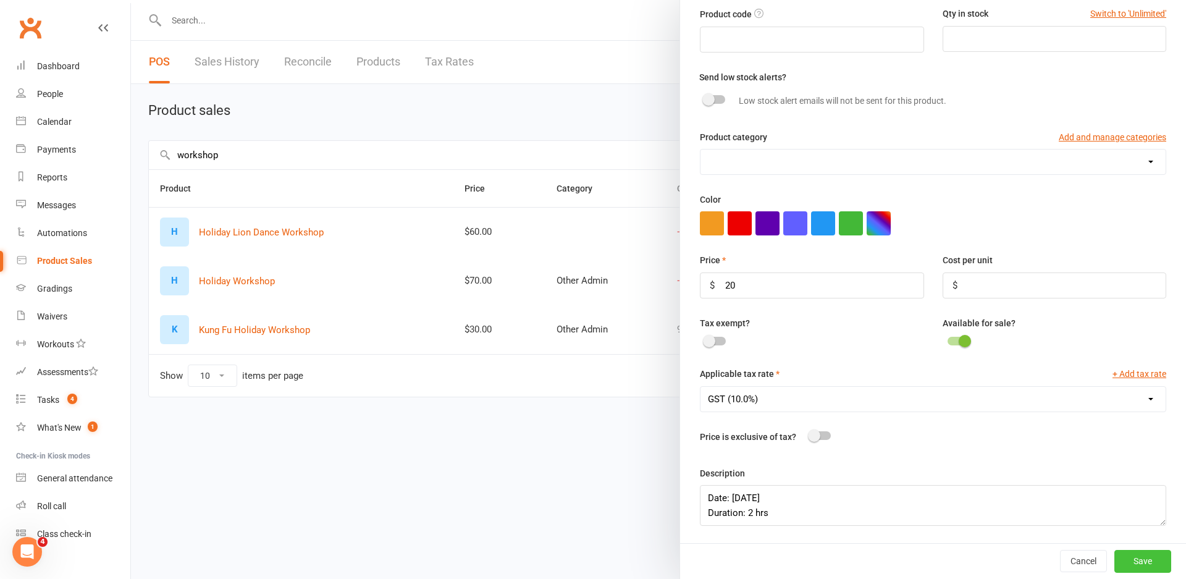
click at [1138, 564] on button "Save" at bounding box center [1142, 561] width 57 height 22
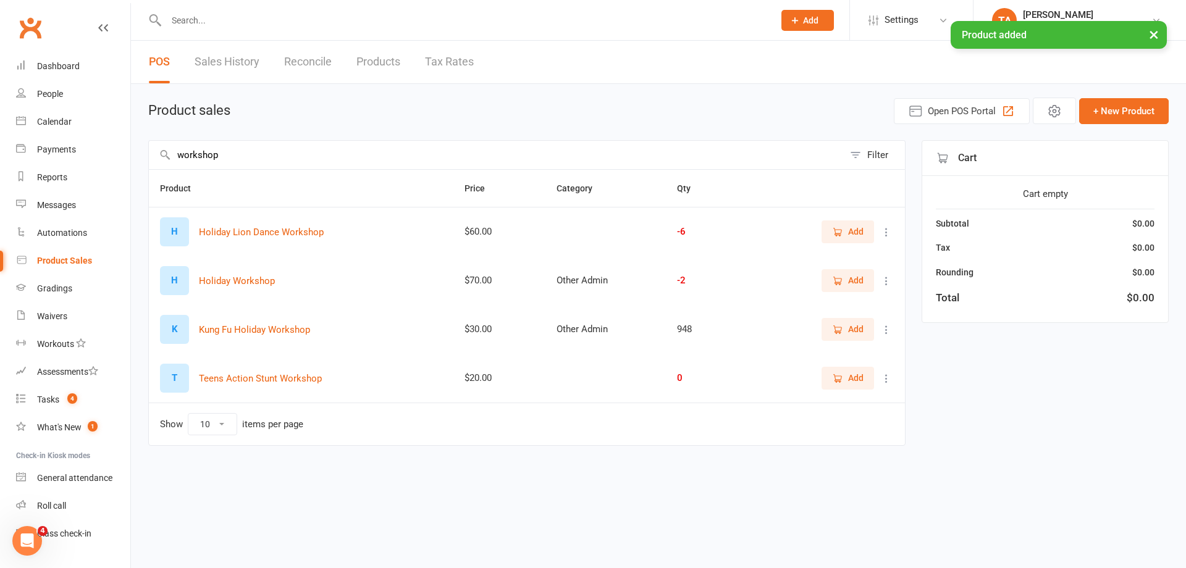
click at [1048, 498] on html "Prospect Member Non-attending contact Class / event Appointment Grading event T…" at bounding box center [593, 249] width 1186 height 498
click at [858, 377] on span "Add" at bounding box center [855, 378] width 15 height 14
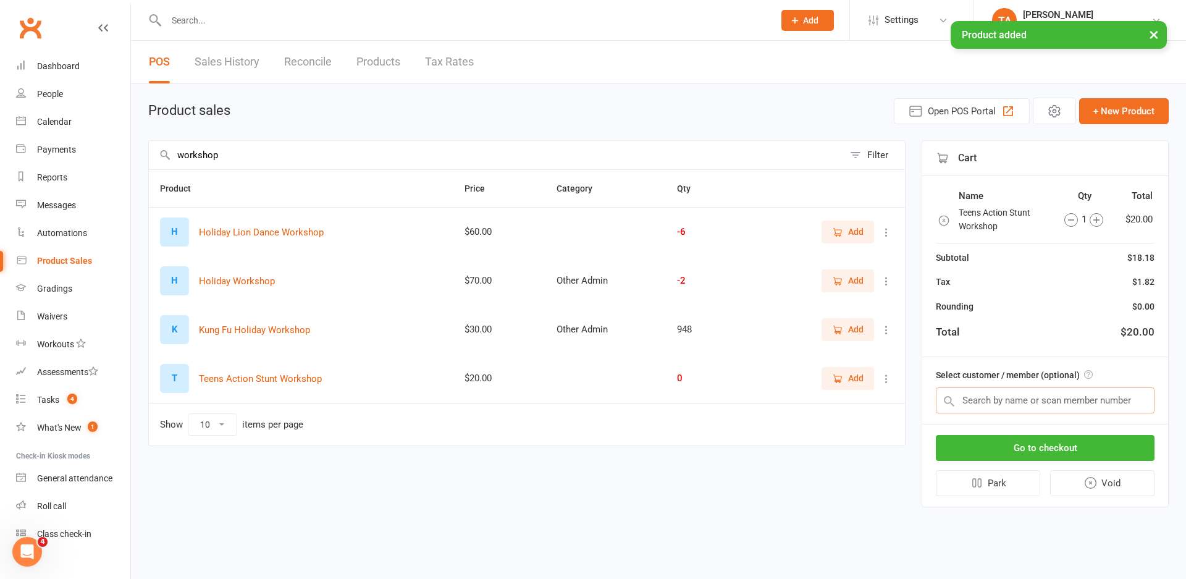
click at [1032, 400] on input "text" at bounding box center [1045, 400] width 219 height 26
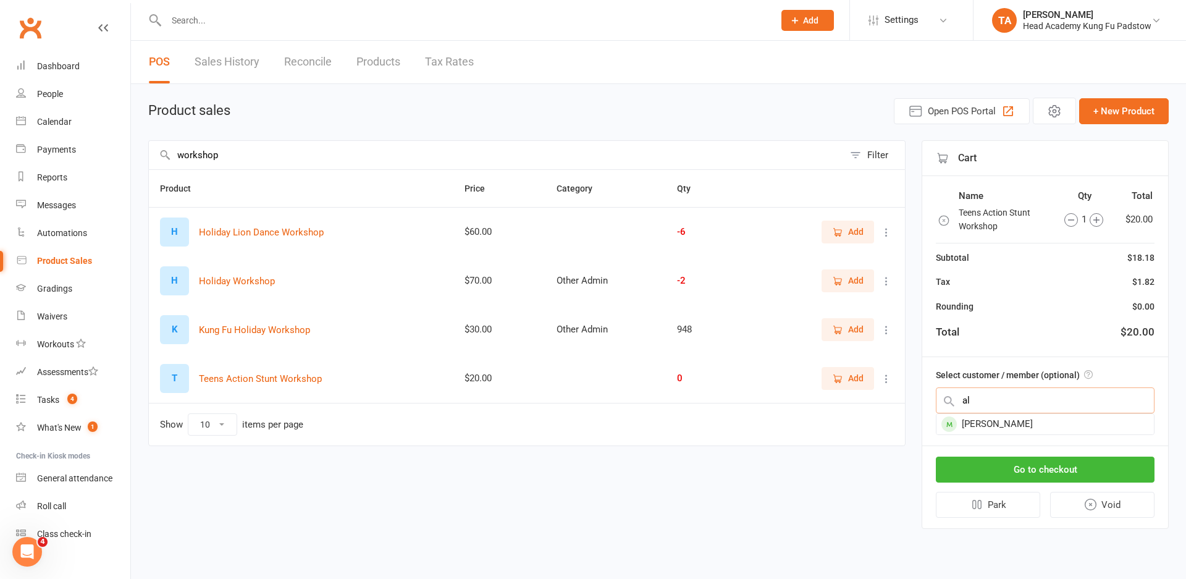
type input "a"
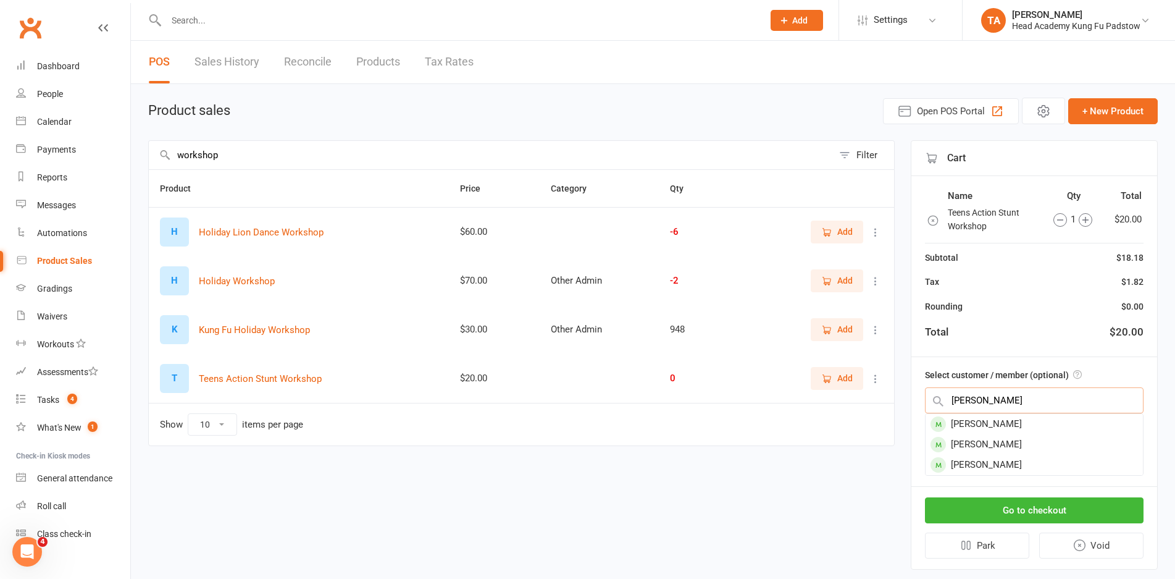
type input "pearce"
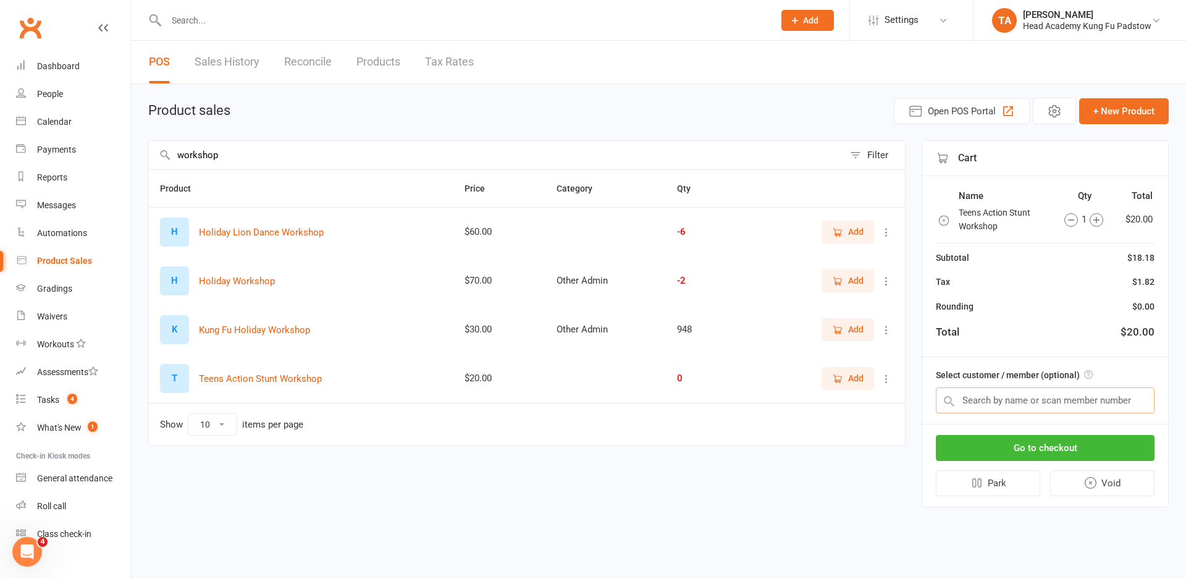
drag, startPoint x: 1020, startPoint y: 406, endPoint x: 902, endPoint y: 406, distance: 117.9
click at [902, 406] on div "workshop Filter Product Price Category Qty H Holiday Lion Dance Workshop $60.00…" at bounding box center [658, 323] width 1020 height 367
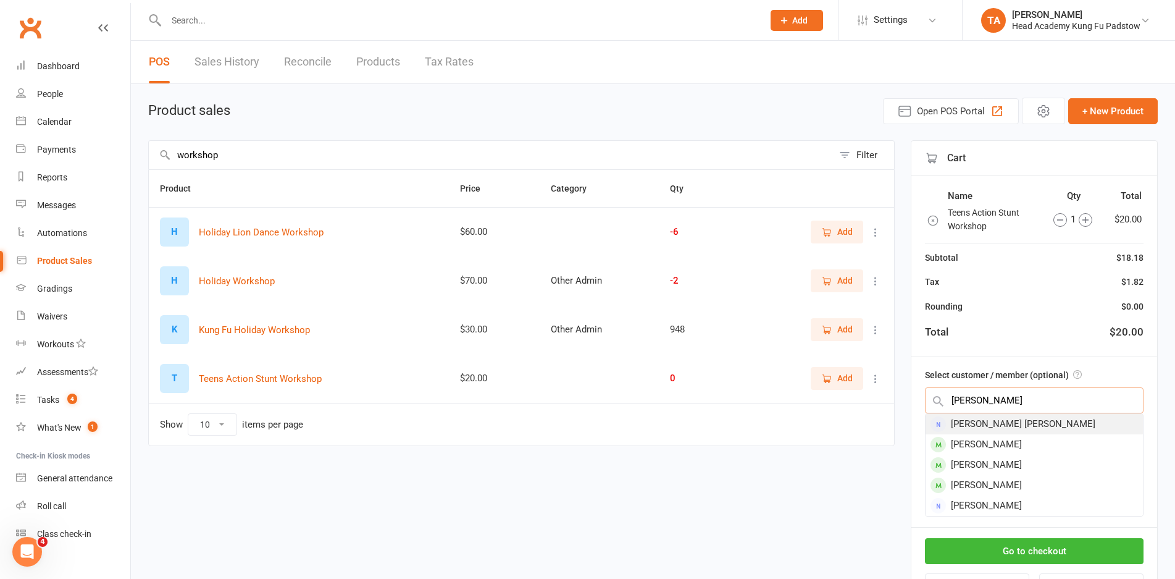
type input "karla"
click at [968, 421] on div "Erna Karla Pulido Quintana" at bounding box center [1034, 424] width 217 height 20
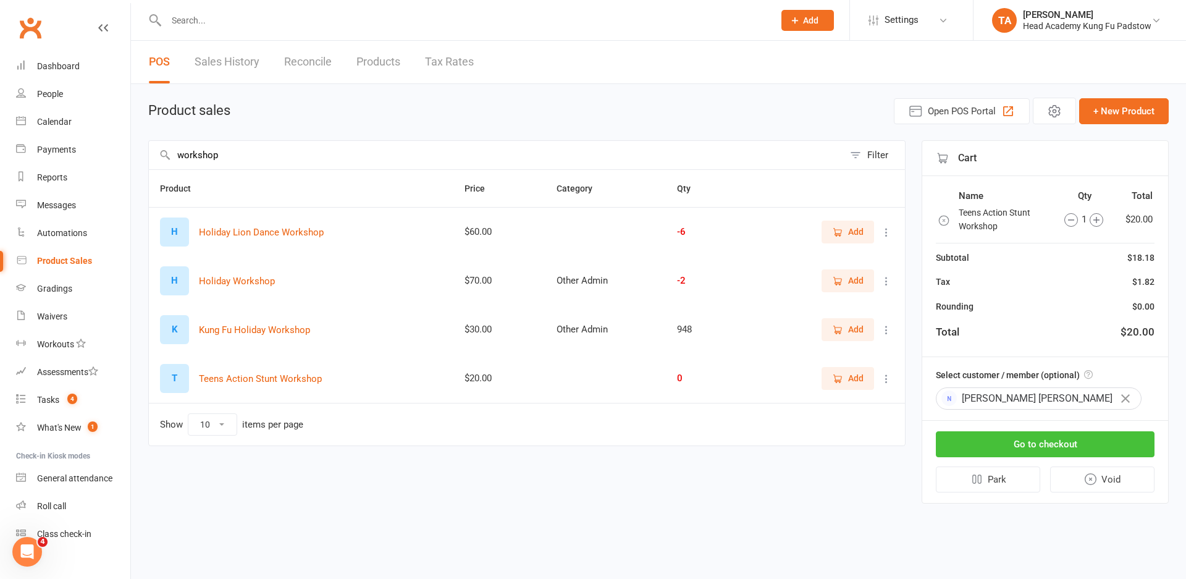
click at [1013, 447] on button "Go to checkout" at bounding box center [1045, 444] width 219 height 26
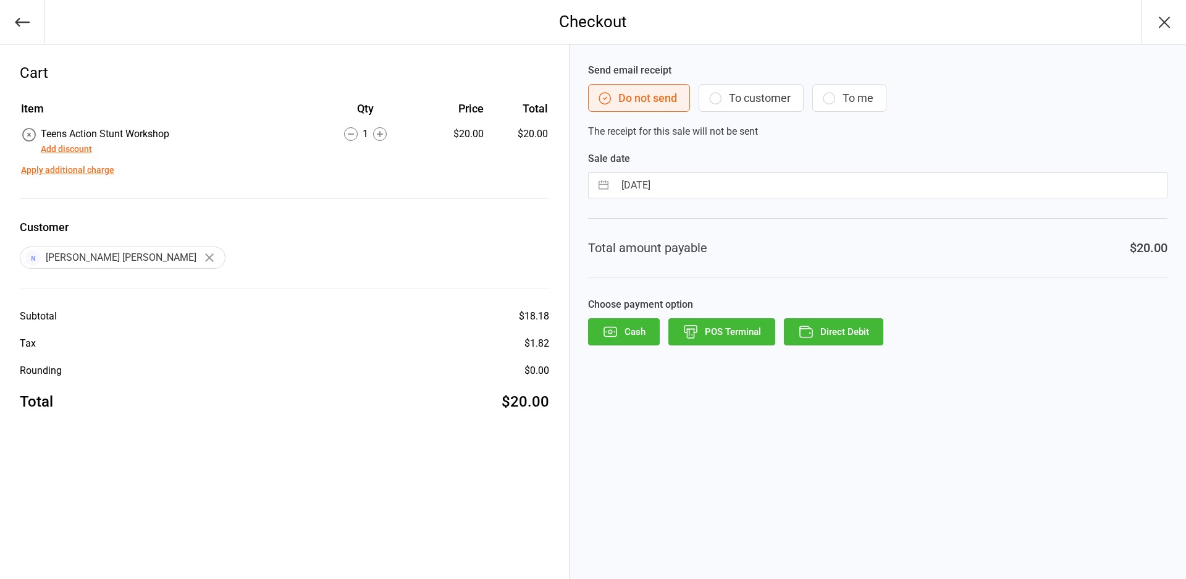
drag, startPoint x: 768, startPoint y: 98, endPoint x: 777, endPoint y: 102, distance: 10.0
click at [770, 98] on button "To customer" at bounding box center [750, 98] width 105 height 28
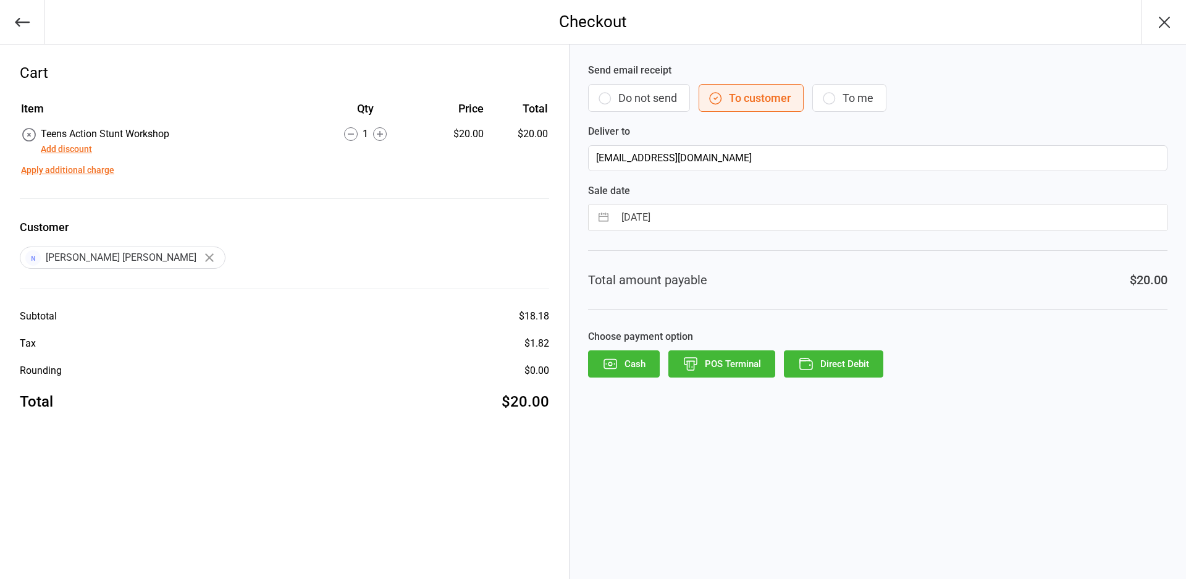
click at [823, 372] on button "Direct Debit" at bounding box center [833, 363] width 99 height 27
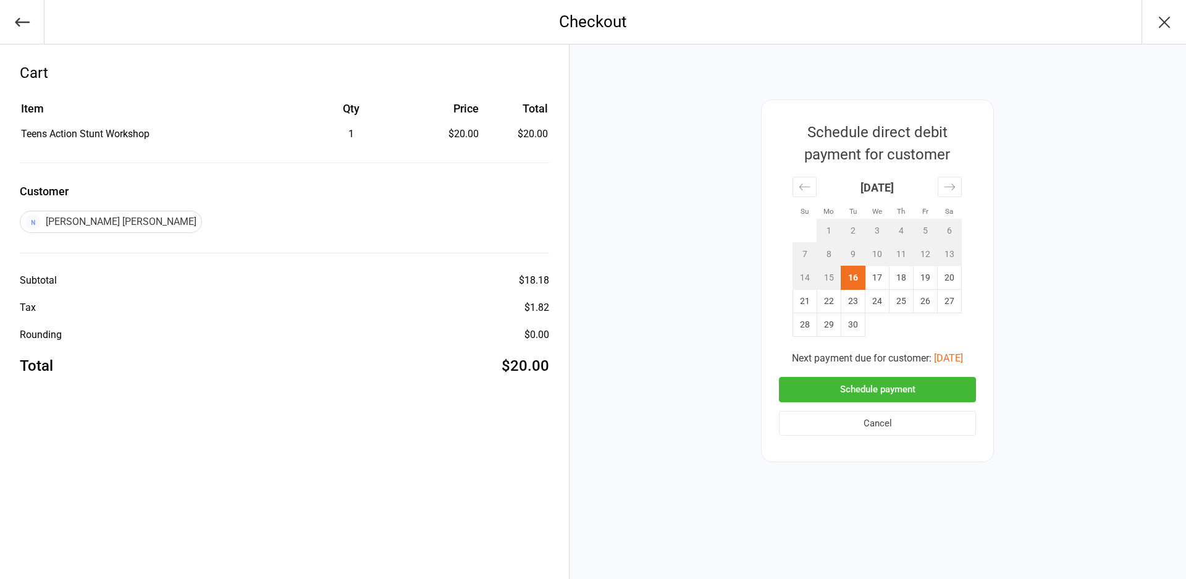
click at [823, 386] on button "Schedule payment" at bounding box center [877, 389] width 197 height 25
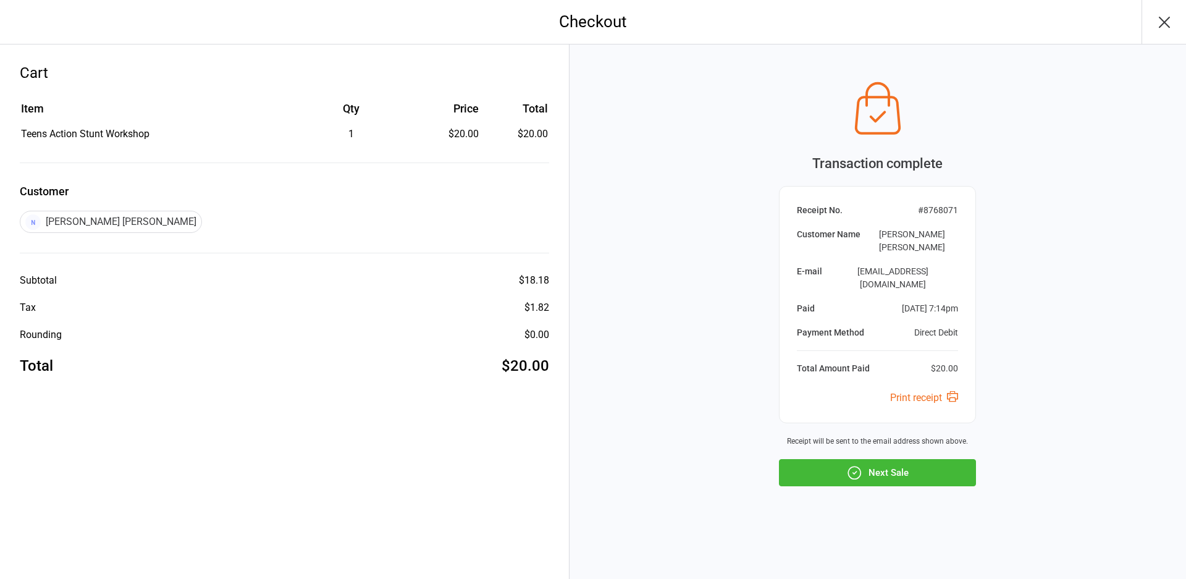
click at [735, 306] on div "Transaction complete Receipt No. # 8768071 Customer Name [PERSON_NAME] [PERSON_…" at bounding box center [877, 311] width 616 height 534
click at [1091, 434] on div "Transaction complete Receipt No. # 8768071 Customer Name [PERSON_NAME] [PERSON_…" at bounding box center [877, 311] width 616 height 534
drag, startPoint x: 963, startPoint y: 216, endPoint x: 919, endPoint y: 223, distance: 43.8
click at [919, 223] on div "Receipt No. # 8768071 Customer Name Erna Karla Pulido Quintana E-mail karlaquin…" at bounding box center [877, 304] width 197 height 237
copy div "# 8768071"
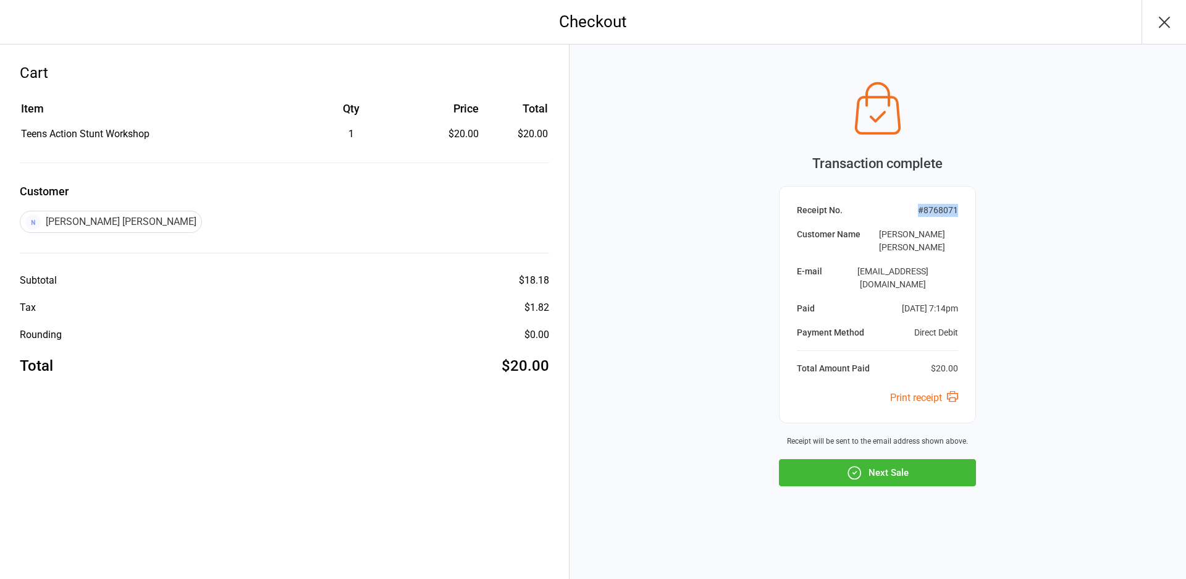
click at [937, 467] on button "Next Sale" at bounding box center [877, 472] width 197 height 27
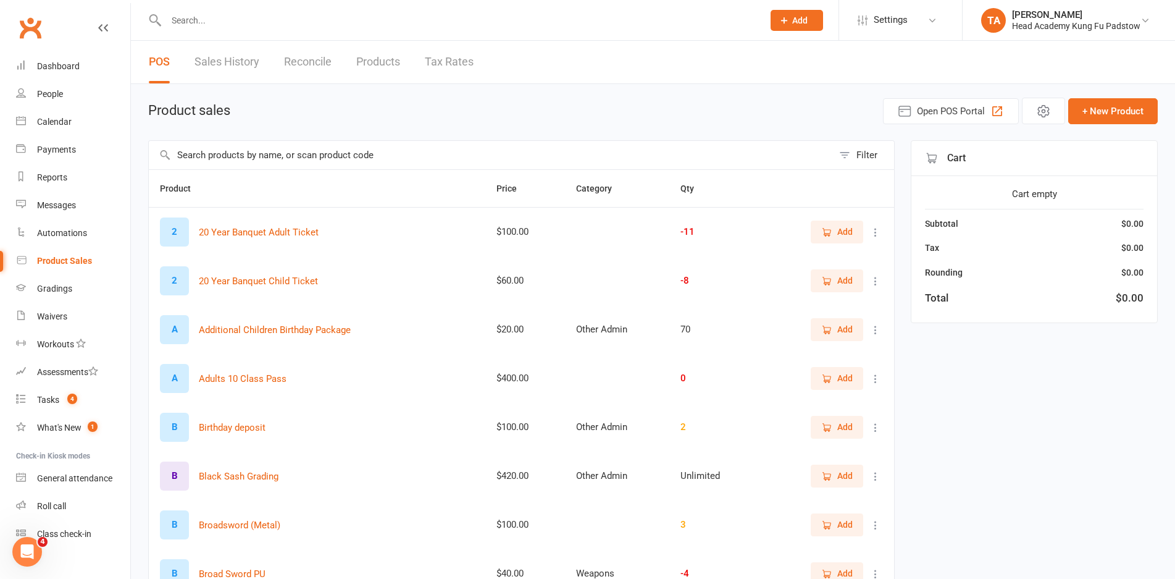
click at [287, 101] on div "Product sales Open POS Portal + New Product" at bounding box center [653, 111] width 1010 height 27
click at [366, 194] on th "Product" at bounding box center [317, 188] width 337 height 37
click at [69, 130] on link "Calendar" at bounding box center [73, 122] width 114 height 28
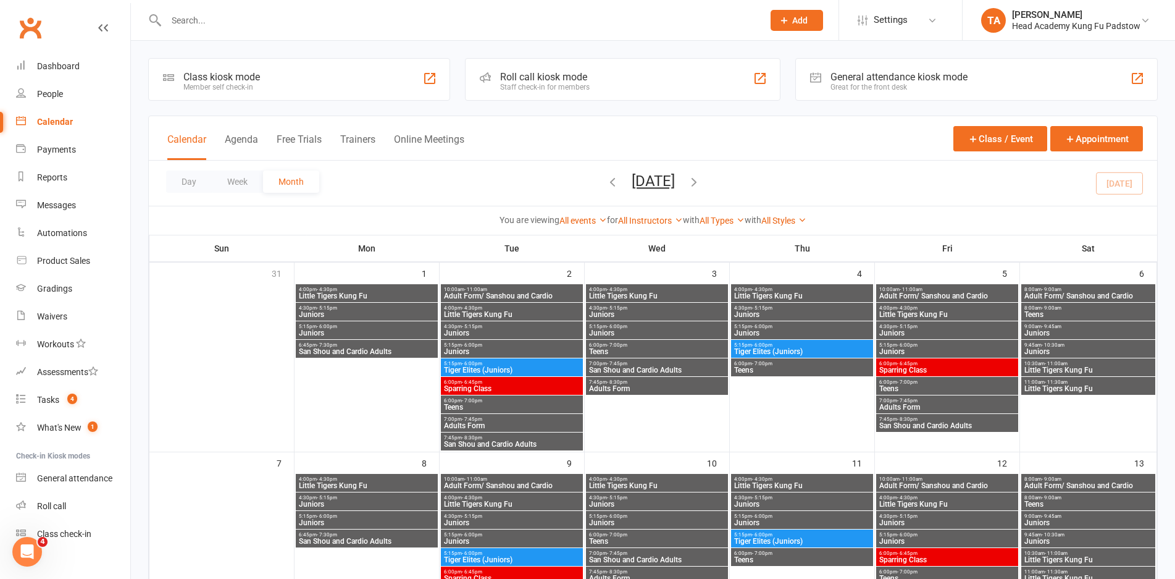
click at [547, 83] on div "Staff check-in for members" at bounding box center [545, 87] width 90 height 9
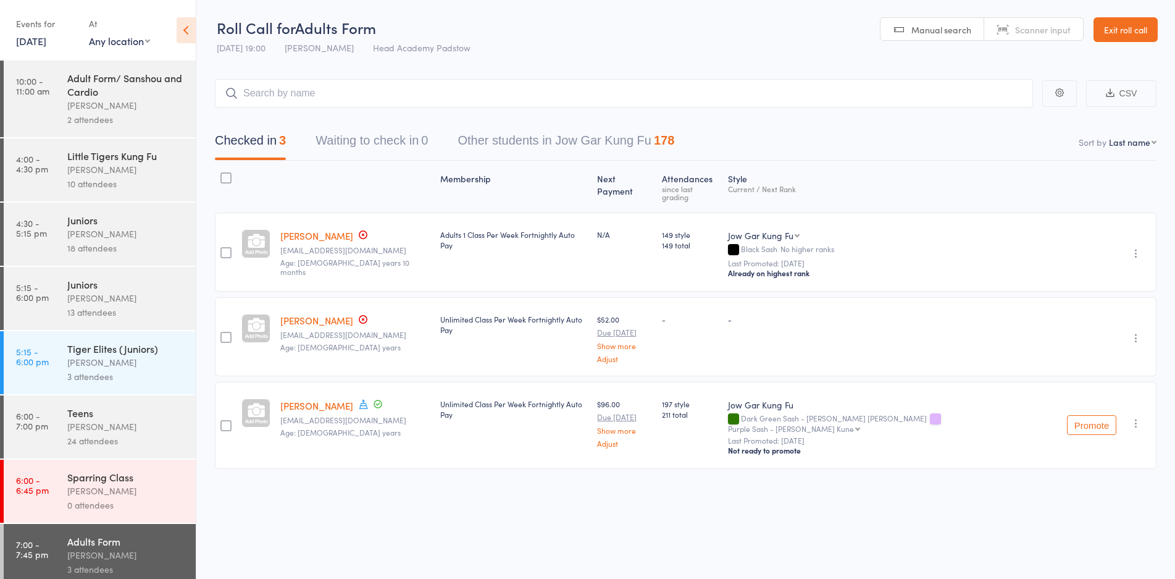
click at [434, 481] on div "Membership Next Payment Atten­dances since last grading Style Current / Next Ra…" at bounding box center [686, 342] width 942 height 363
click at [414, 93] on input "search" at bounding box center [624, 93] width 818 height 28
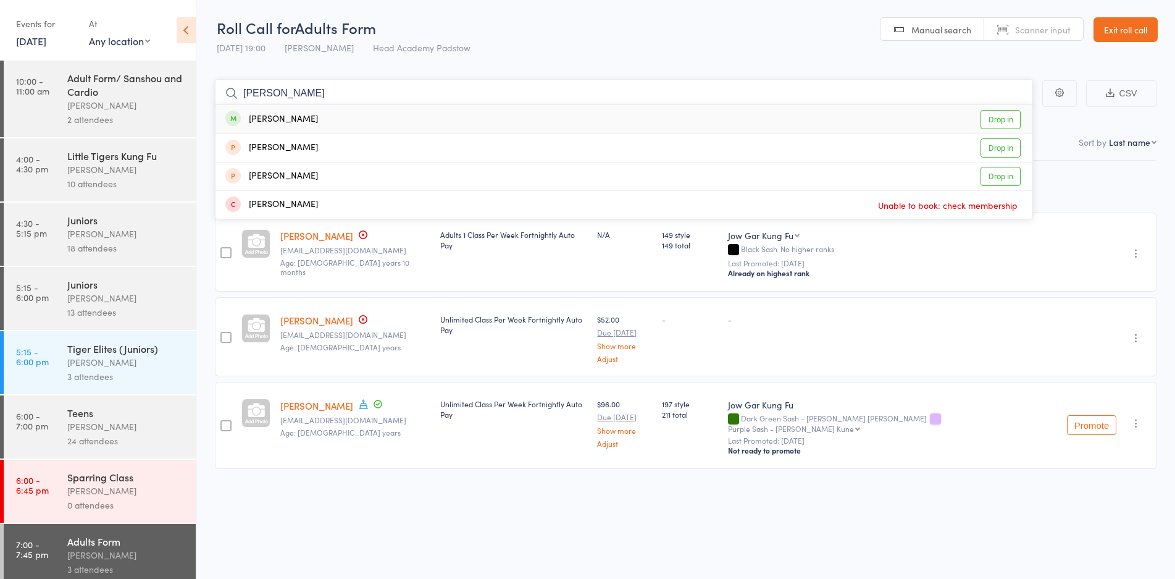
type input "[PERSON_NAME]"
click at [360, 119] on div "[PERSON_NAME] Drop in" at bounding box center [624, 119] width 817 height 28
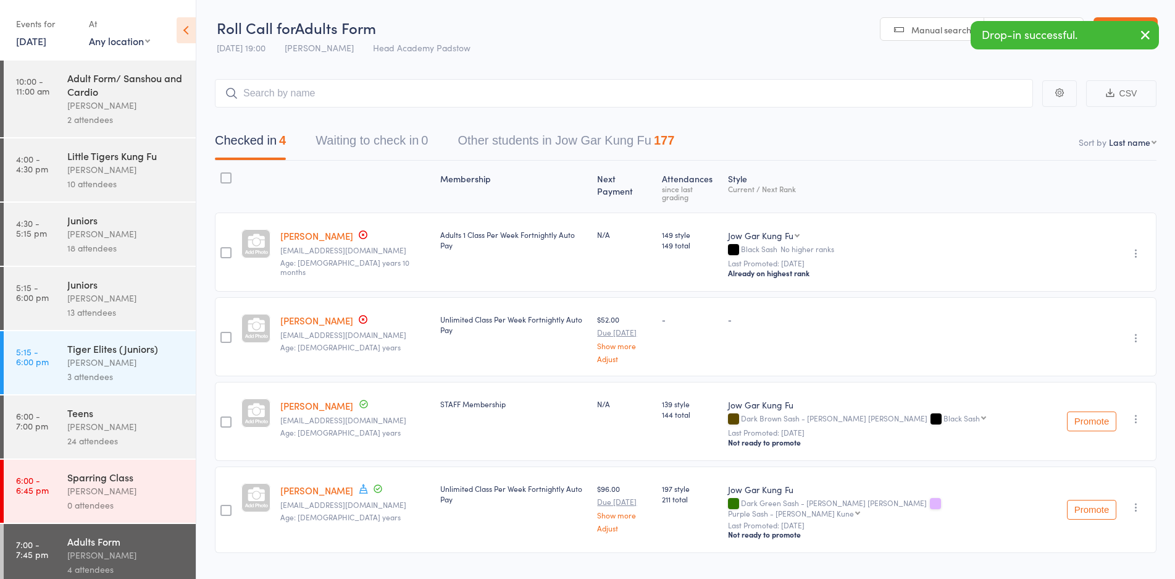
click at [511, 48] on header "Roll Call for Adults Form [DATE] 19:00 [PERSON_NAME] Head Academy Padstow Manua…" at bounding box center [685, 30] width 979 height 61
